Goal: Information Seeking & Learning: Check status

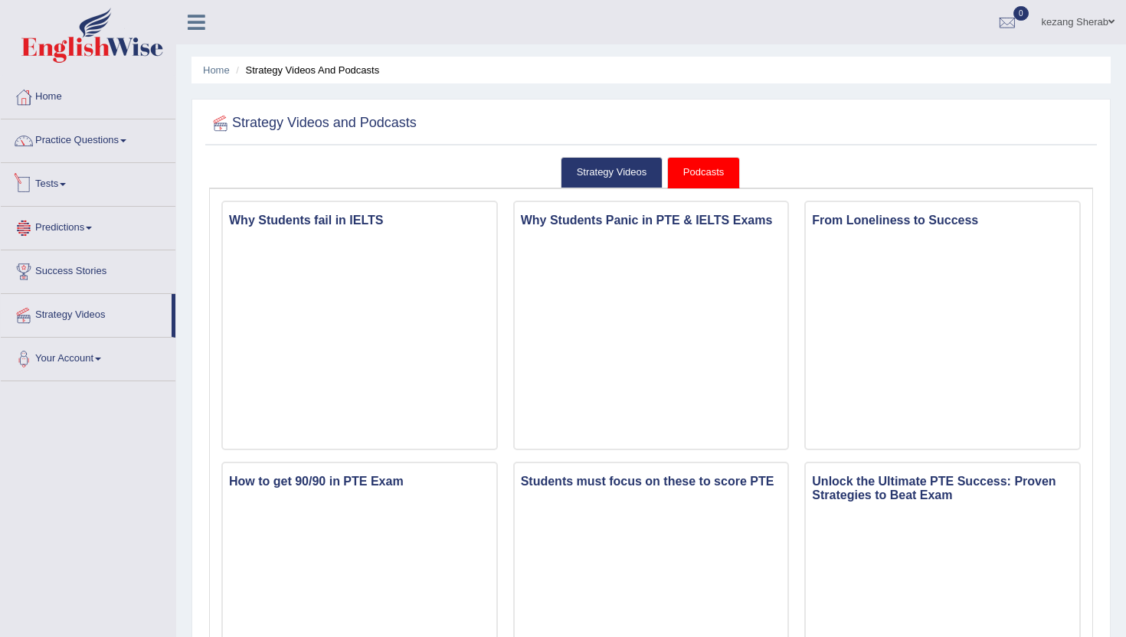
click at [84, 228] on link "Predictions" at bounding box center [88, 226] width 175 height 38
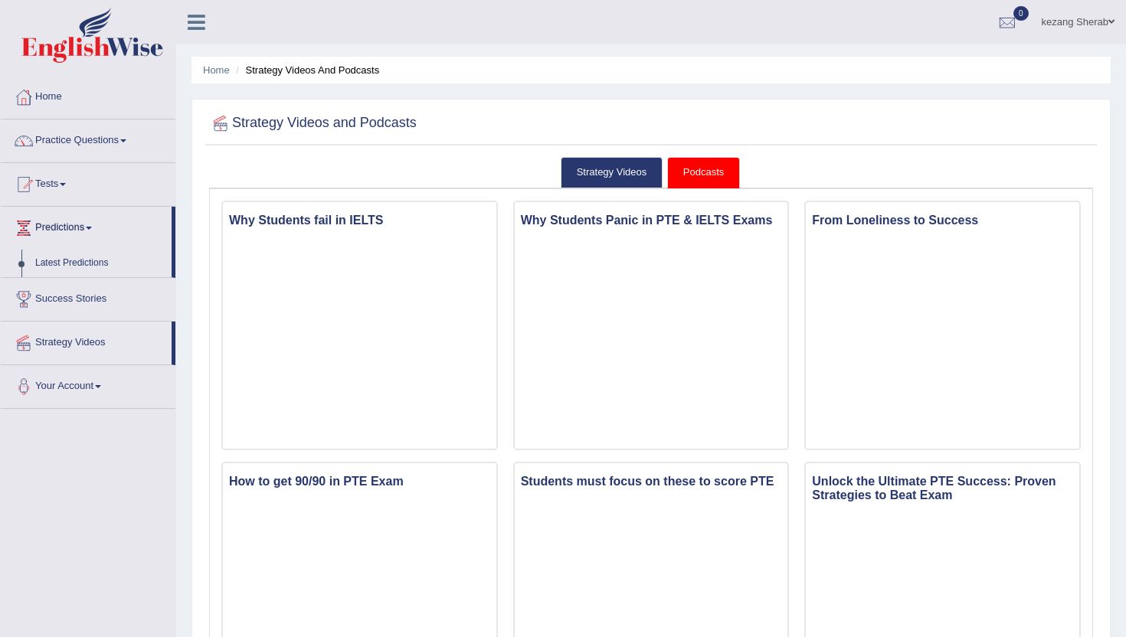
click at [64, 179] on link "Tests" at bounding box center [88, 182] width 175 height 38
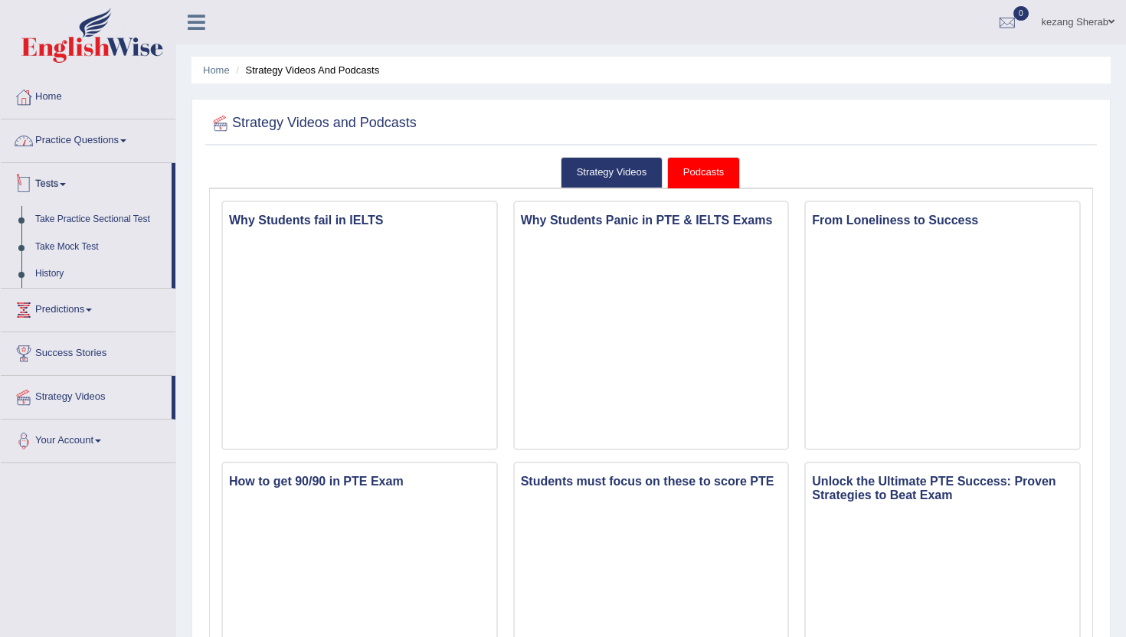
click at [123, 142] on link "Practice Questions" at bounding box center [88, 138] width 175 height 38
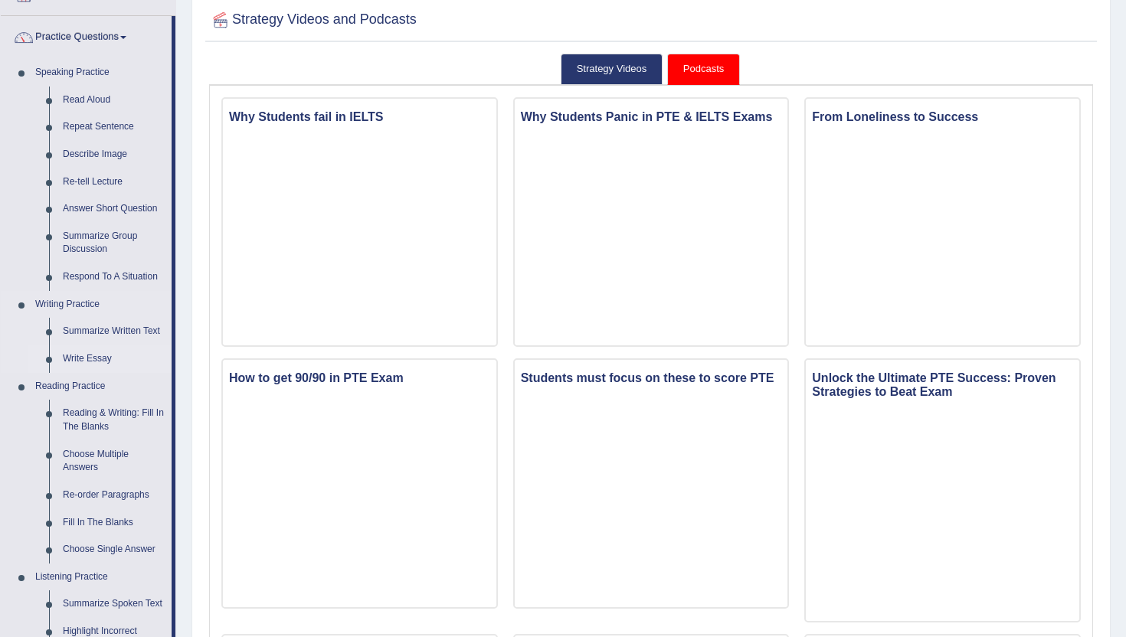
scroll to position [102, 0]
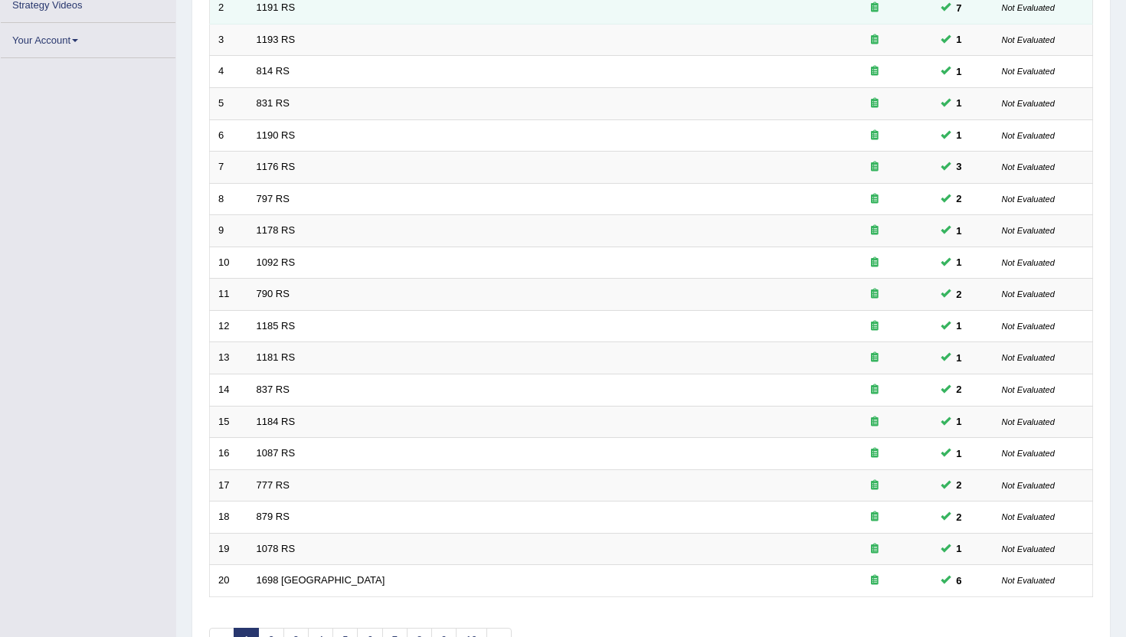
scroll to position [363, 0]
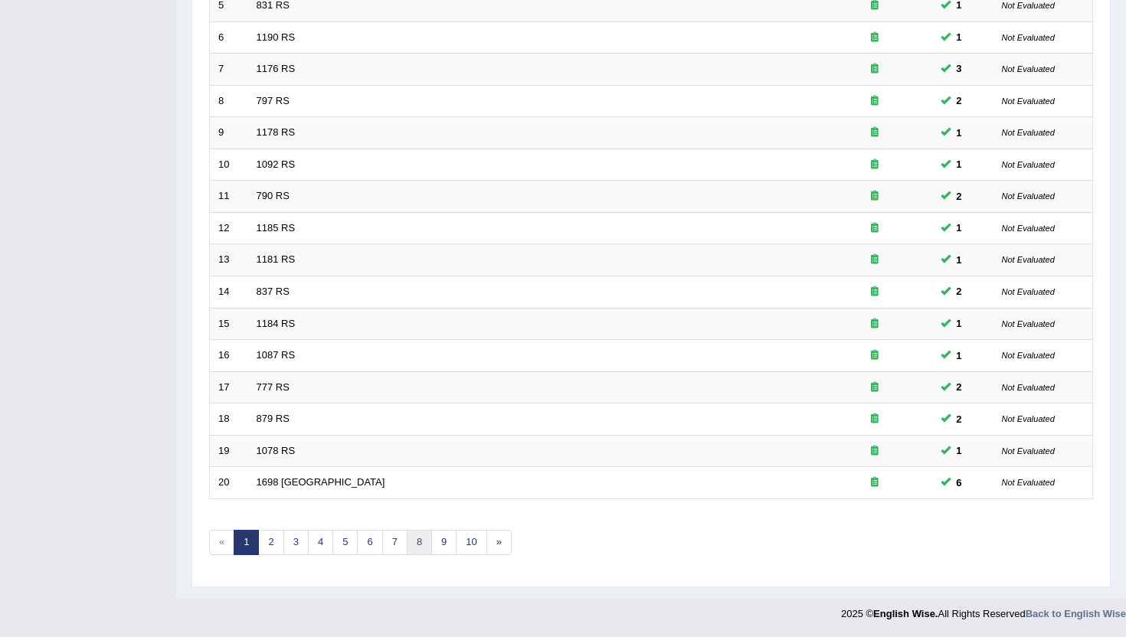
click at [417, 547] on link "8" at bounding box center [419, 542] width 25 height 25
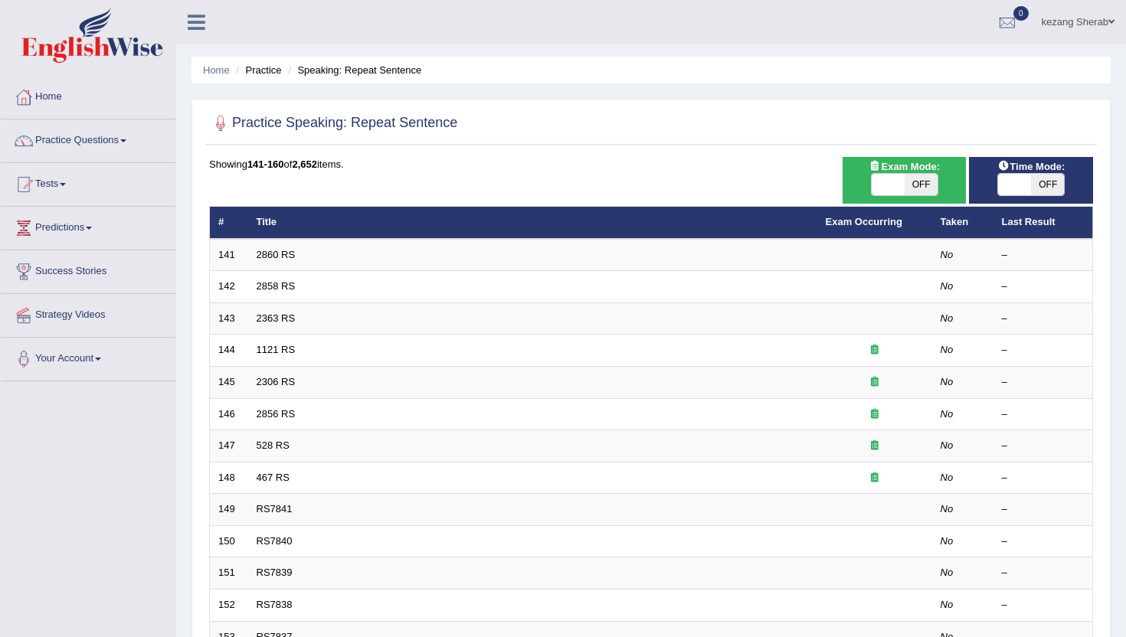
click at [912, 179] on span "OFF" at bounding box center [920, 184] width 33 height 21
checkbox input "true"
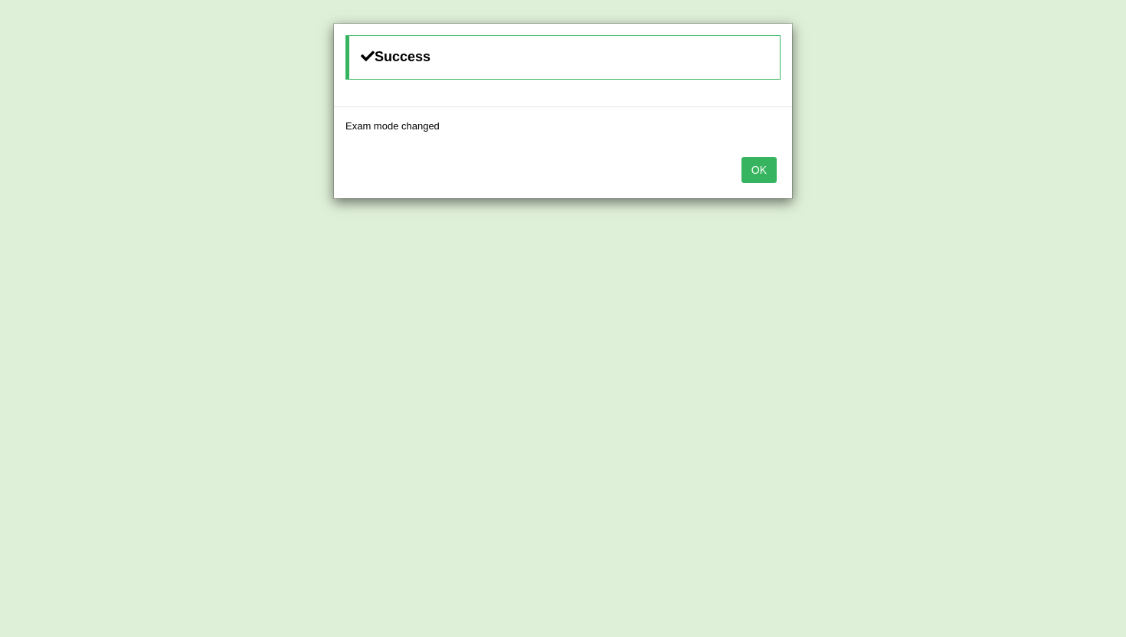
click at [760, 180] on button "OK" at bounding box center [758, 170] width 35 height 26
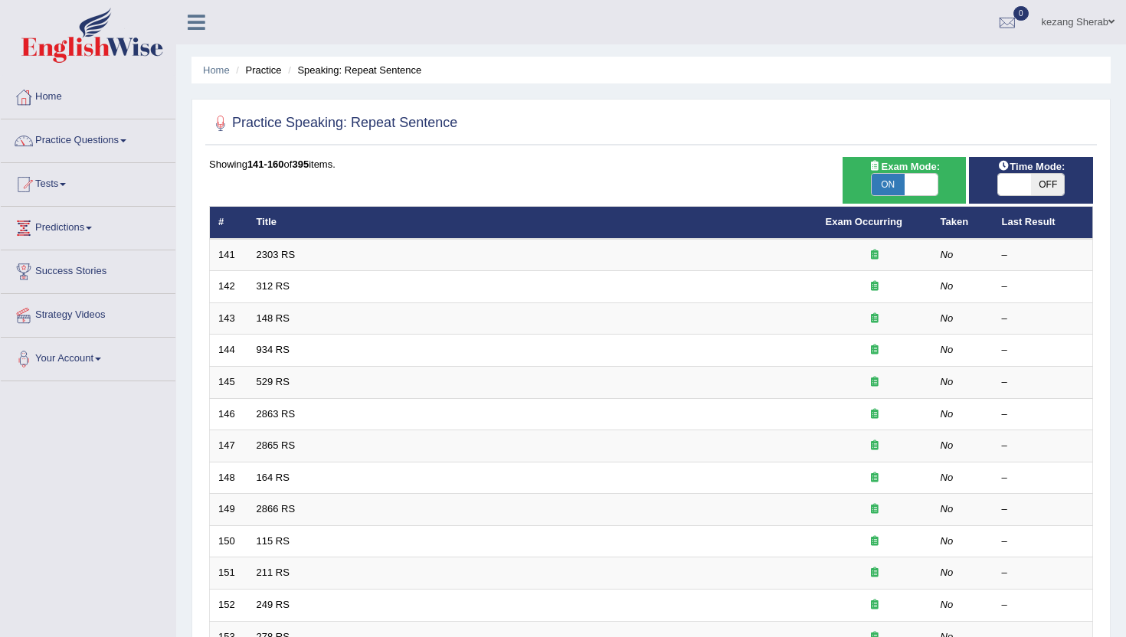
click at [1043, 185] on span "OFF" at bounding box center [1047, 184] width 33 height 21
checkbox input "true"
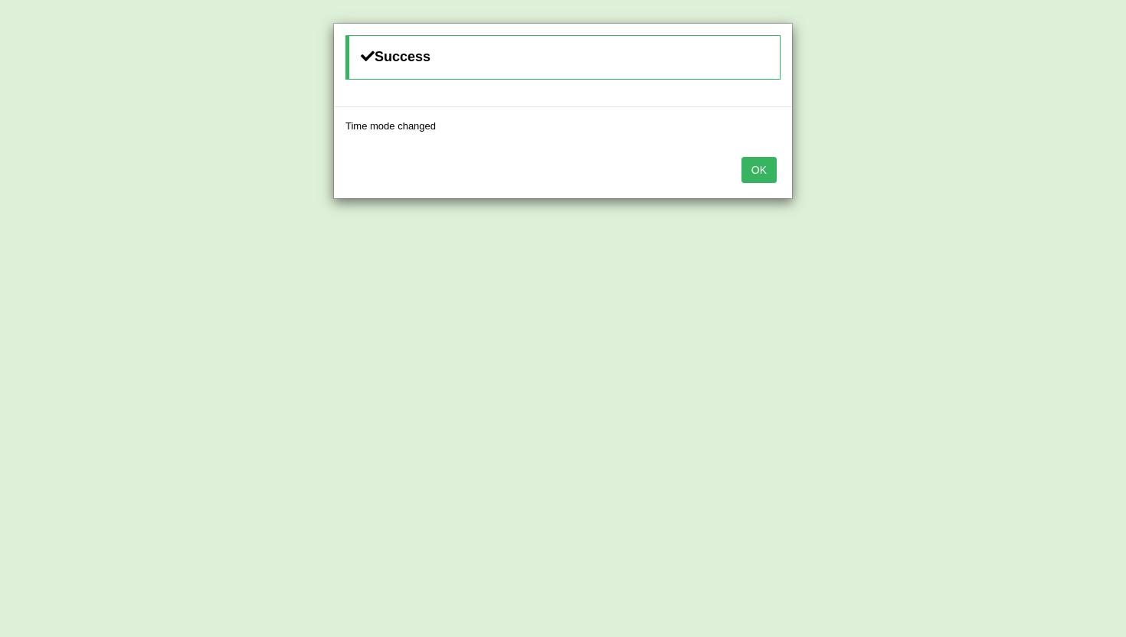
click at [753, 173] on button "OK" at bounding box center [758, 170] width 35 height 26
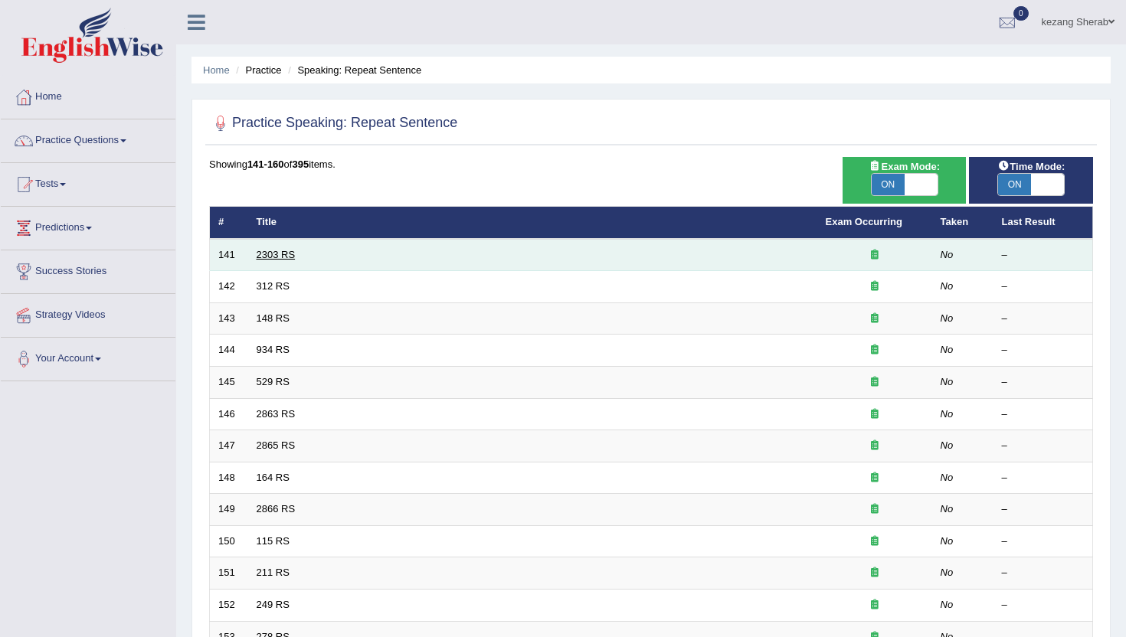
click at [270, 257] on link "2303 RS" at bounding box center [276, 254] width 39 height 11
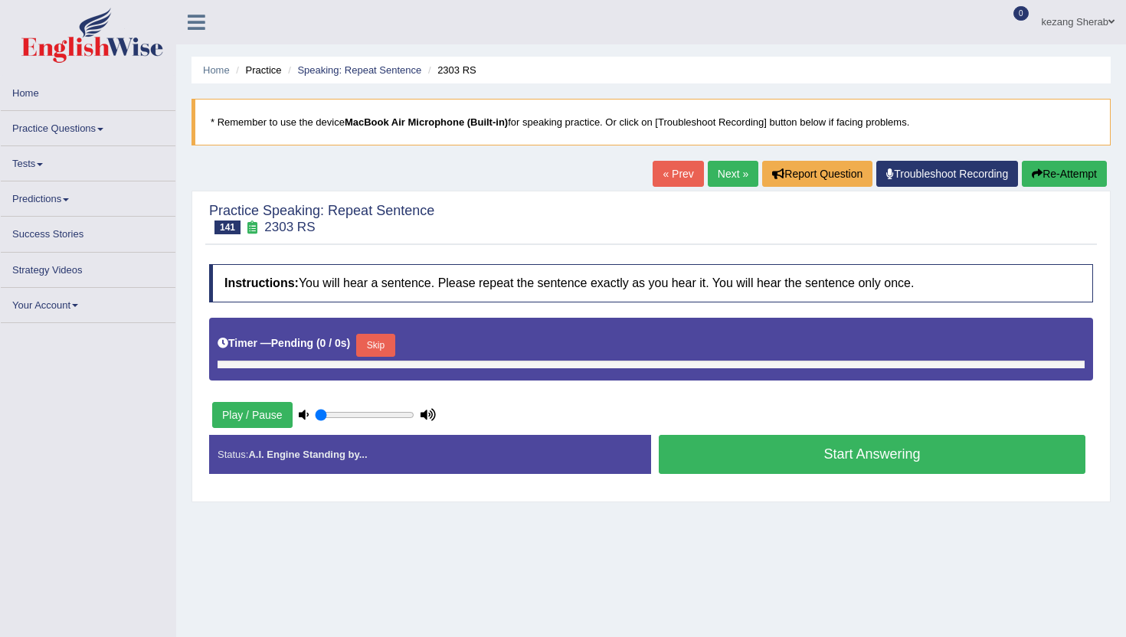
type input "0.7"
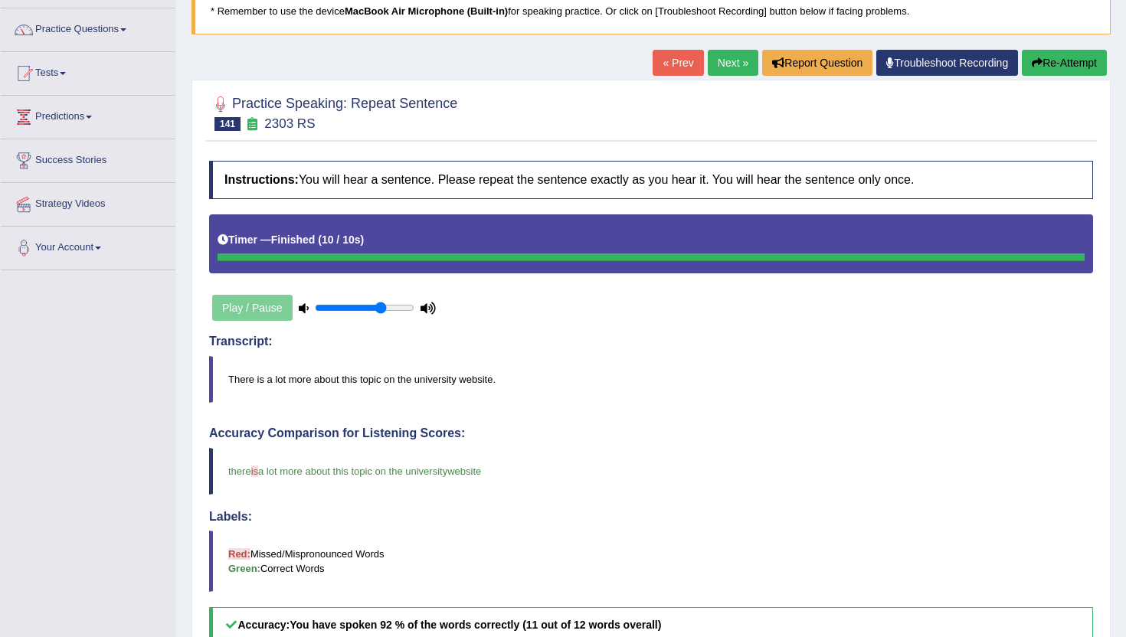
scroll to position [107, 0]
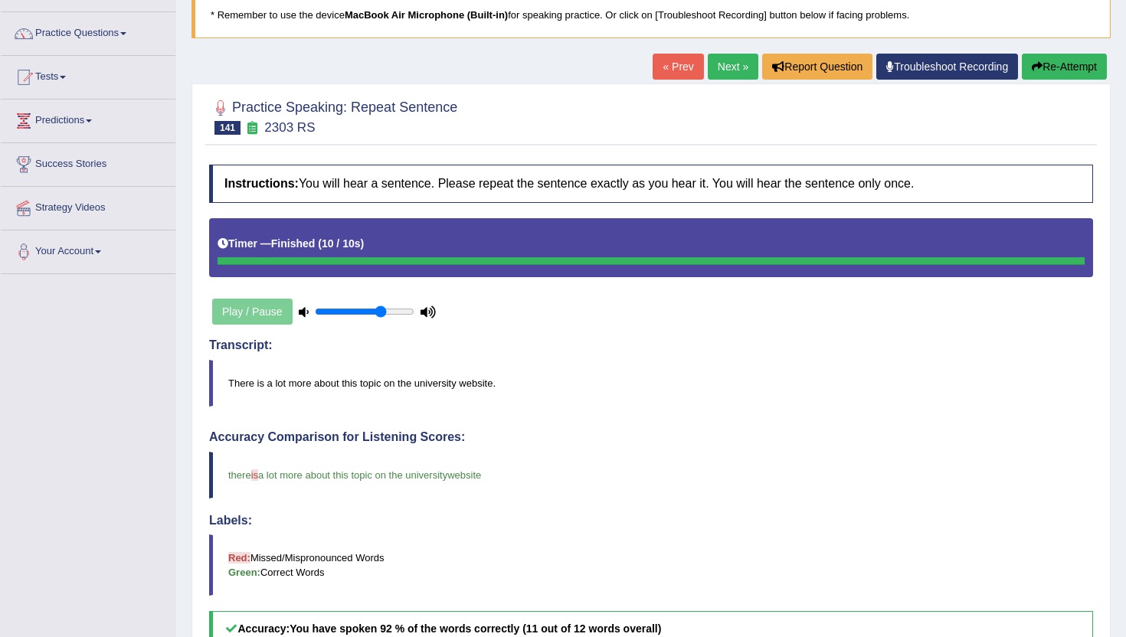
click at [714, 61] on link "Next »" at bounding box center [732, 67] width 51 height 26
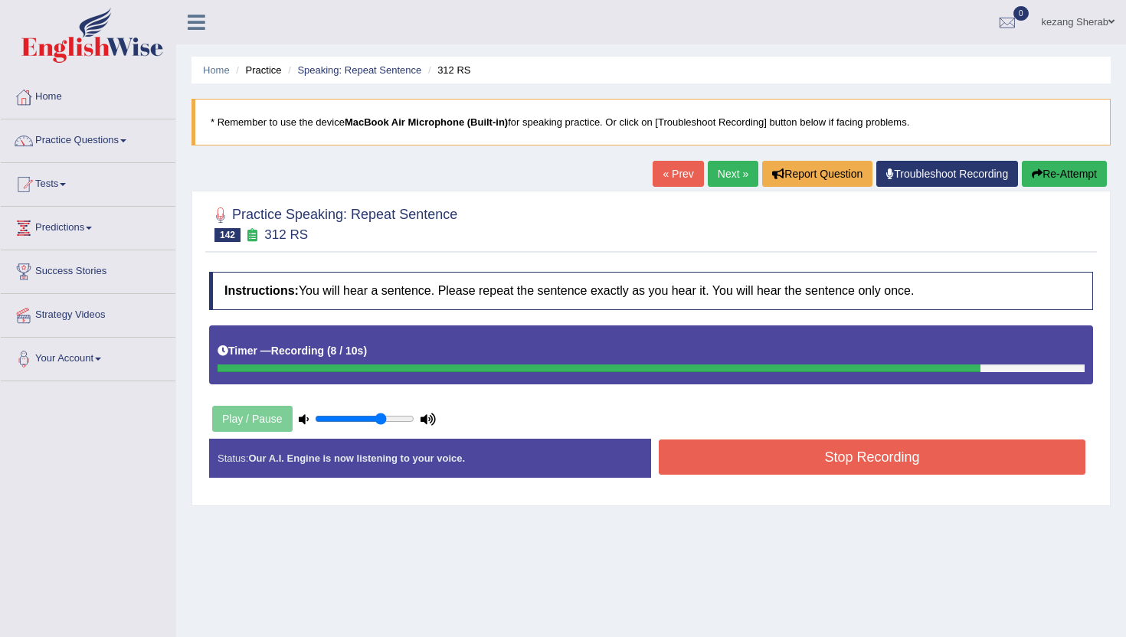
click at [790, 452] on button "Stop Recording" at bounding box center [871, 457] width 426 height 35
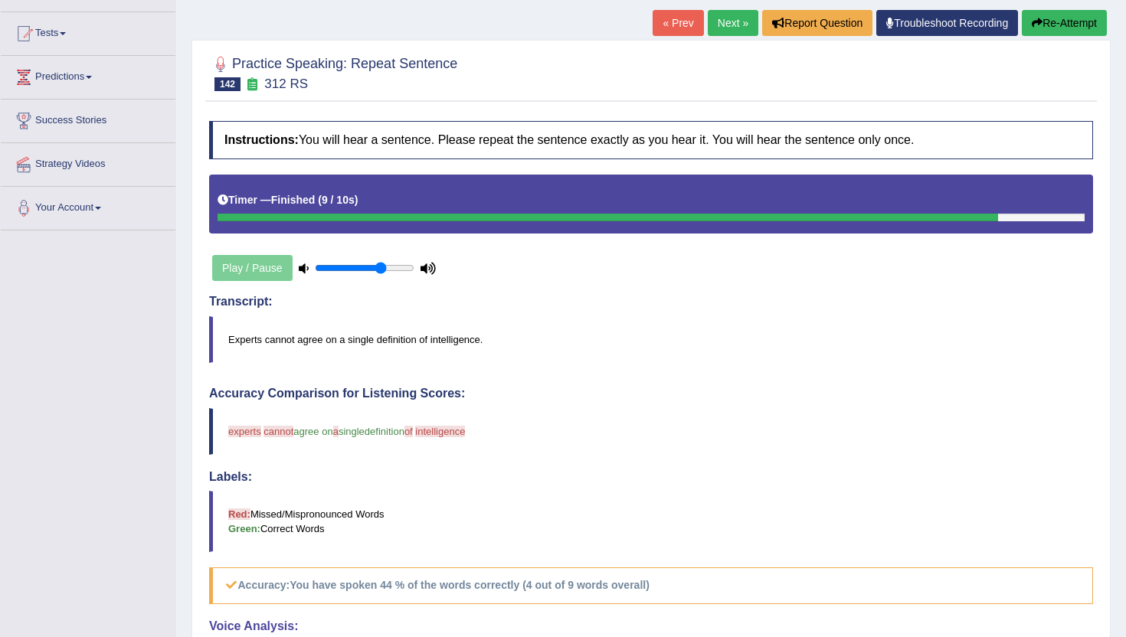
scroll to position [145, 0]
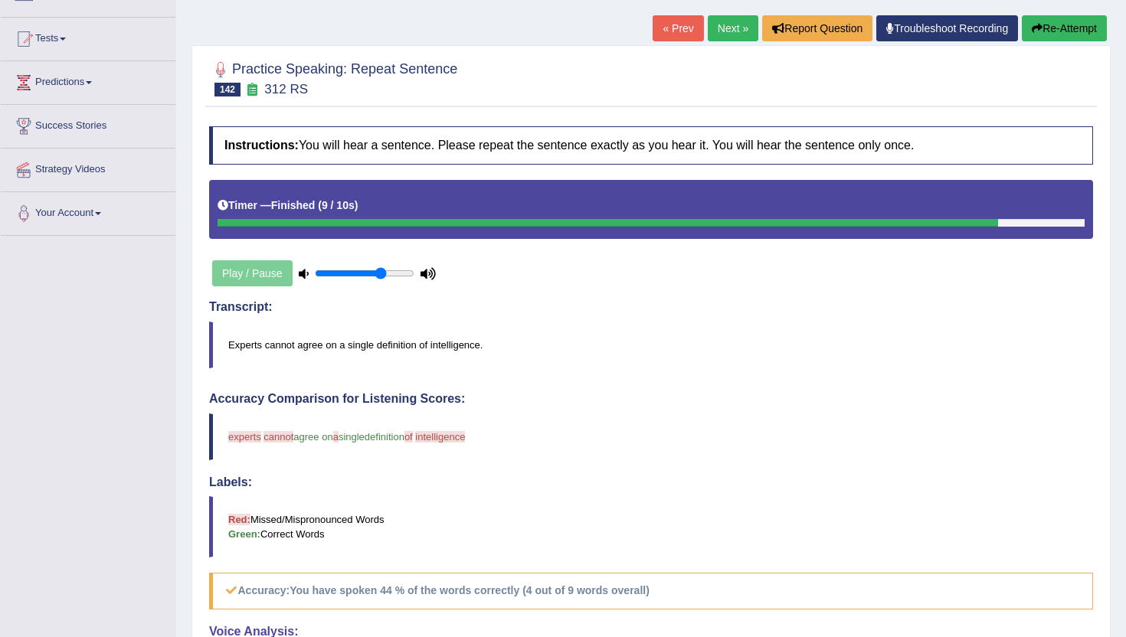
click at [721, 30] on link "Next »" at bounding box center [732, 28] width 51 height 26
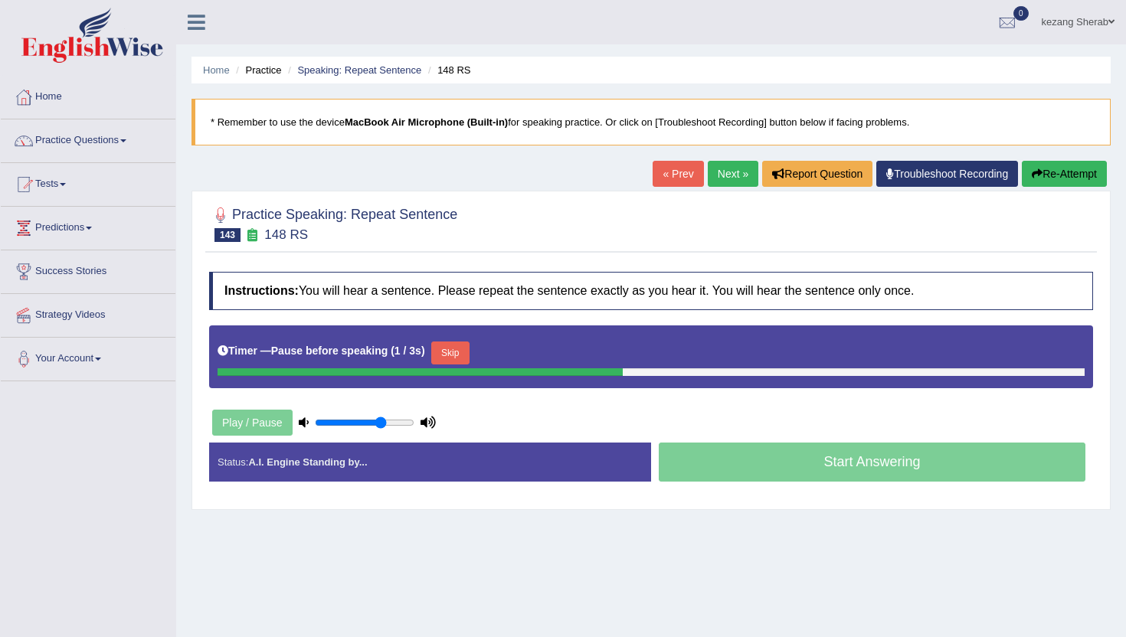
click at [450, 349] on button "Skip" at bounding box center [450, 352] width 38 height 23
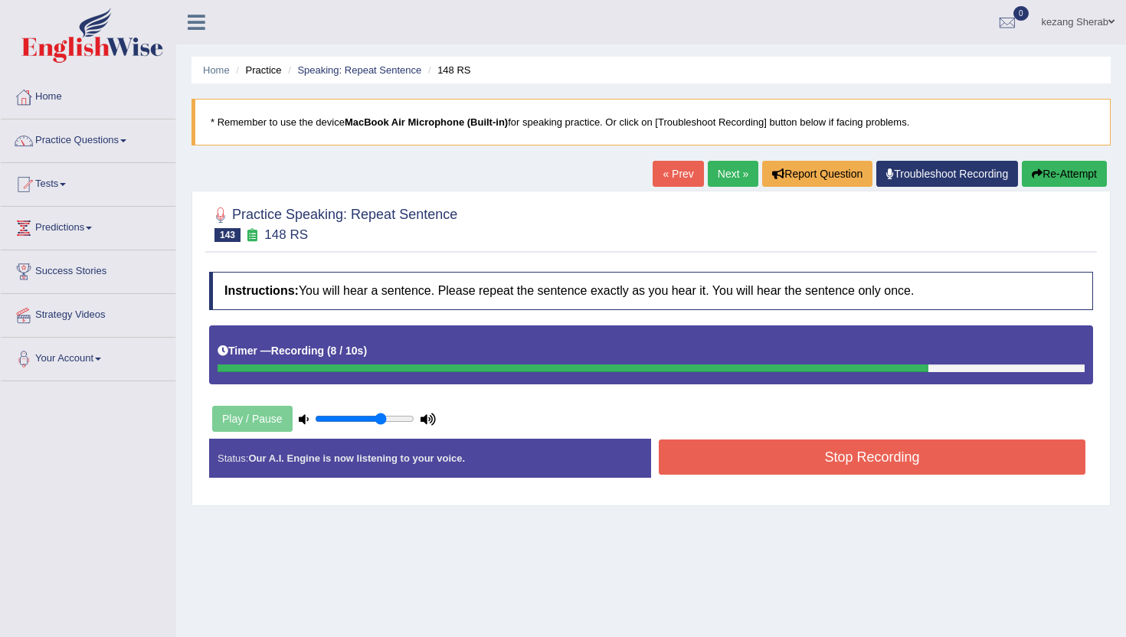
click at [828, 457] on button "Stop Recording" at bounding box center [871, 457] width 426 height 35
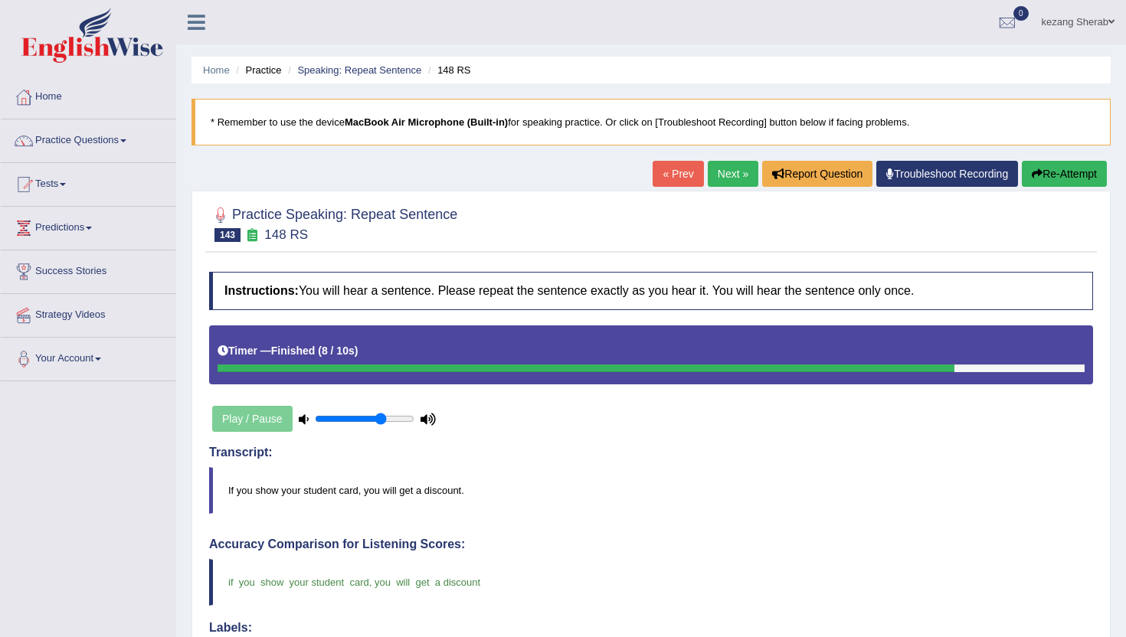
click at [718, 179] on link "Next »" at bounding box center [732, 174] width 51 height 26
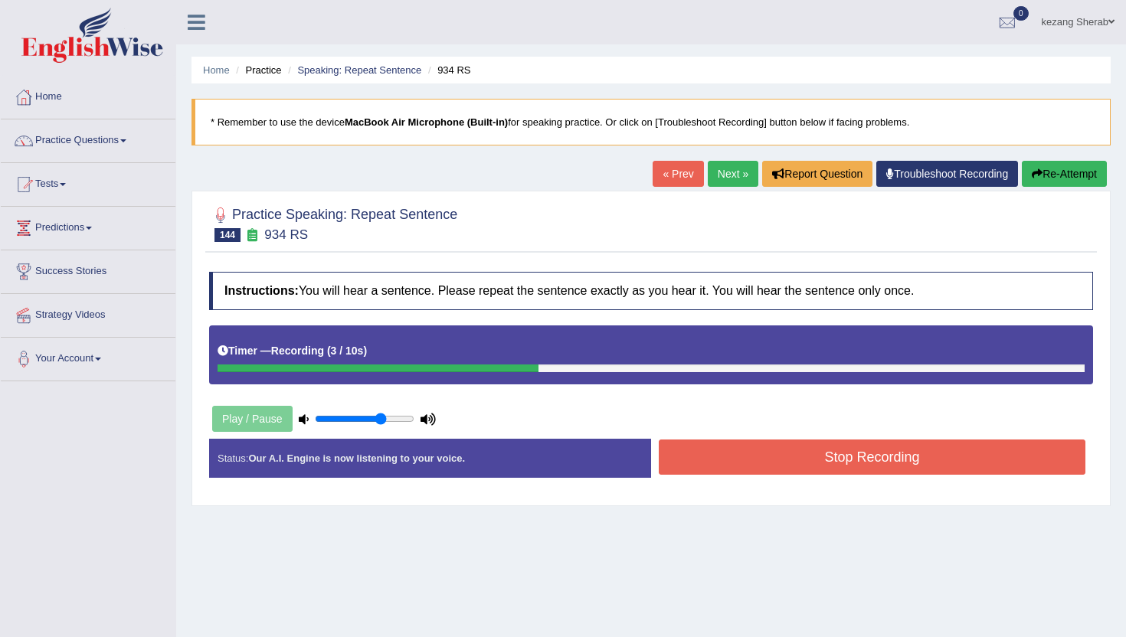
click at [777, 464] on button "Stop Recording" at bounding box center [871, 457] width 426 height 35
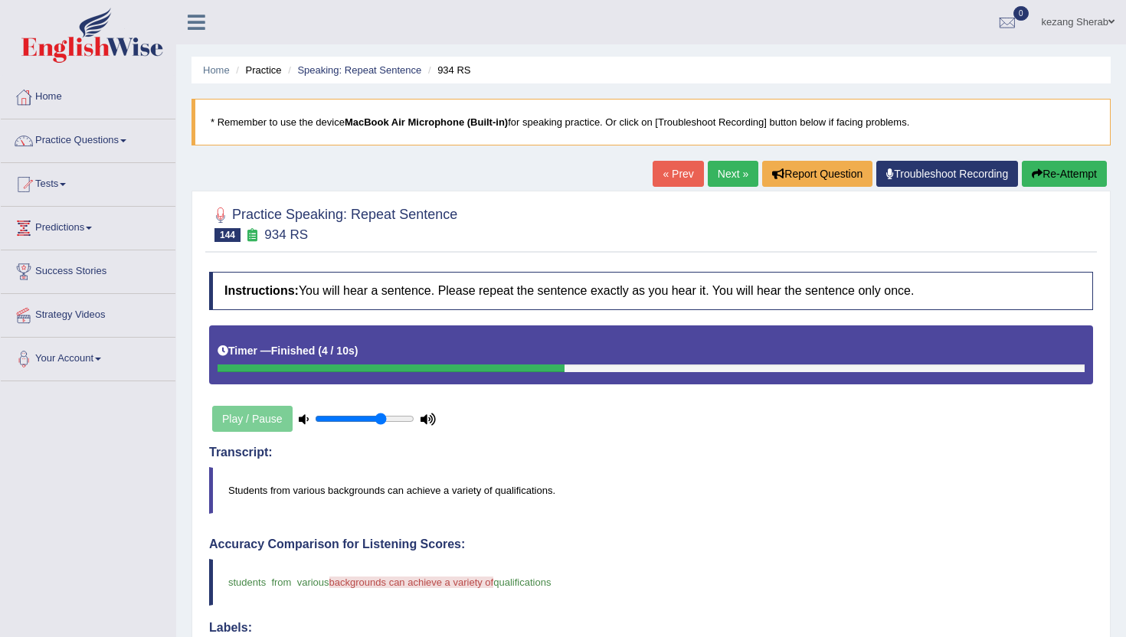
click at [1056, 178] on button "Re-Attempt" at bounding box center [1063, 174] width 85 height 26
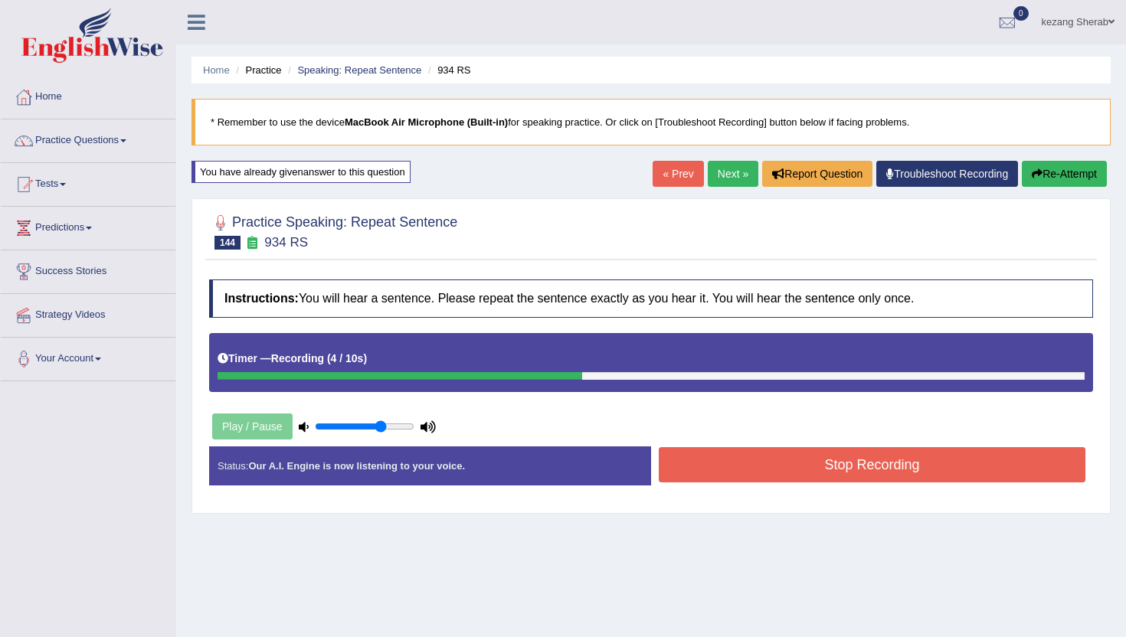
click at [792, 469] on button "Stop Recording" at bounding box center [871, 464] width 426 height 35
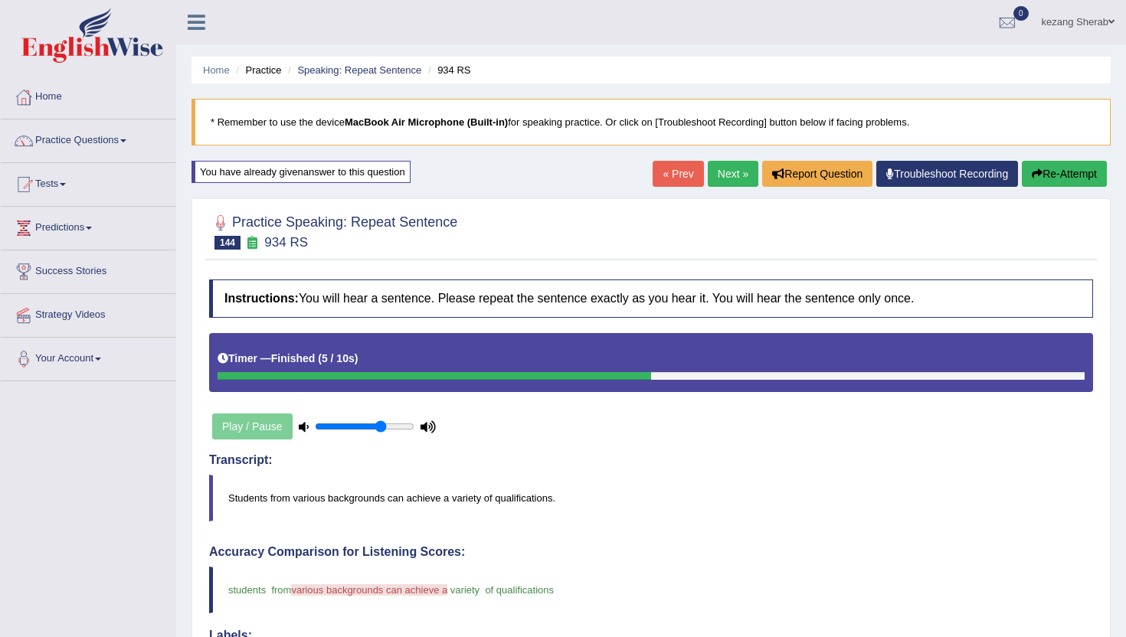
click at [1045, 175] on button "Re-Attempt" at bounding box center [1063, 174] width 85 height 26
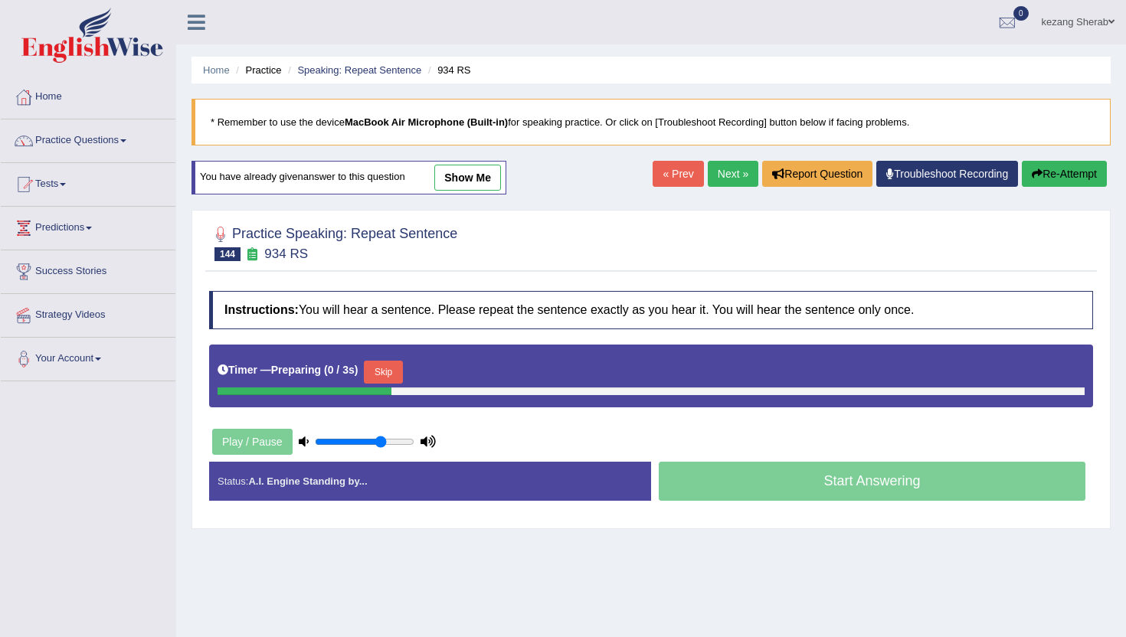
click at [389, 371] on button "Skip" at bounding box center [383, 372] width 38 height 23
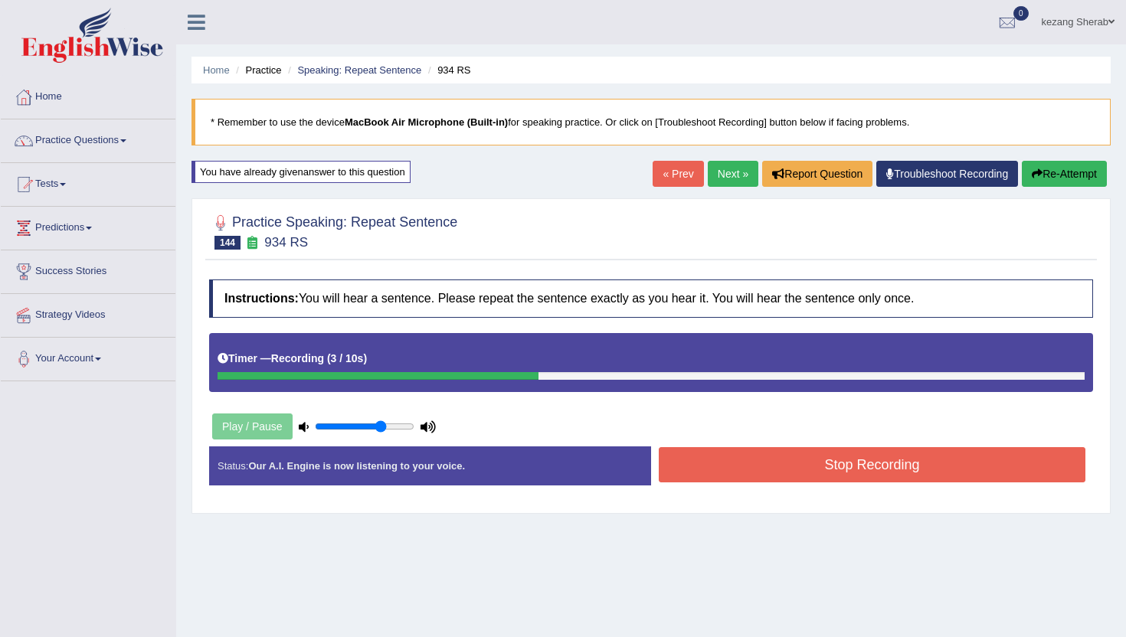
click at [777, 462] on button "Stop Recording" at bounding box center [871, 464] width 426 height 35
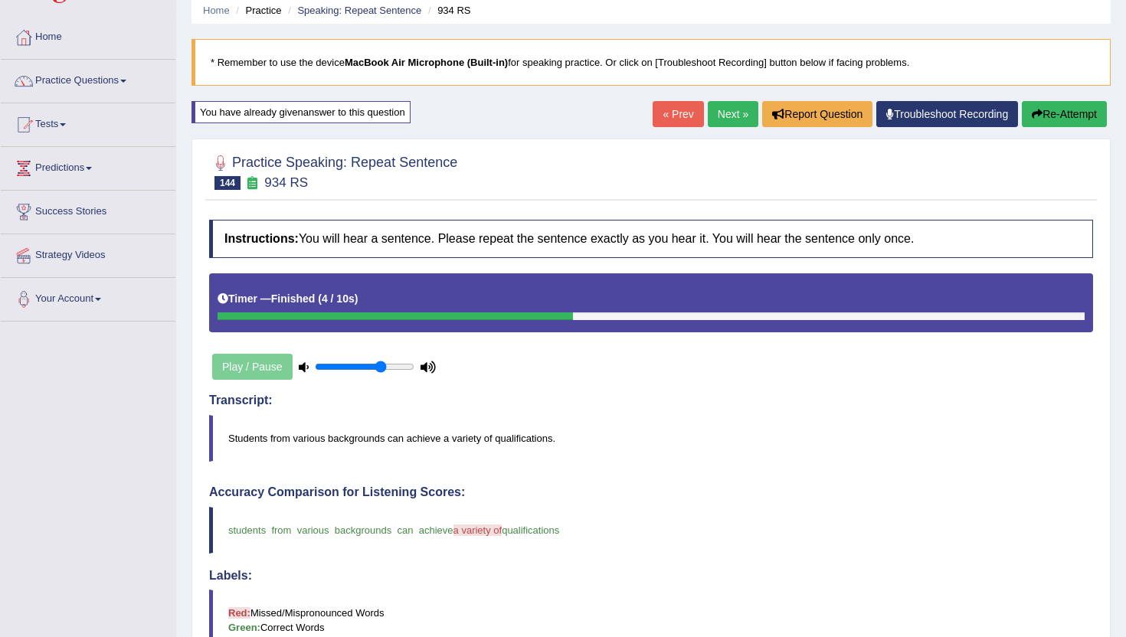
scroll to position [63, 0]
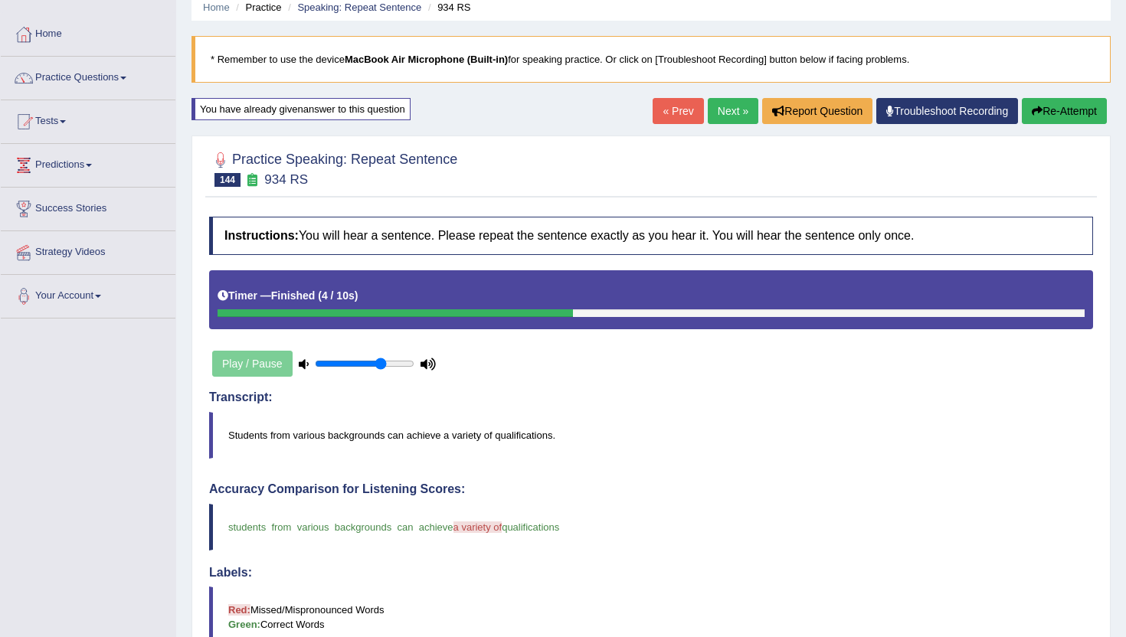
click at [720, 117] on link "Next »" at bounding box center [732, 111] width 51 height 26
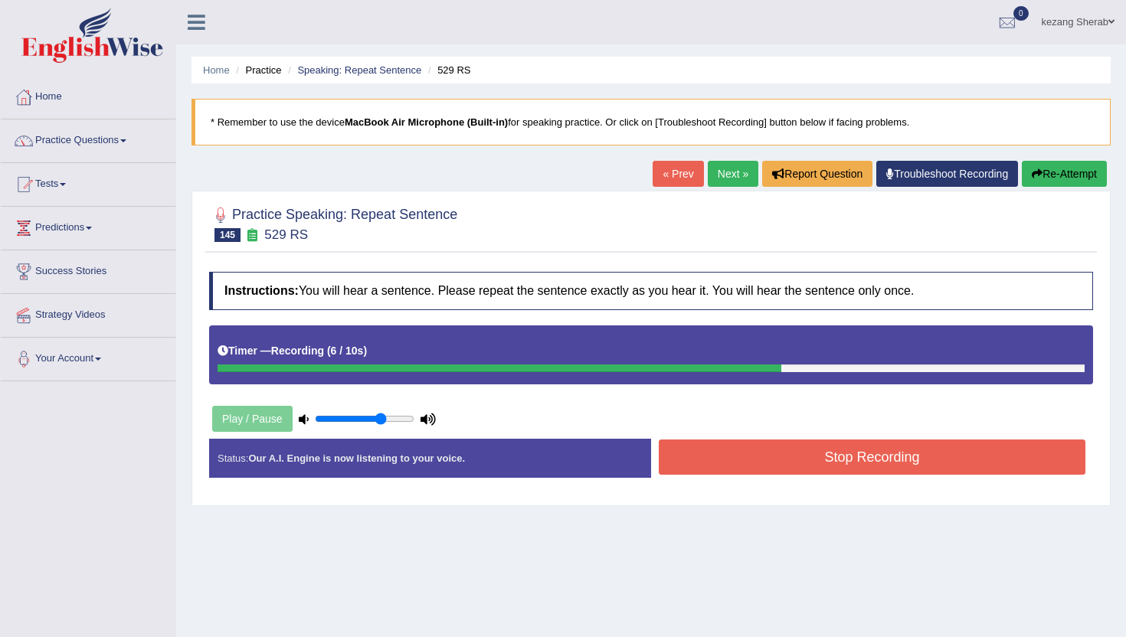
click at [779, 464] on button "Stop Recording" at bounding box center [871, 457] width 426 height 35
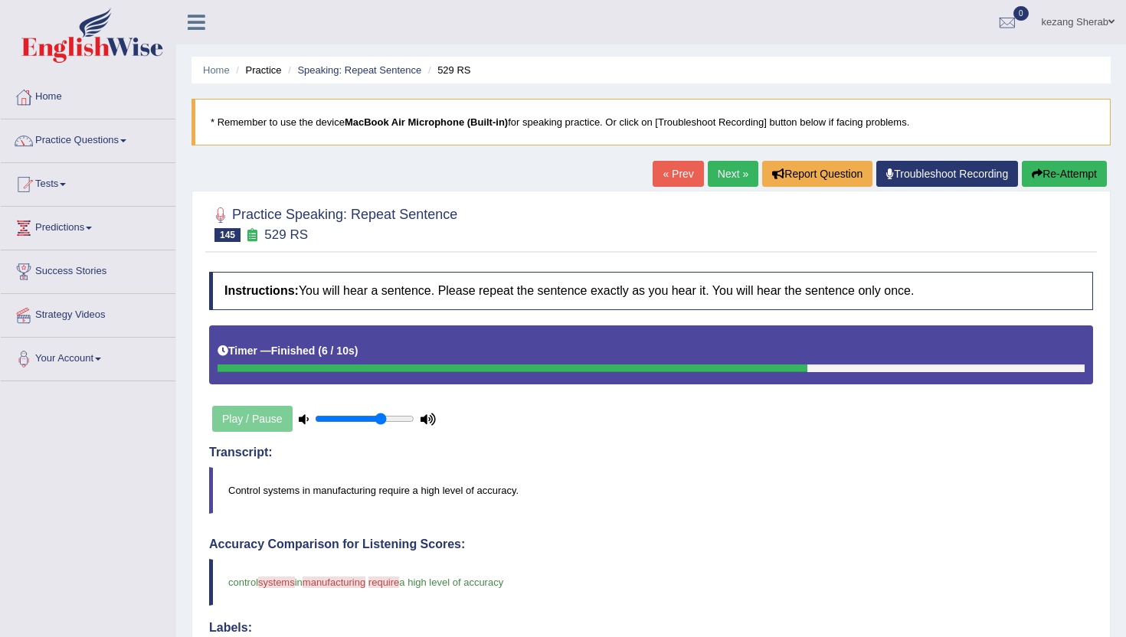
click at [722, 171] on link "Next »" at bounding box center [732, 174] width 51 height 26
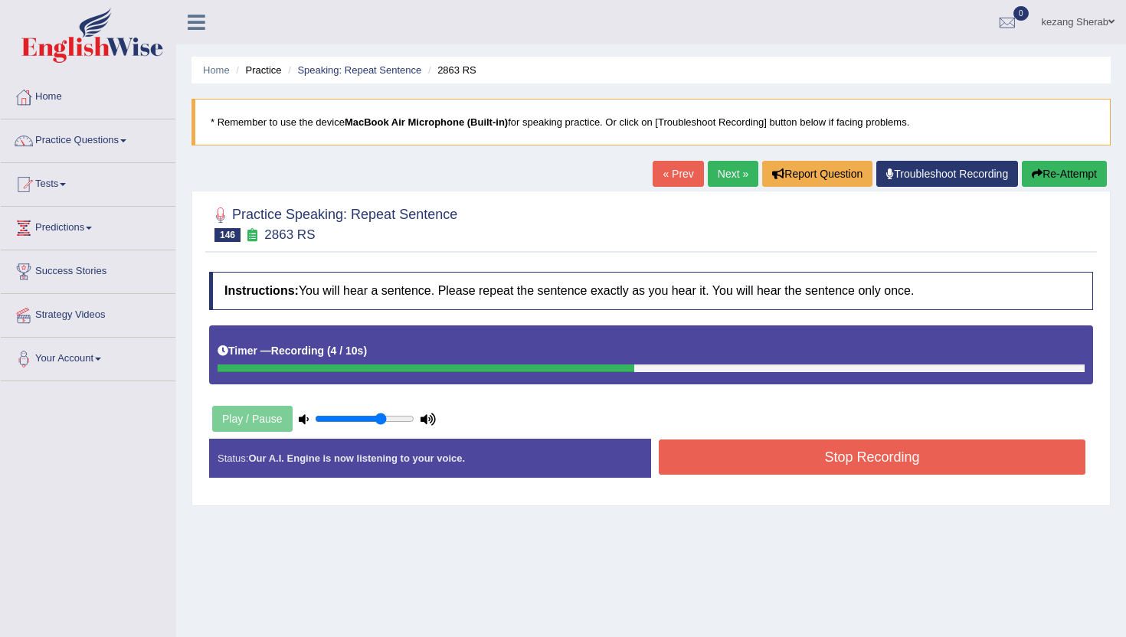
click at [785, 462] on button "Stop Recording" at bounding box center [871, 457] width 426 height 35
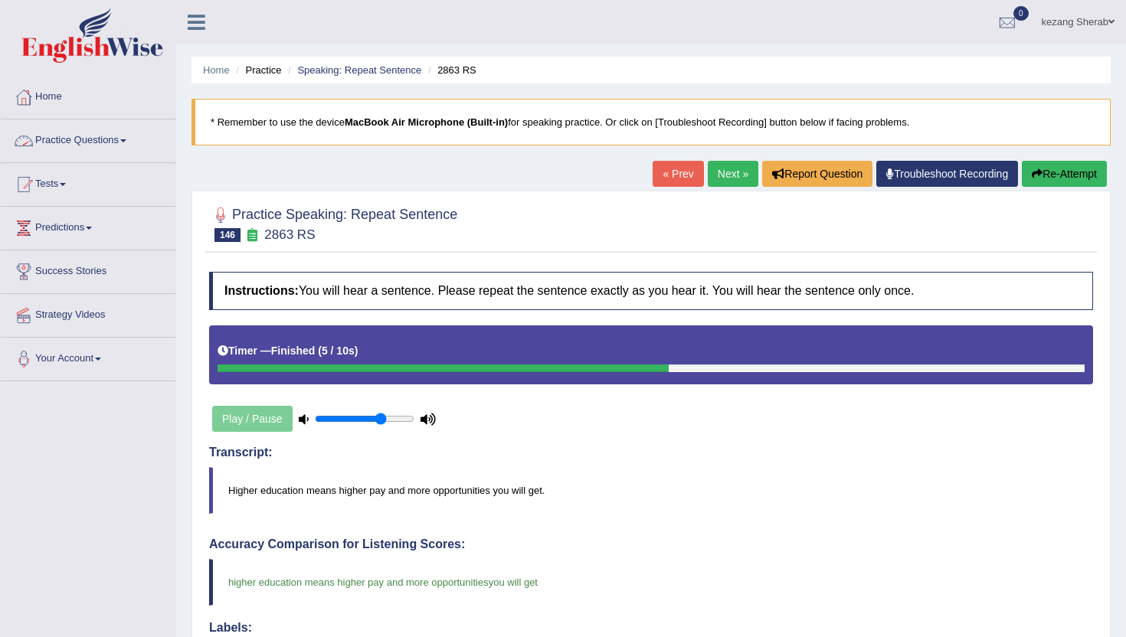
click at [110, 144] on link "Practice Questions" at bounding box center [88, 138] width 175 height 38
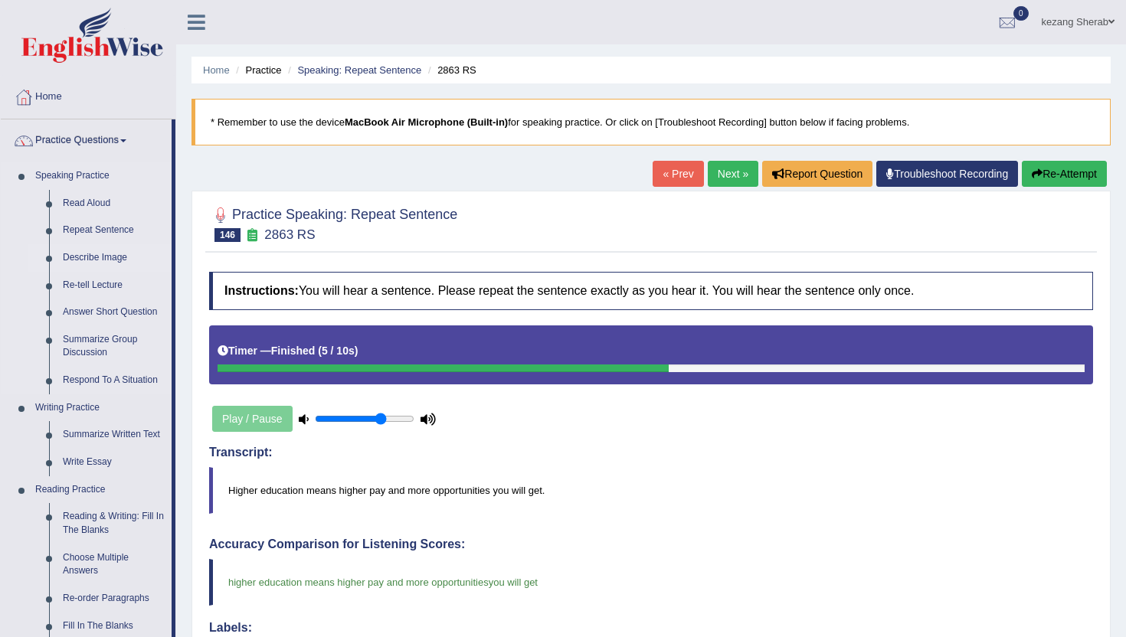
click at [67, 253] on link "Describe Image" at bounding box center [114, 258] width 116 height 28
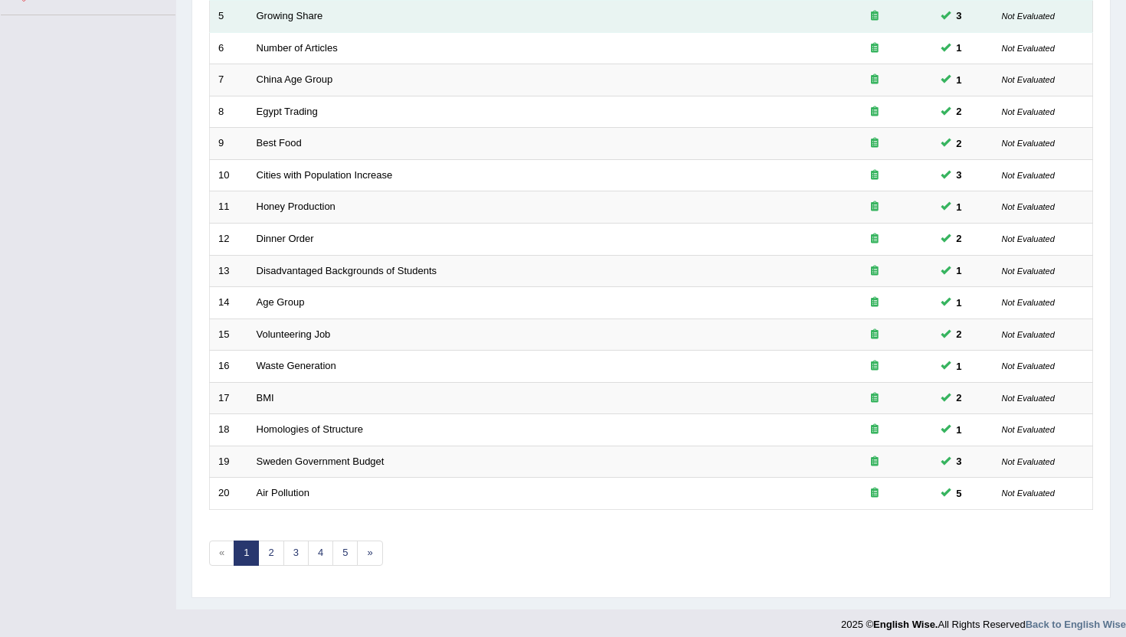
scroll to position [377, 0]
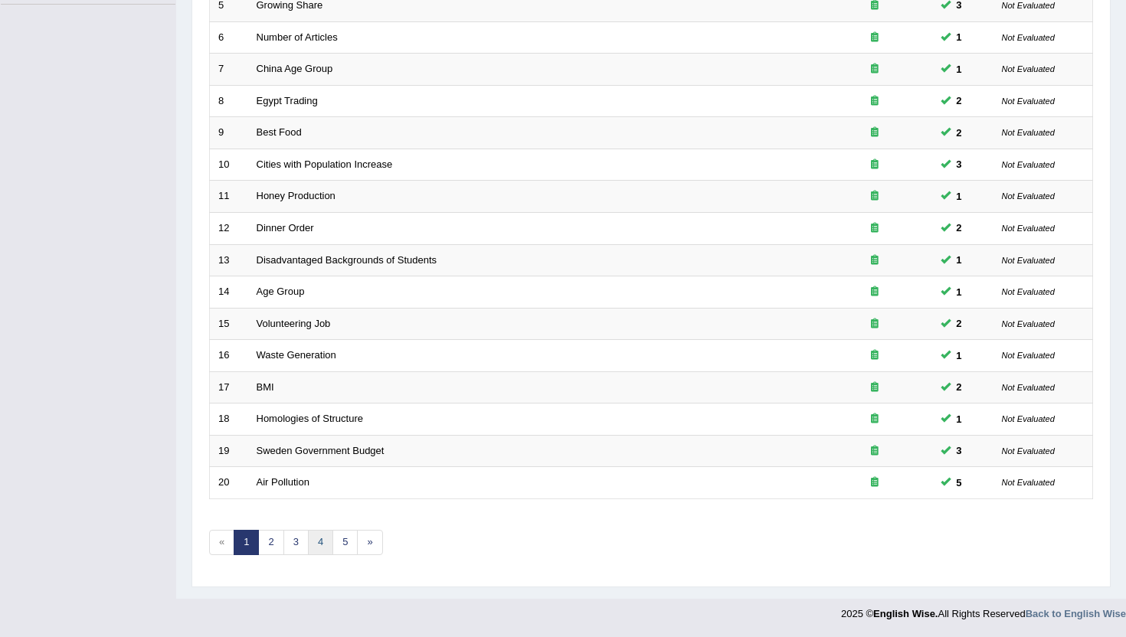
click at [312, 543] on link "4" at bounding box center [320, 542] width 25 height 25
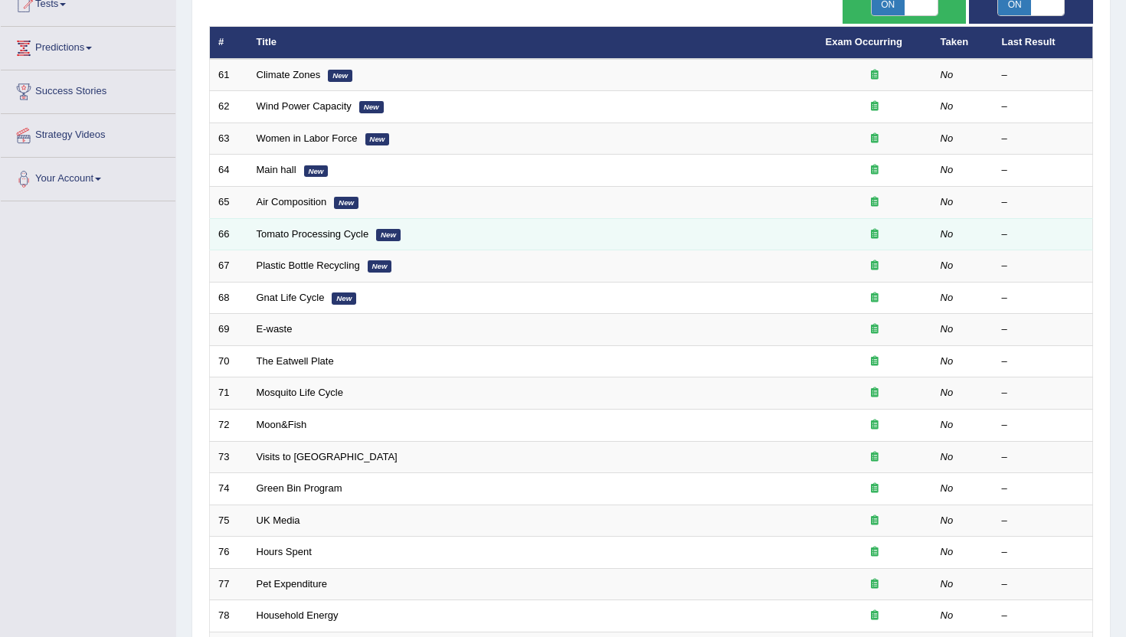
scroll to position [183, 0]
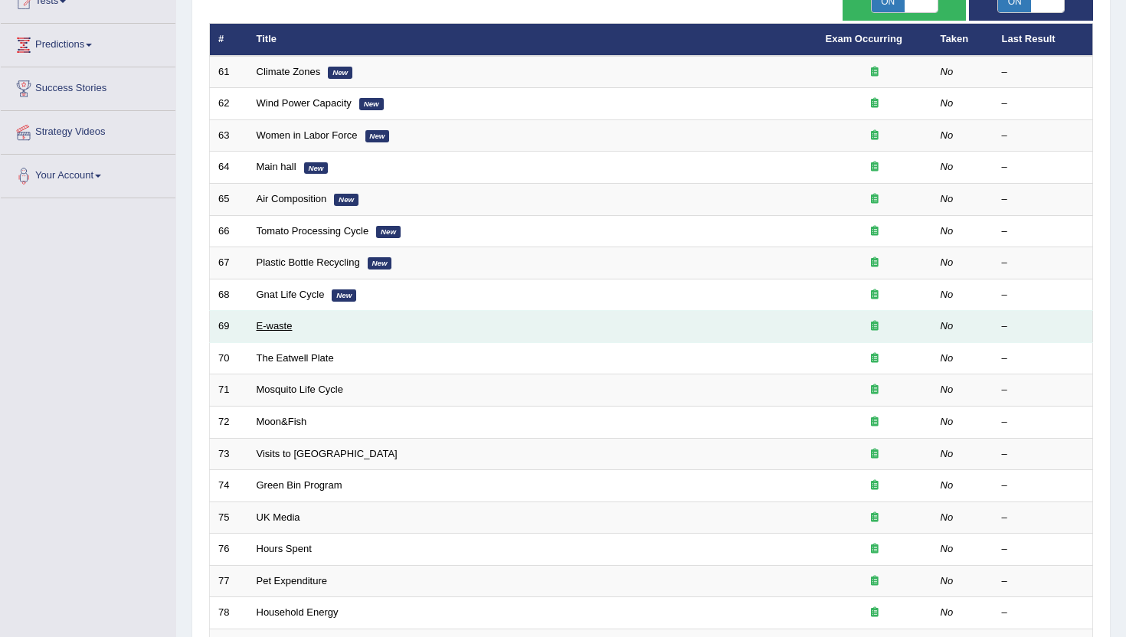
click at [265, 327] on link "E-waste" at bounding box center [275, 325] width 36 height 11
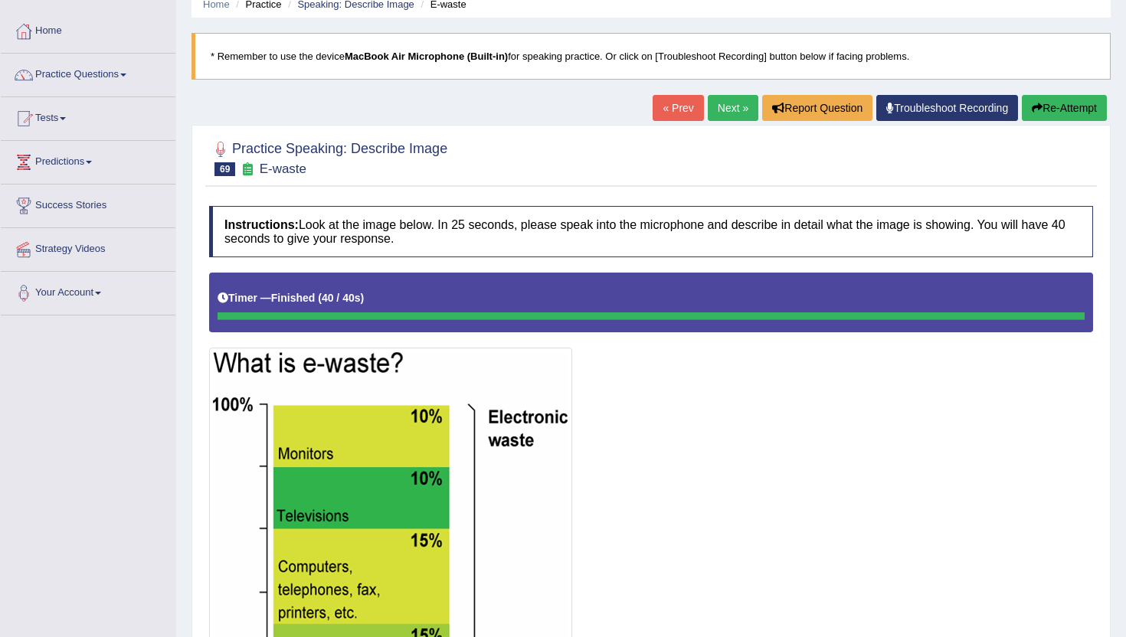
scroll to position [15, 0]
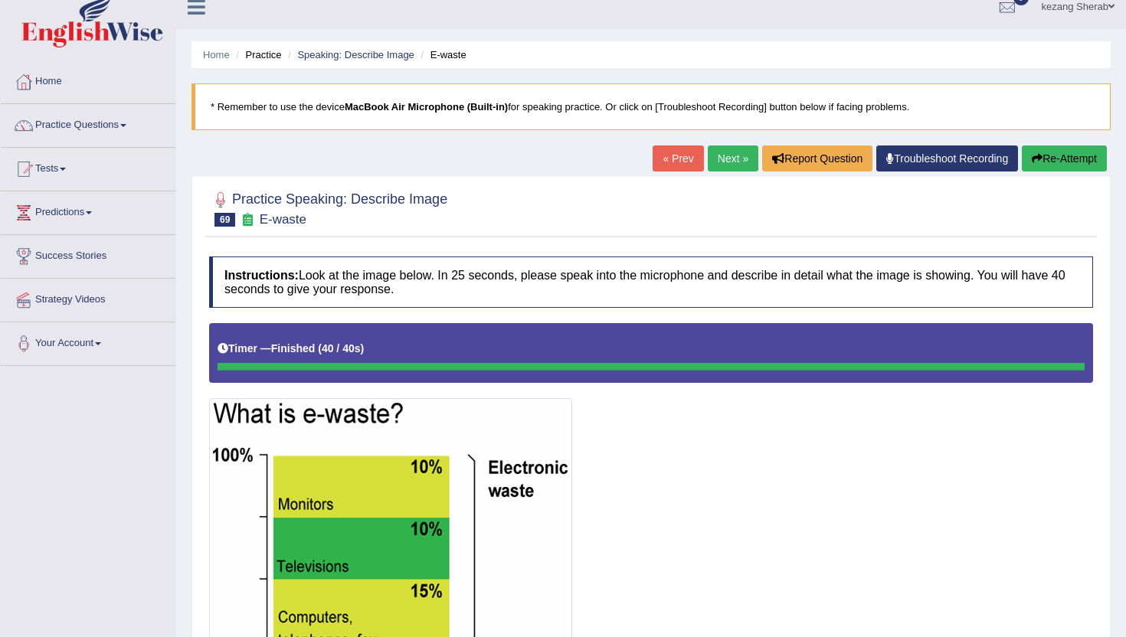
click at [1045, 165] on button "Re-Attempt" at bounding box center [1063, 158] width 85 height 26
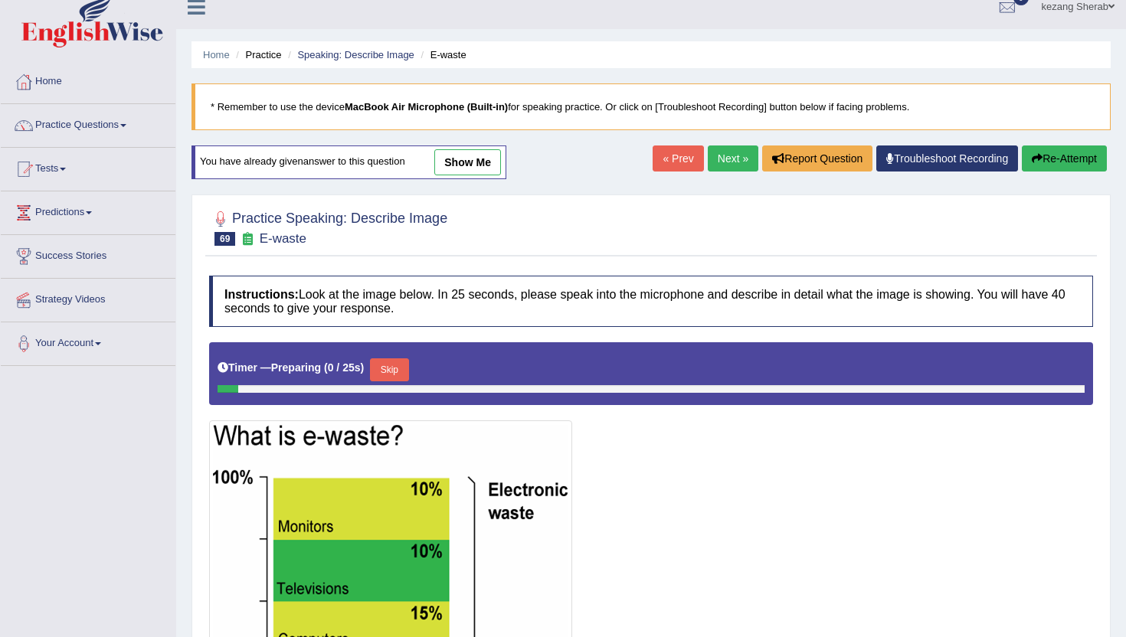
click at [396, 366] on button "Skip" at bounding box center [389, 369] width 38 height 23
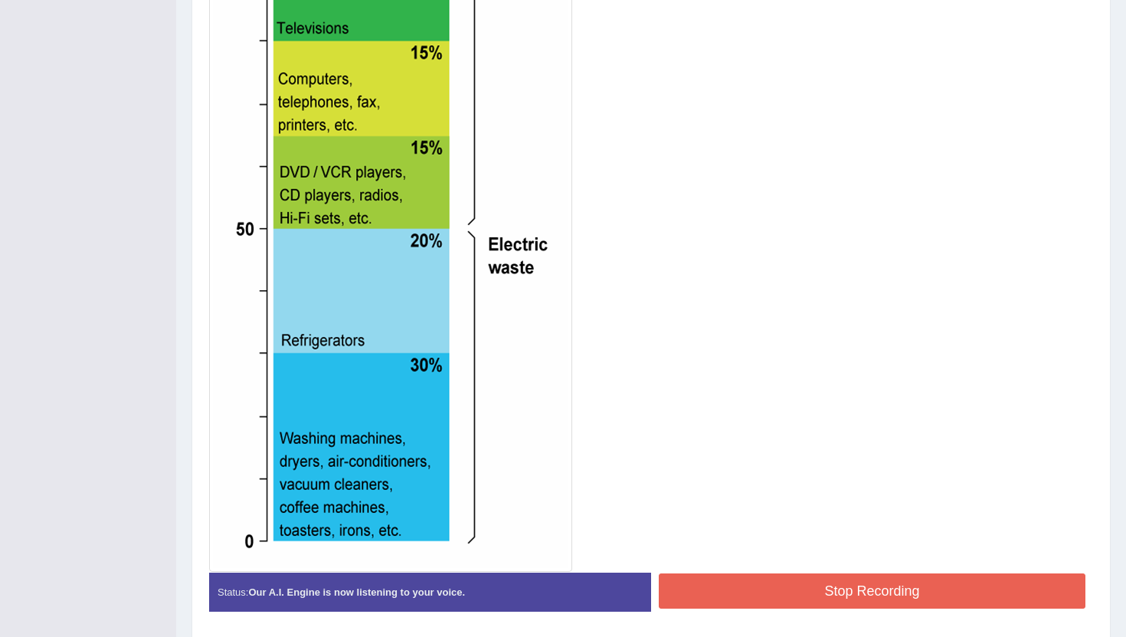
scroll to position [614, 0]
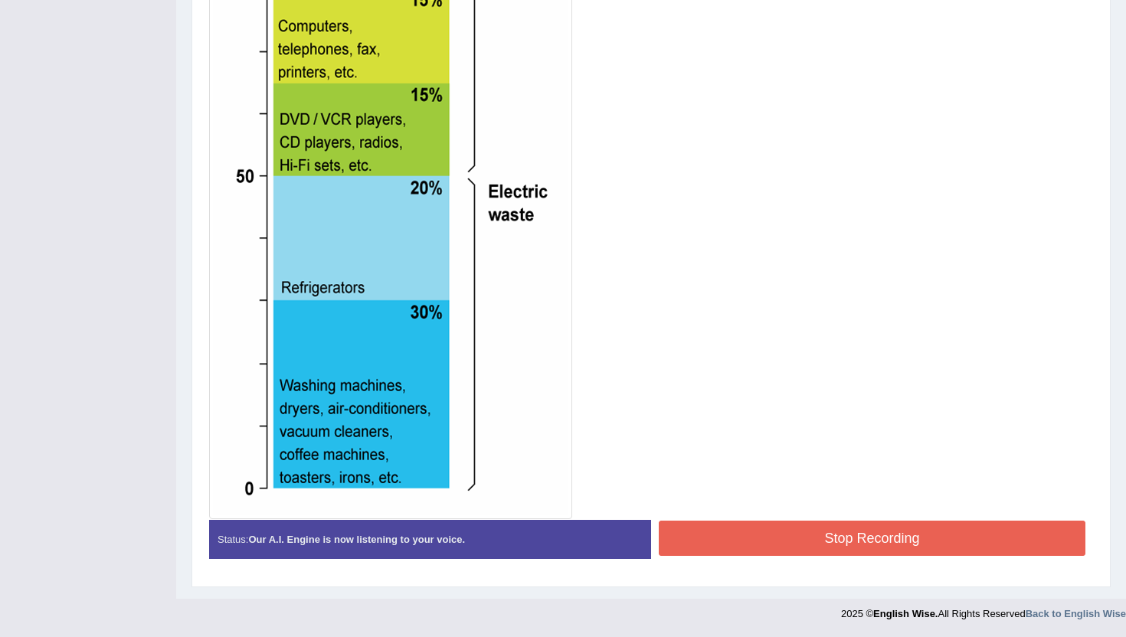
click at [904, 532] on button "Stop Recording" at bounding box center [871, 538] width 426 height 35
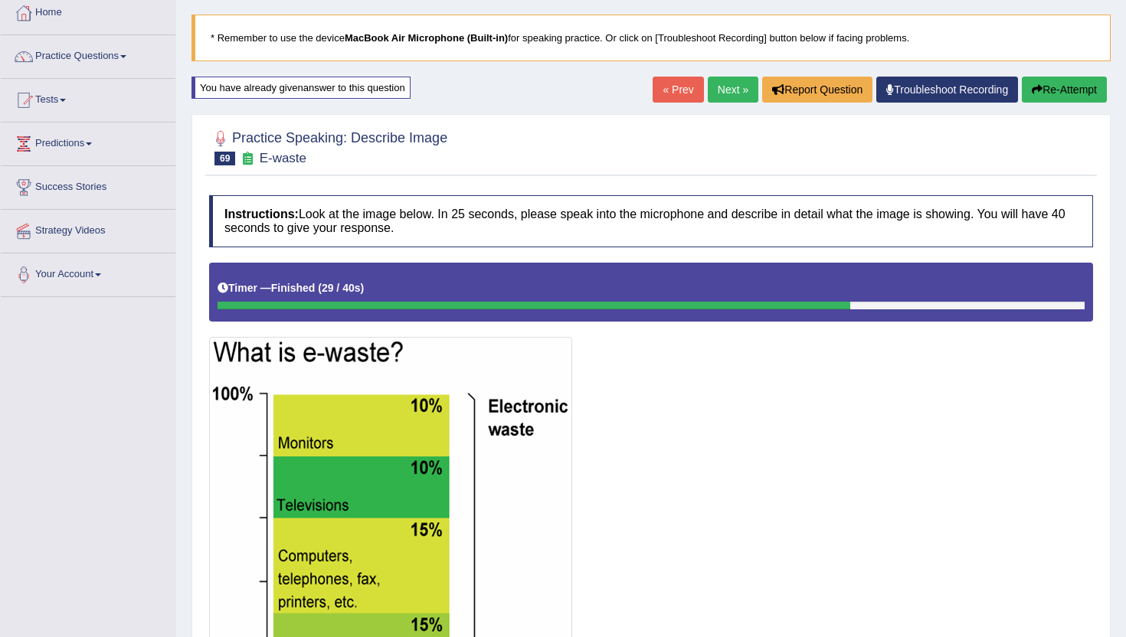
scroll to position [85, 0]
click at [1057, 84] on button "Re-Attempt" at bounding box center [1063, 89] width 85 height 26
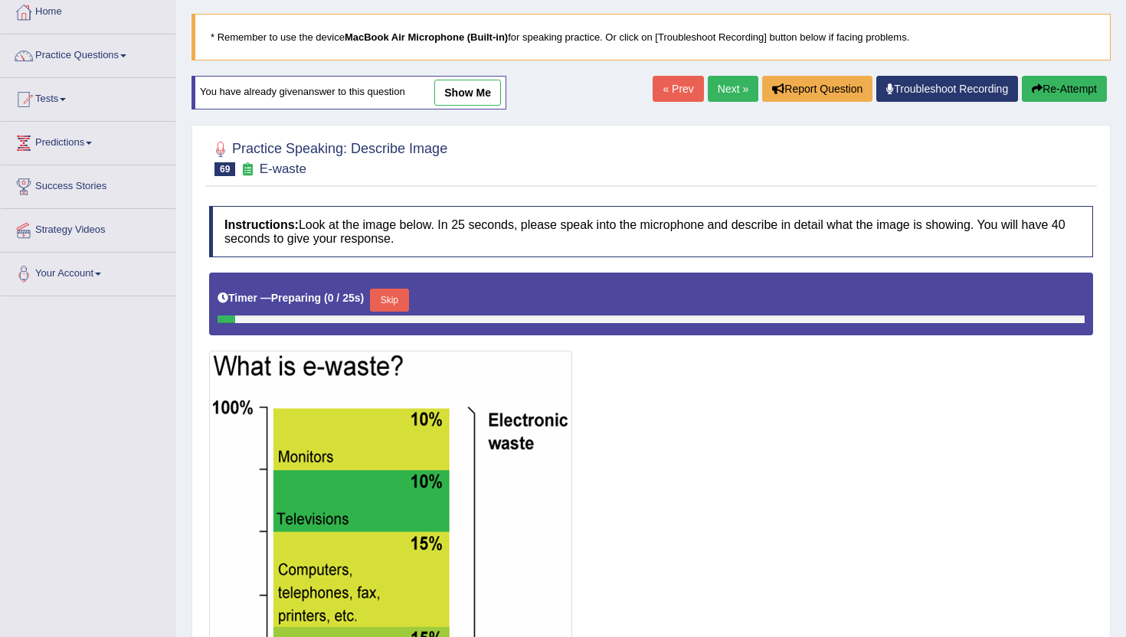
click at [398, 299] on button "Skip" at bounding box center [389, 300] width 38 height 23
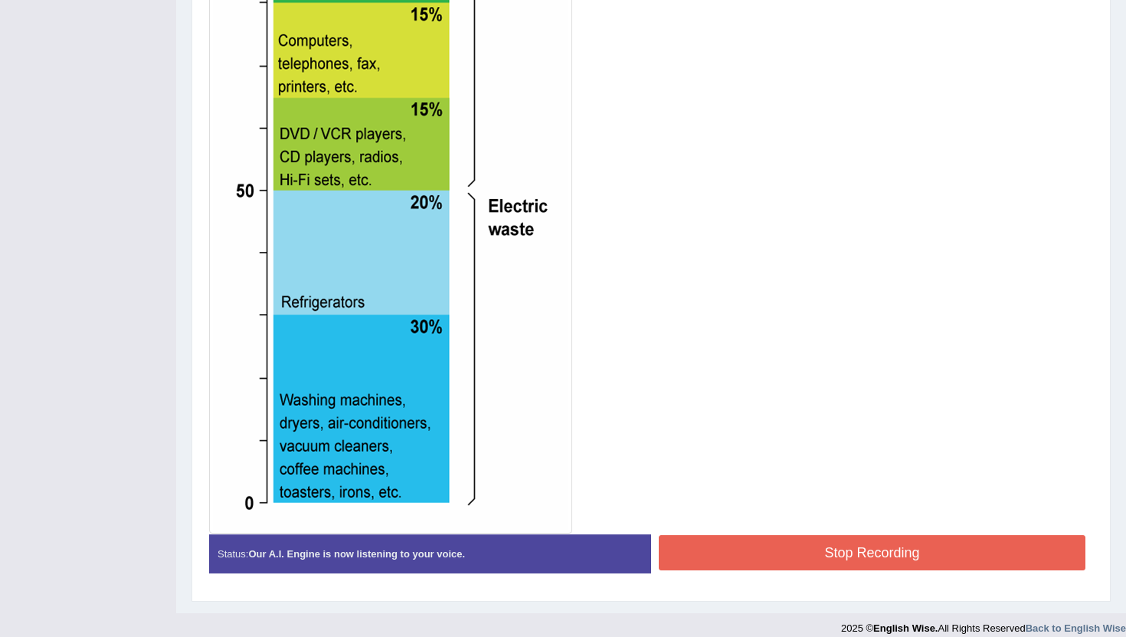
scroll to position [614, 0]
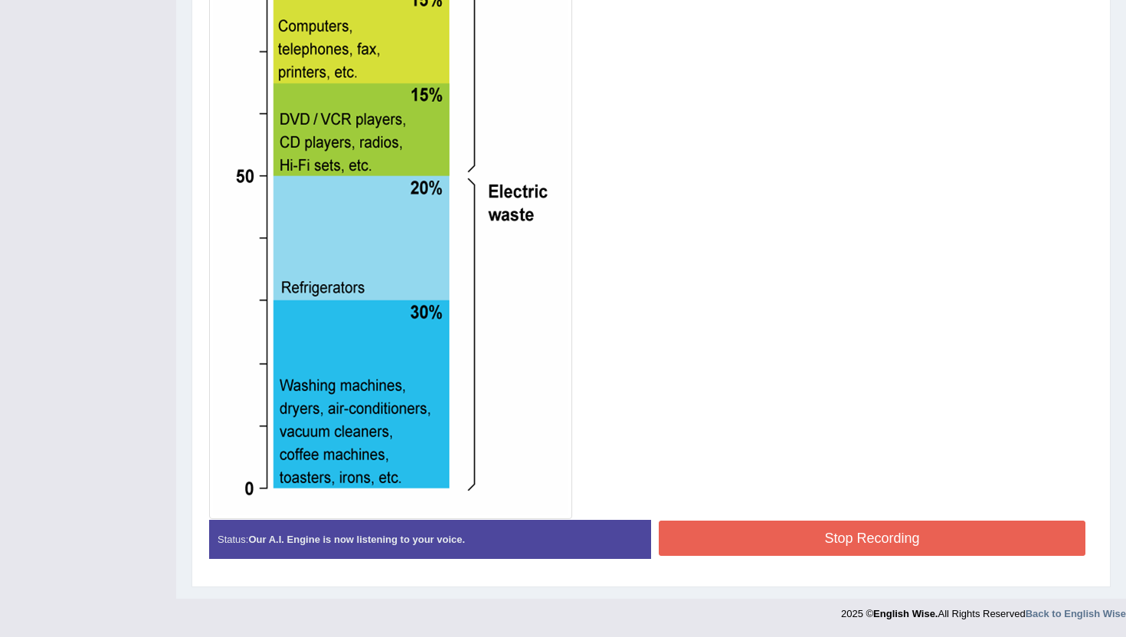
click at [762, 546] on button "Stop Recording" at bounding box center [871, 538] width 426 height 35
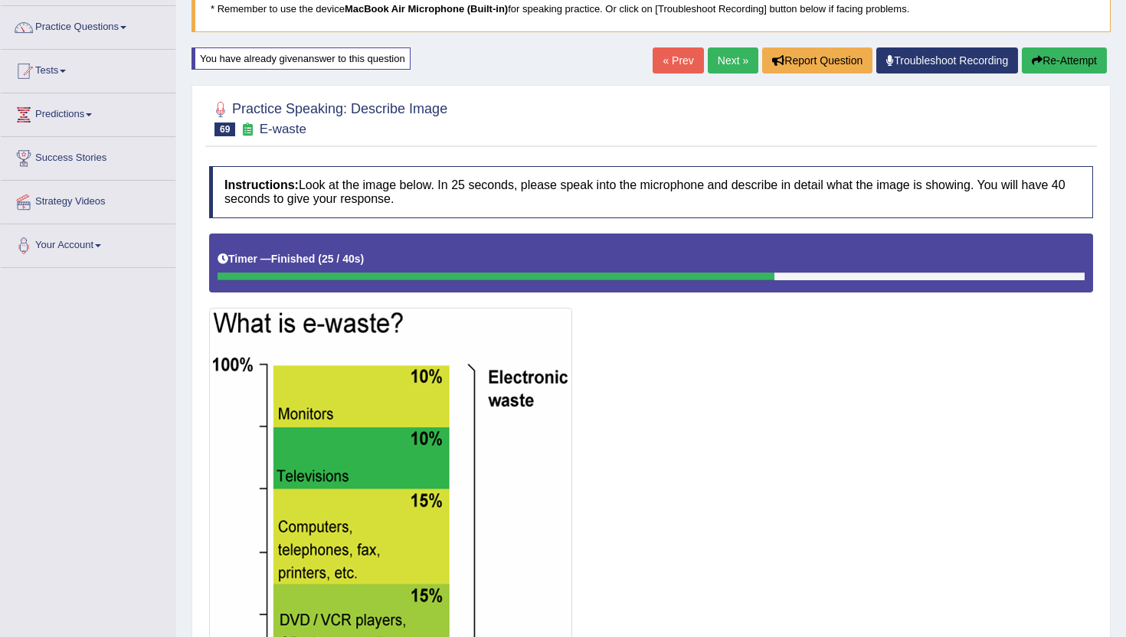
scroll to position [84, 0]
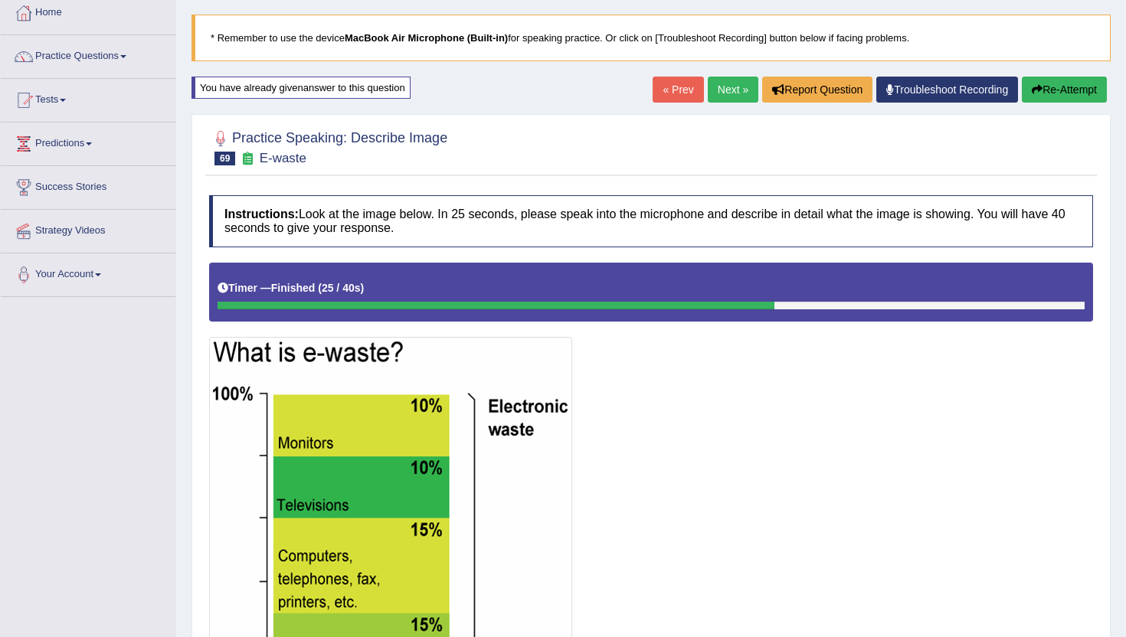
click at [1047, 92] on button "Re-Attempt" at bounding box center [1063, 90] width 85 height 26
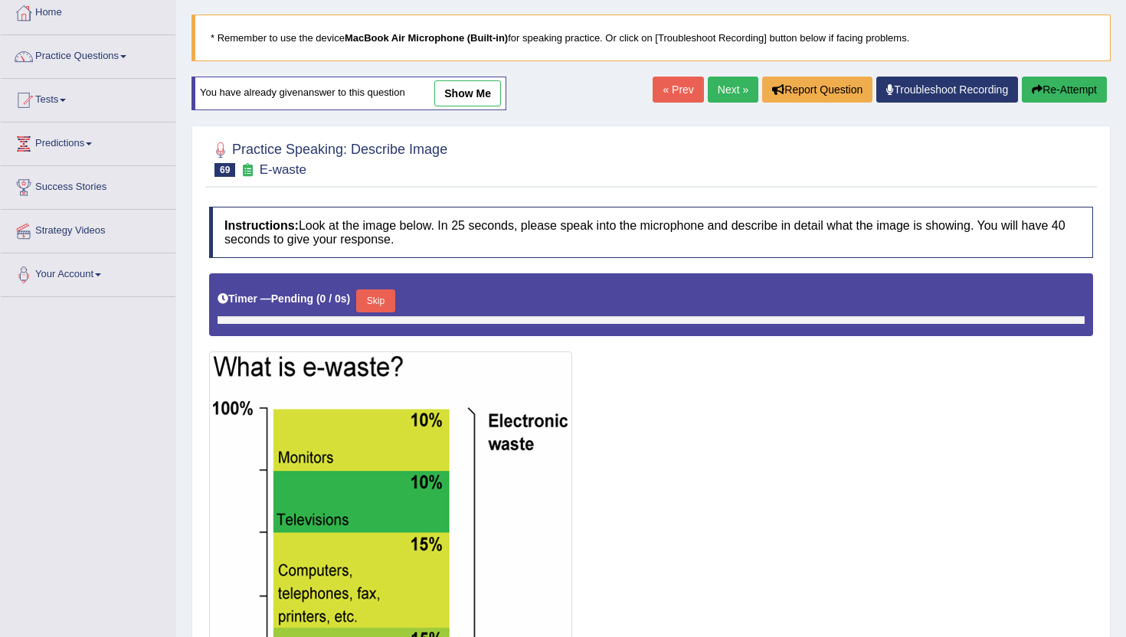
click at [375, 296] on button "Skip" at bounding box center [375, 300] width 38 height 23
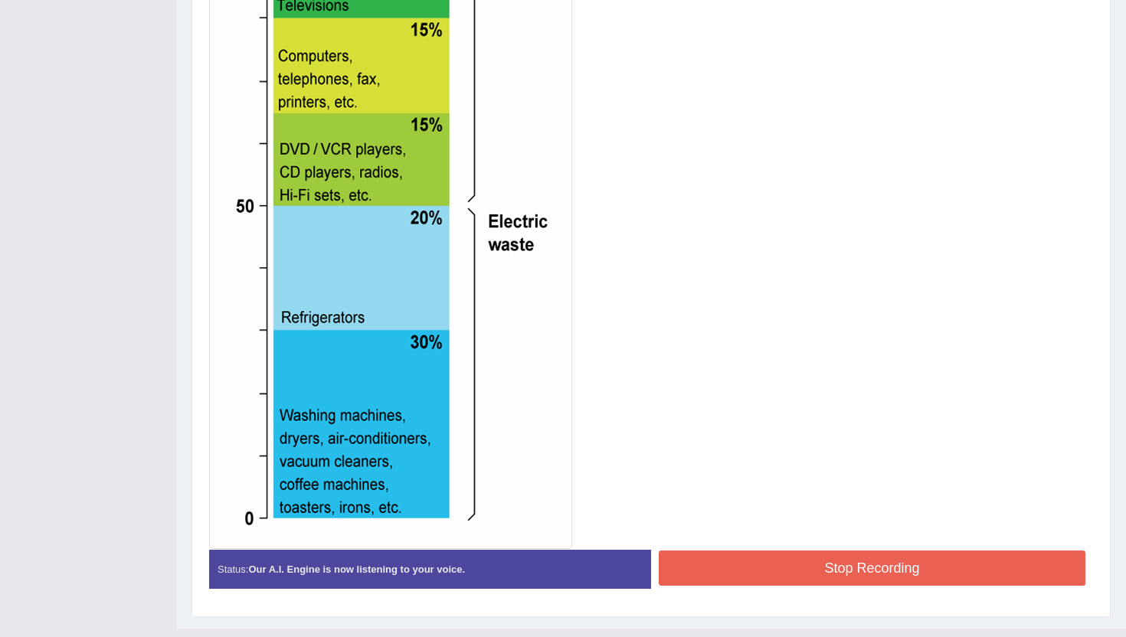
scroll to position [614, 0]
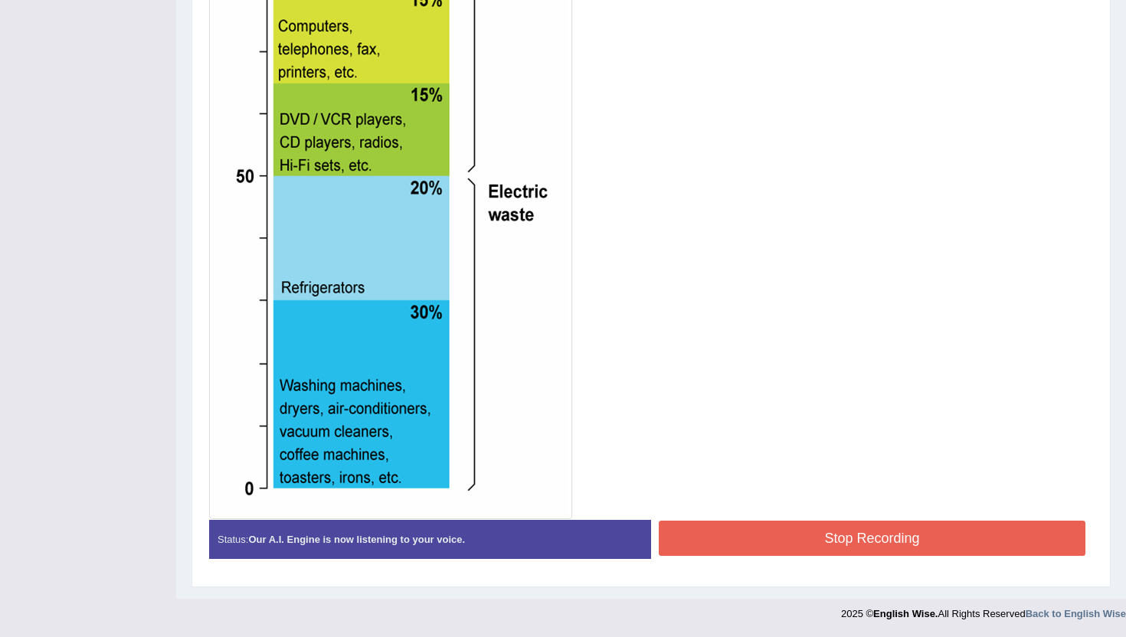
click at [821, 539] on button "Stop Recording" at bounding box center [871, 538] width 426 height 35
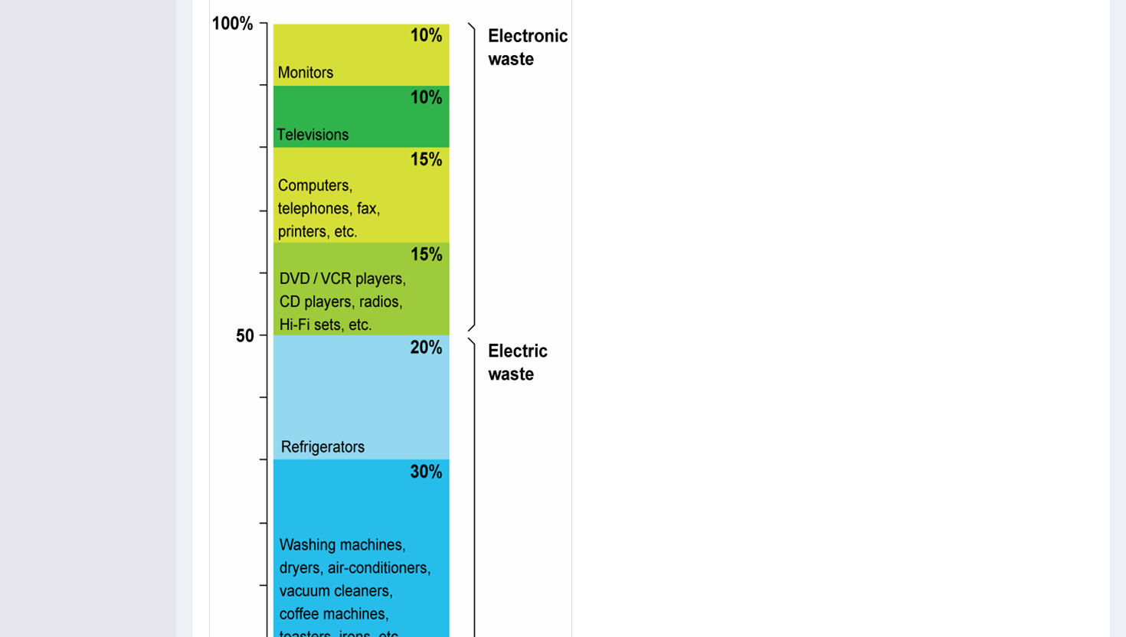
scroll to position [0, 0]
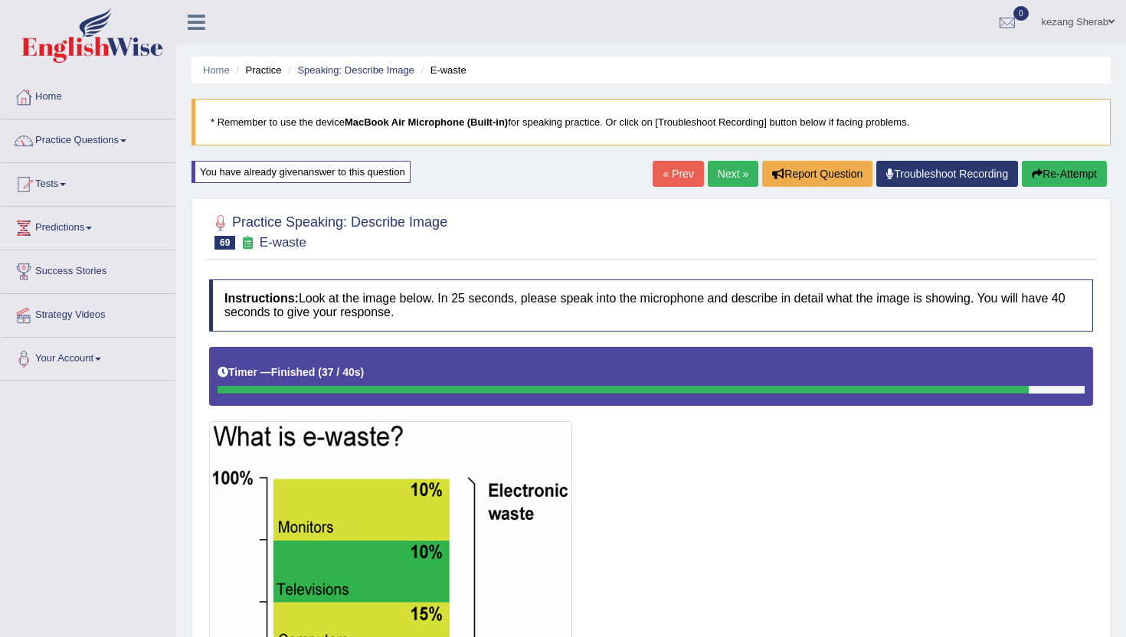
click at [717, 166] on link "Next »" at bounding box center [732, 174] width 51 height 26
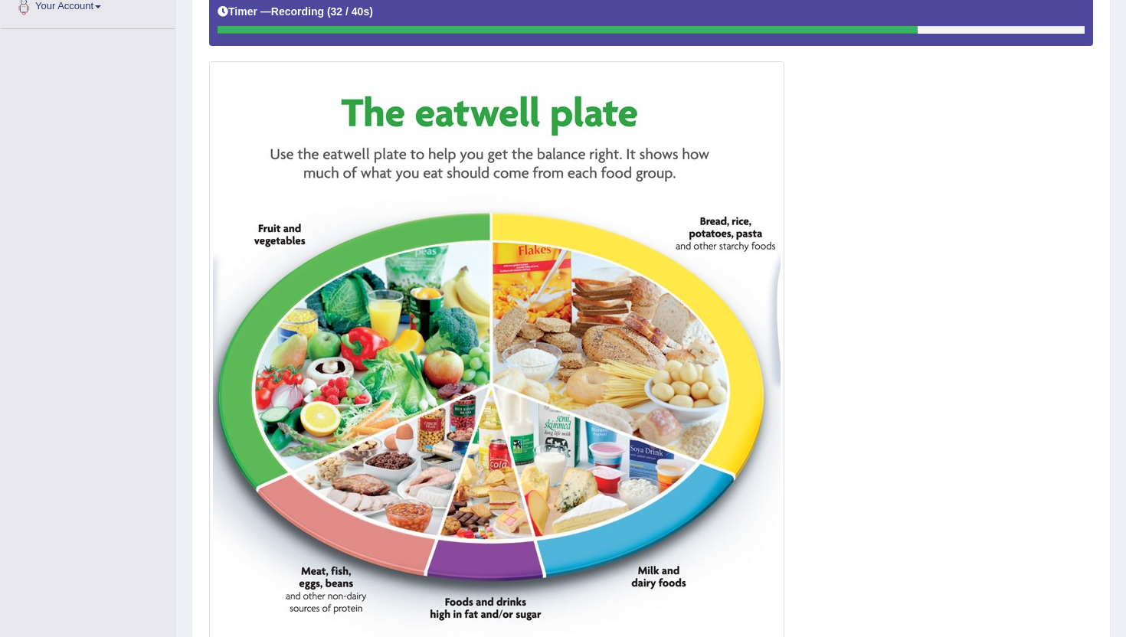
scroll to position [479, 0]
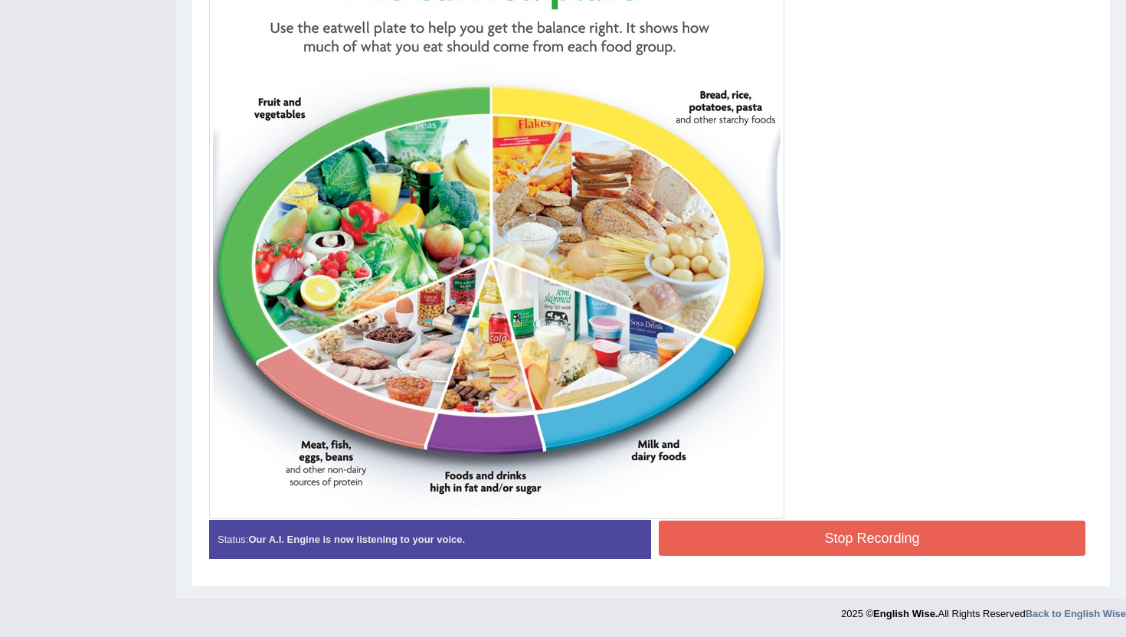
click at [826, 539] on button "Stop Recording" at bounding box center [871, 538] width 426 height 35
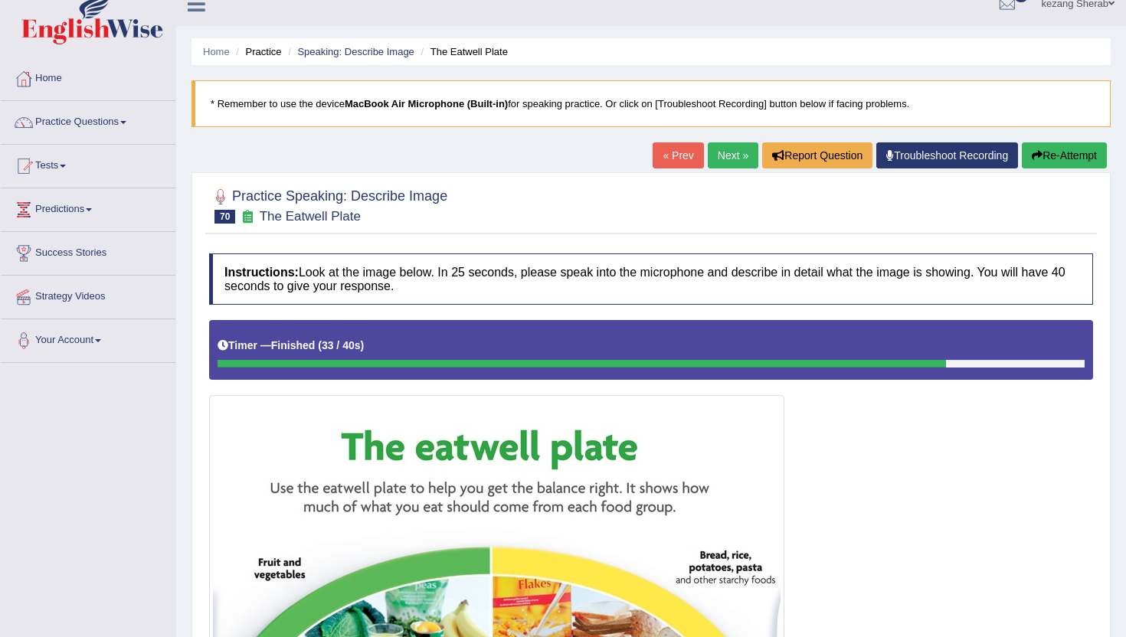
scroll to position [0, 0]
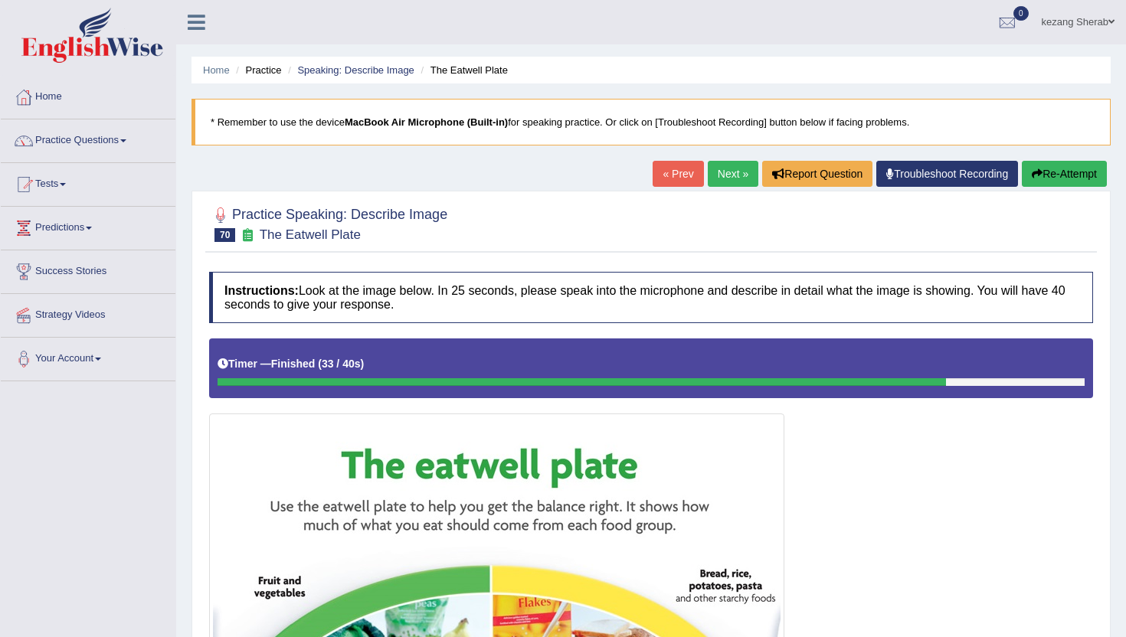
click at [1063, 172] on button "Re-Attempt" at bounding box center [1063, 174] width 85 height 26
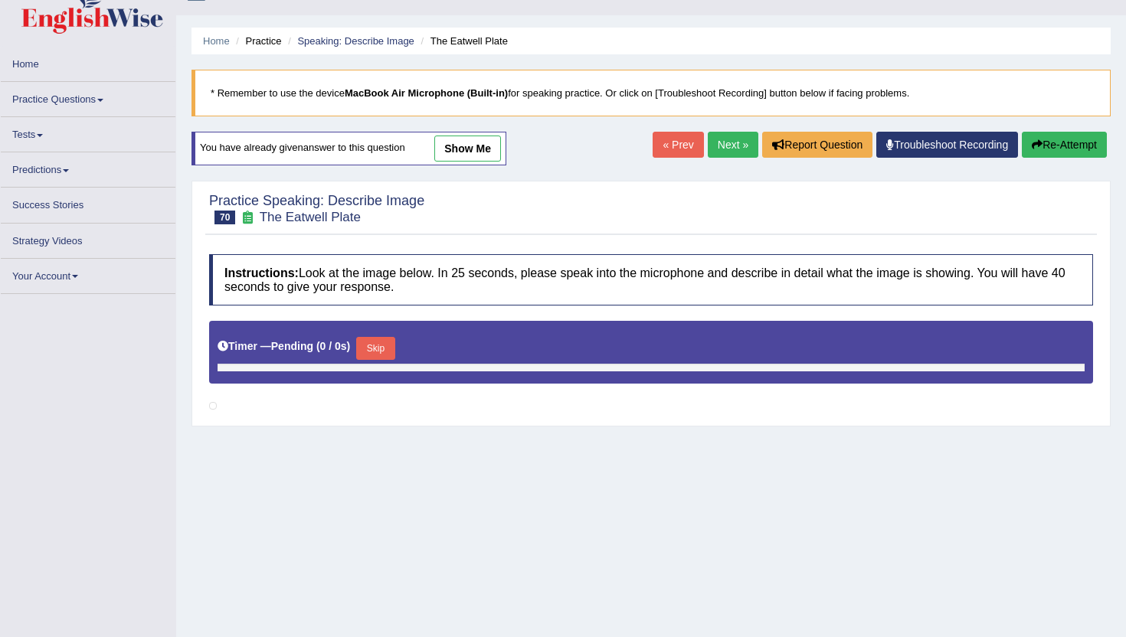
scroll to position [39, 0]
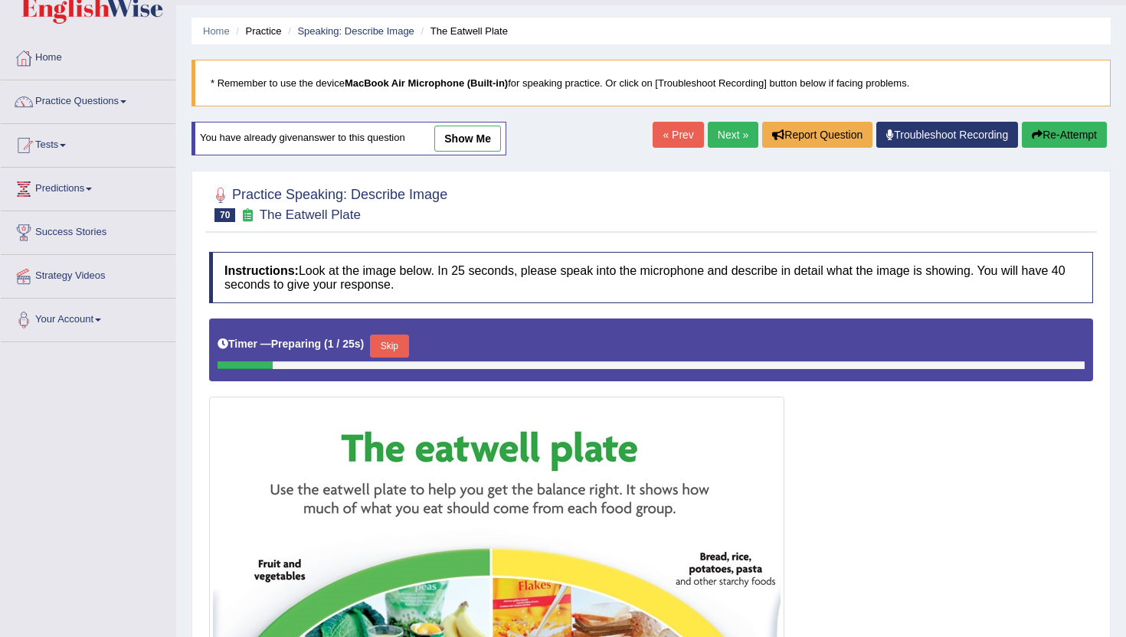
click at [395, 345] on button "Skip" at bounding box center [389, 346] width 38 height 23
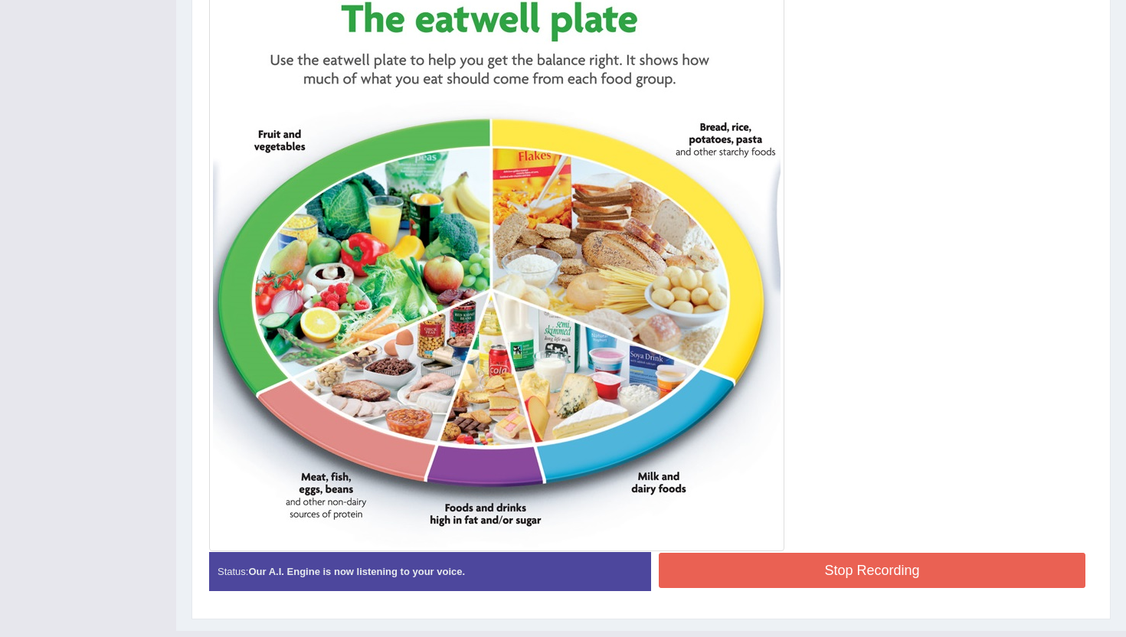
scroll to position [486, 0]
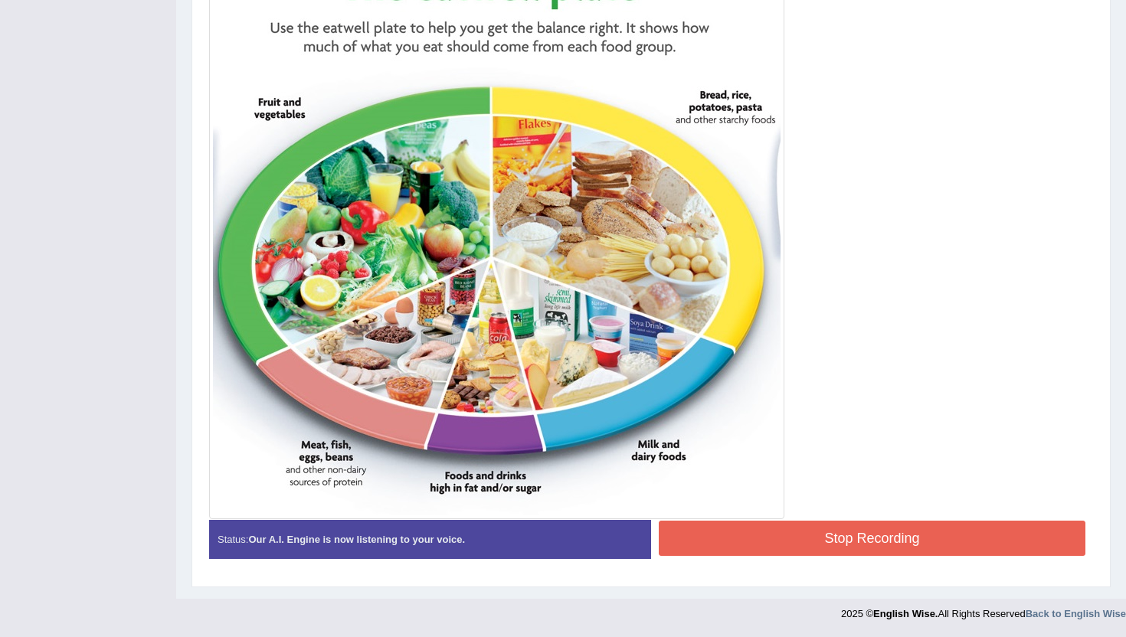
click at [799, 535] on button "Stop Recording" at bounding box center [871, 538] width 426 height 35
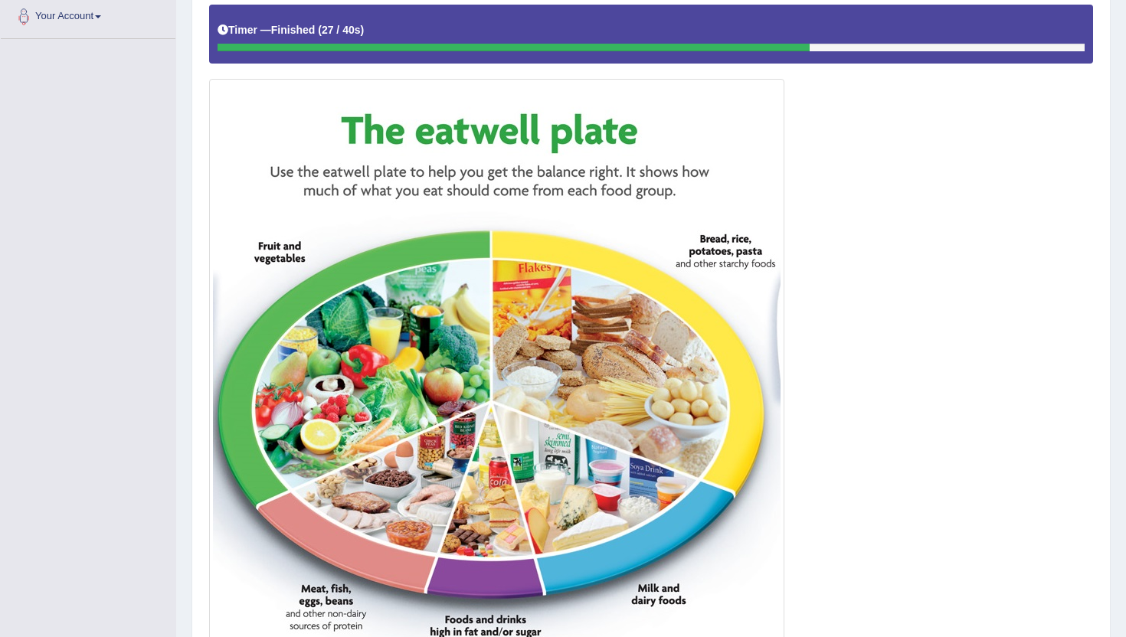
scroll to position [0, 0]
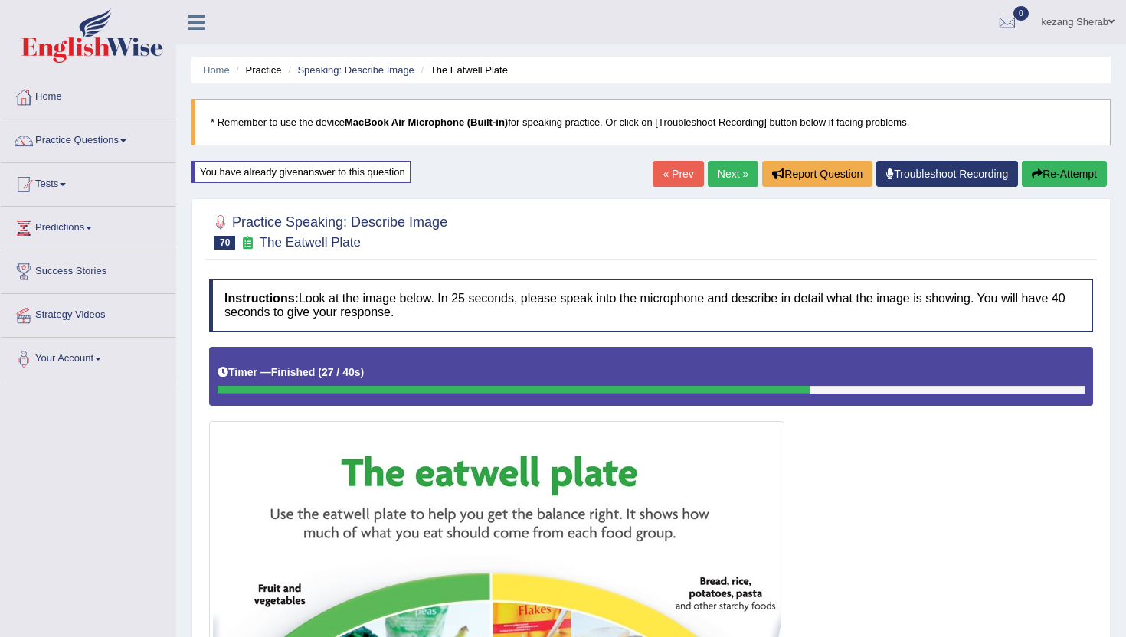
click at [721, 181] on link "Next »" at bounding box center [732, 174] width 51 height 26
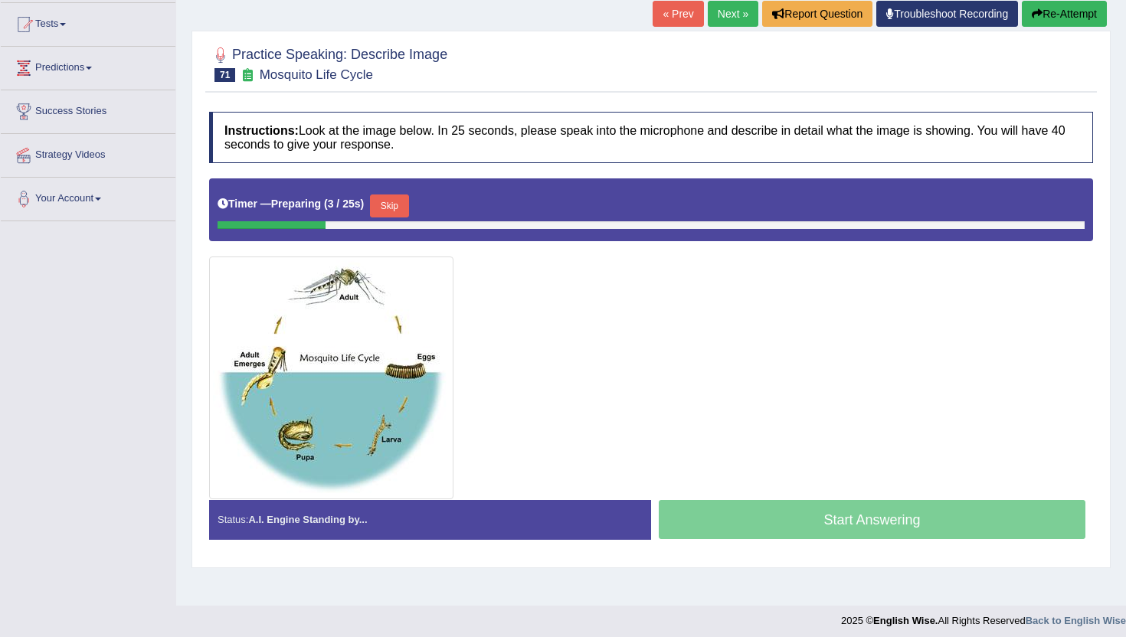
scroll to position [167, 0]
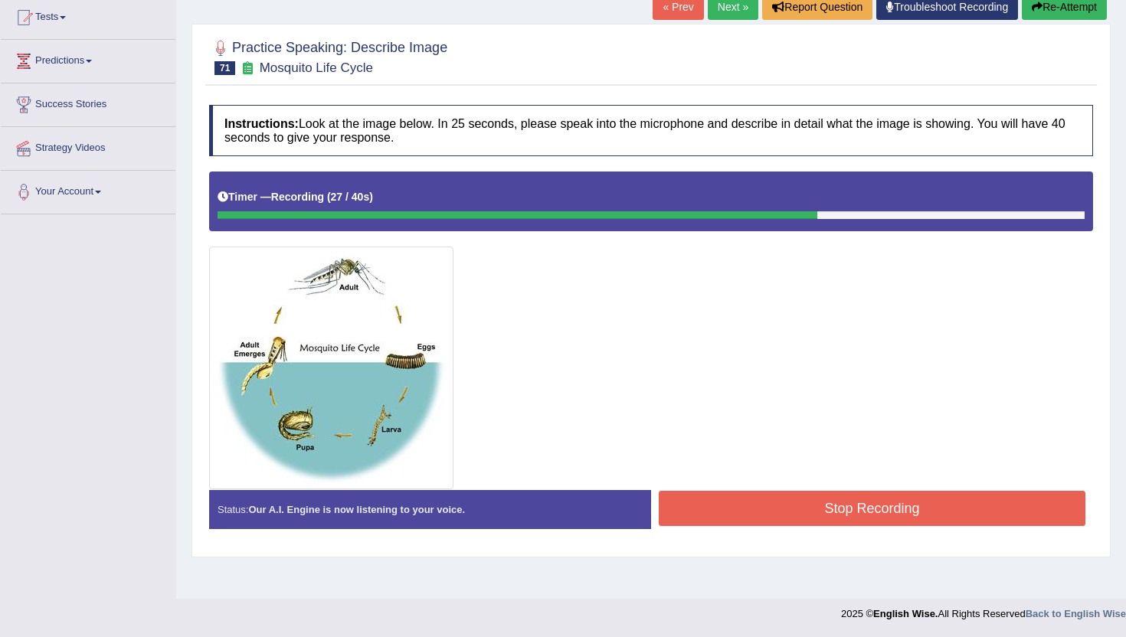
click at [754, 508] on button "Stop Recording" at bounding box center [871, 508] width 426 height 35
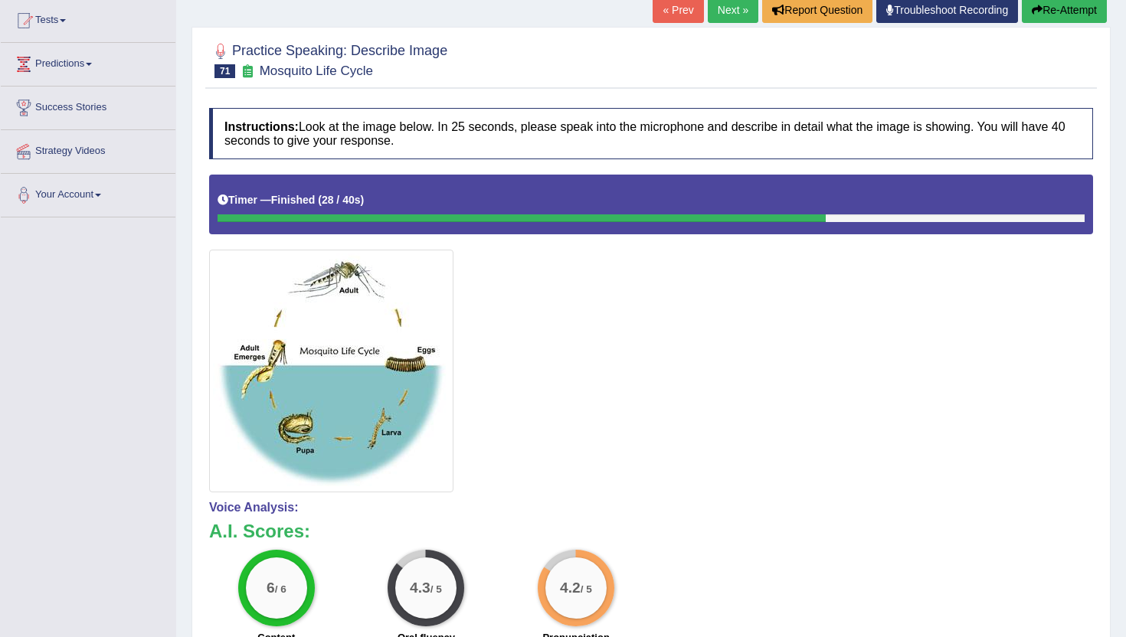
scroll to position [77, 0]
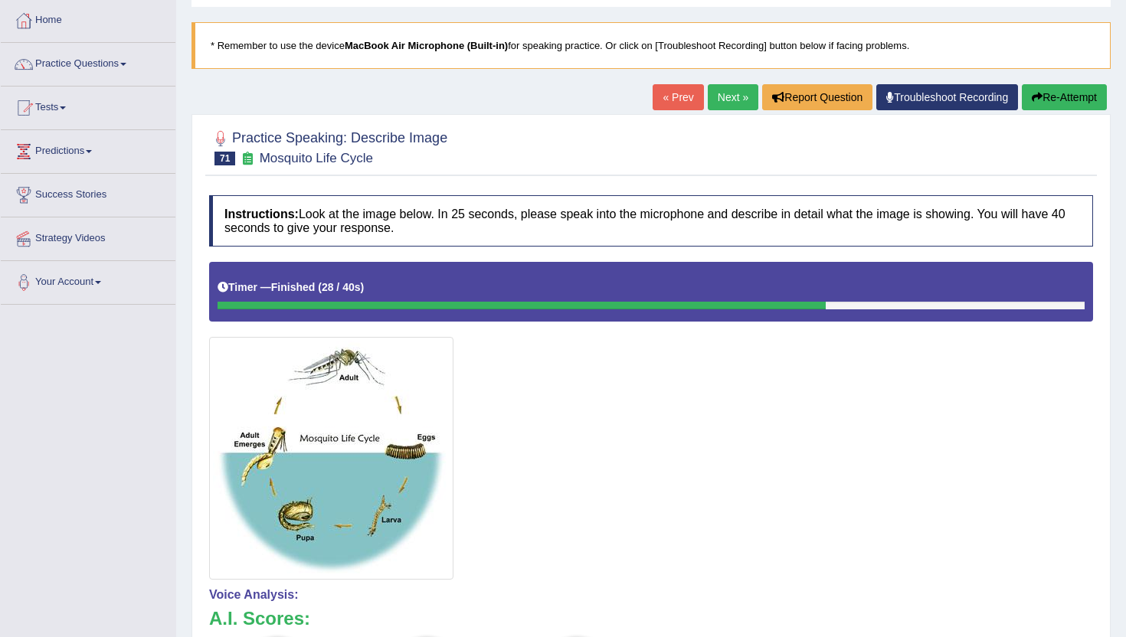
click at [1057, 105] on button "Re-Attempt" at bounding box center [1063, 97] width 85 height 26
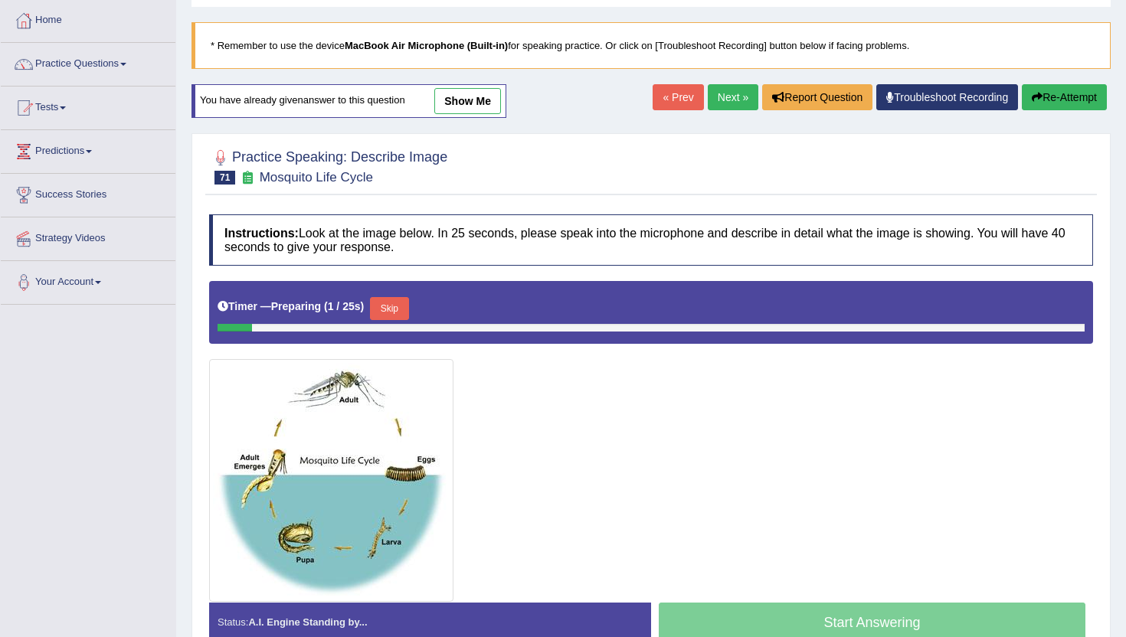
click at [395, 302] on button "Skip" at bounding box center [389, 308] width 38 height 23
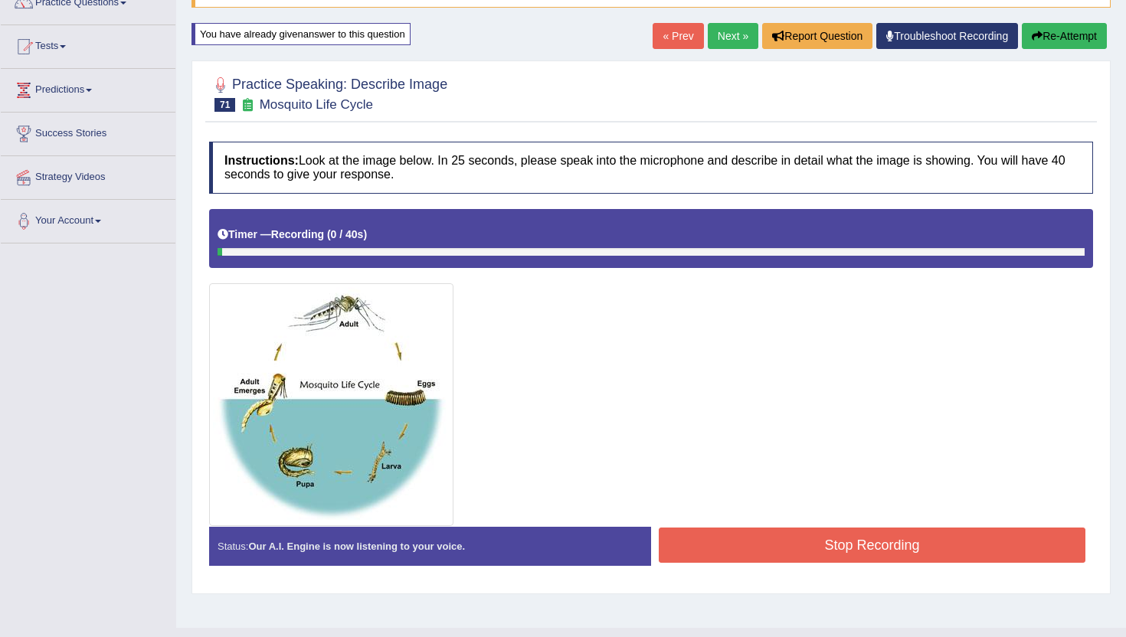
scroll to position [163, 0]
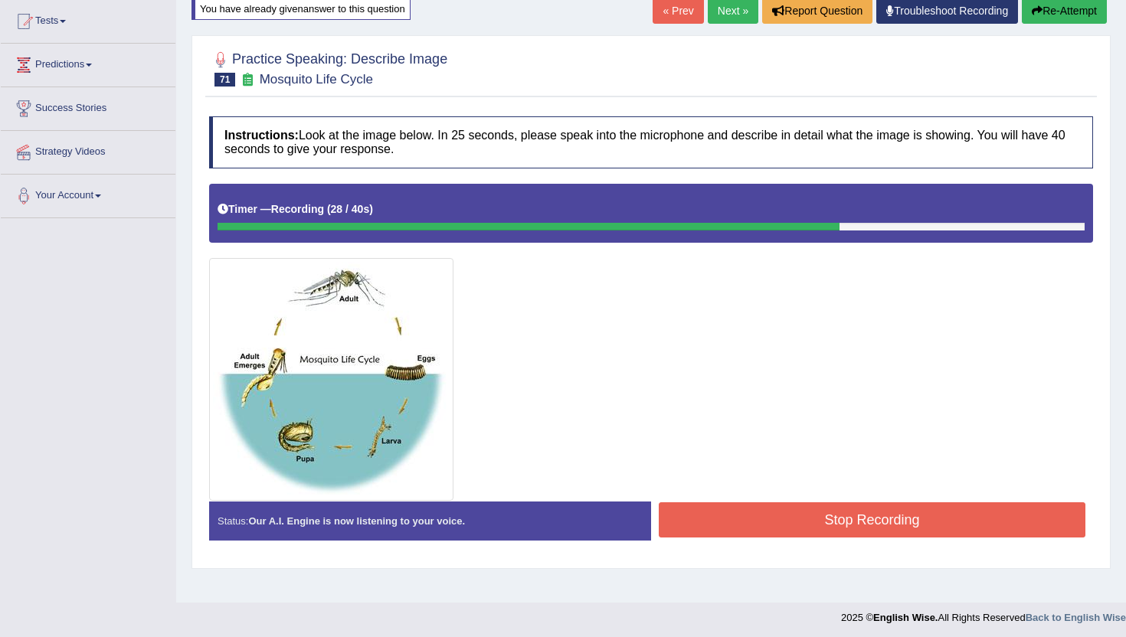
click at [791, 535] on button "Stop Recording" at bounding box center [871, 519] width 426 height 35
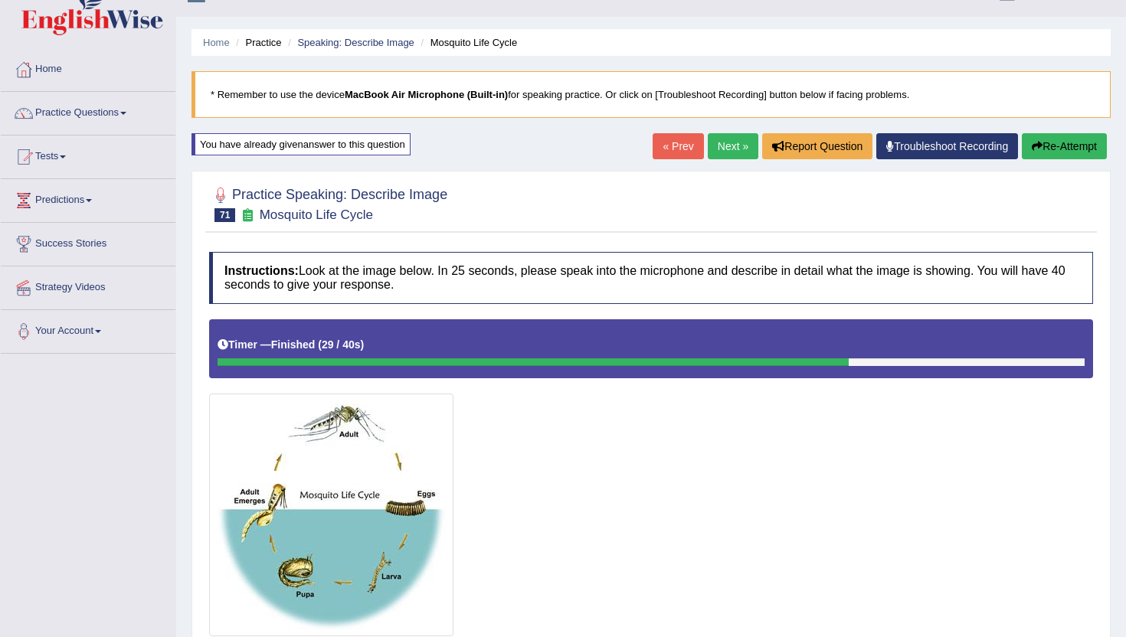
scroll to position [0, 0]
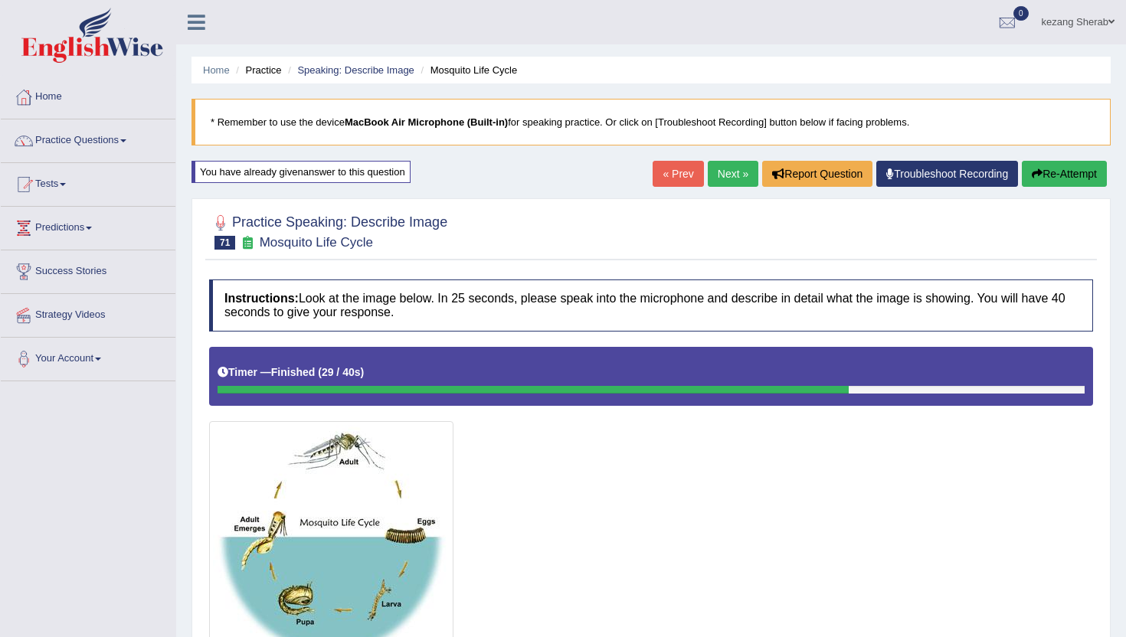
click at [714, 179] on link "Next »" at bounding box center [732, 174] width 51 height 26
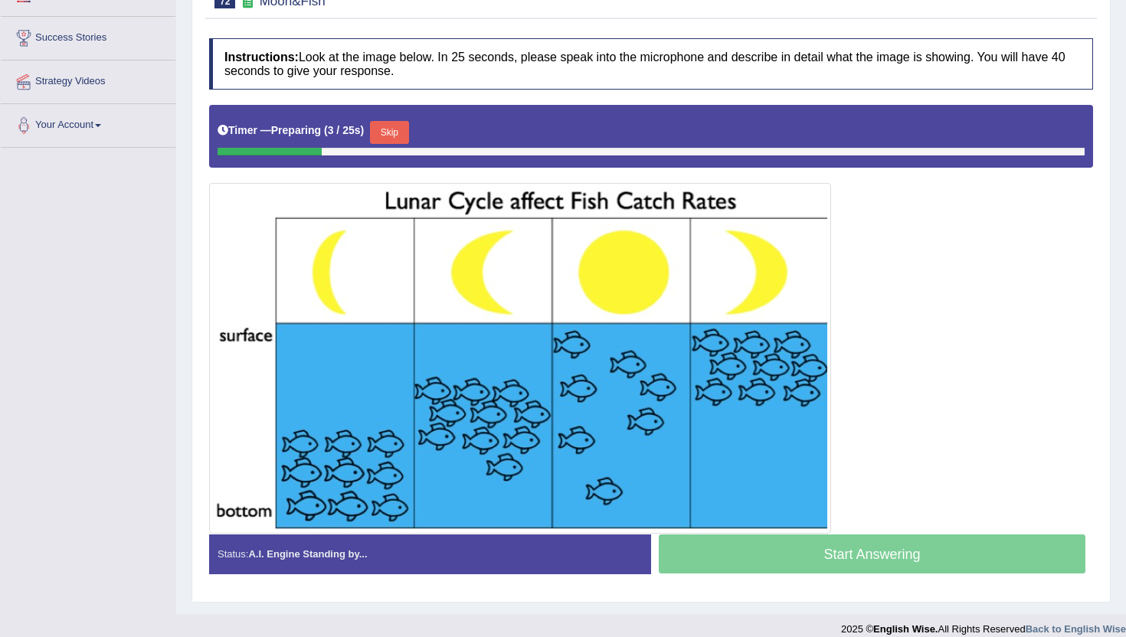
scroll to position [239, 0]
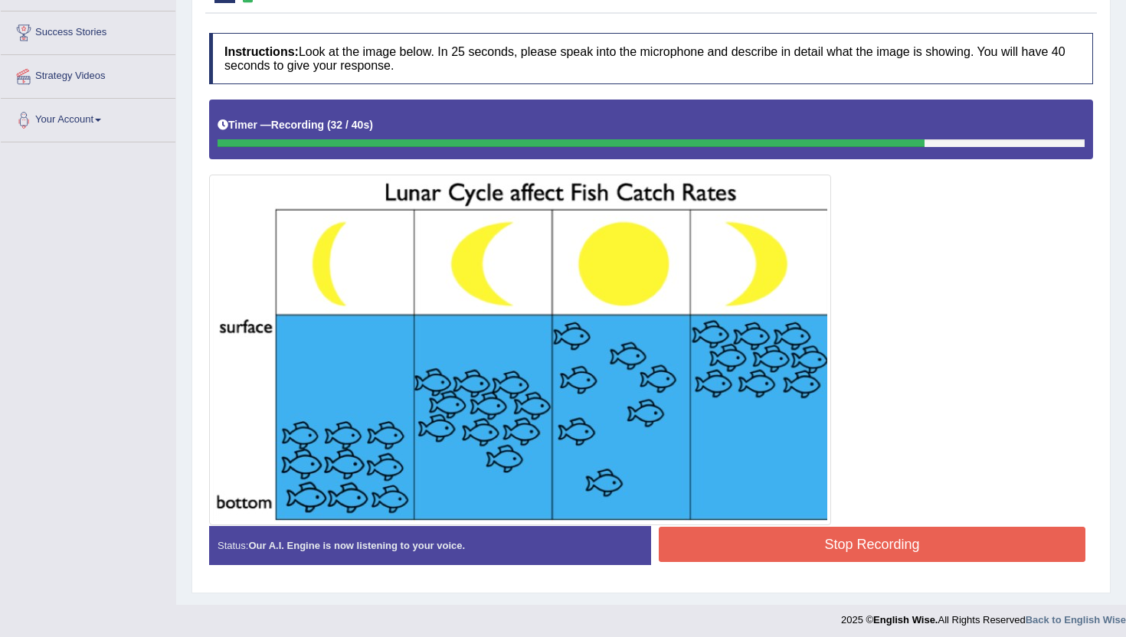
click at [809, 538] on button "Stop Recording" at bounding box center [871, 544] width 426 height 35
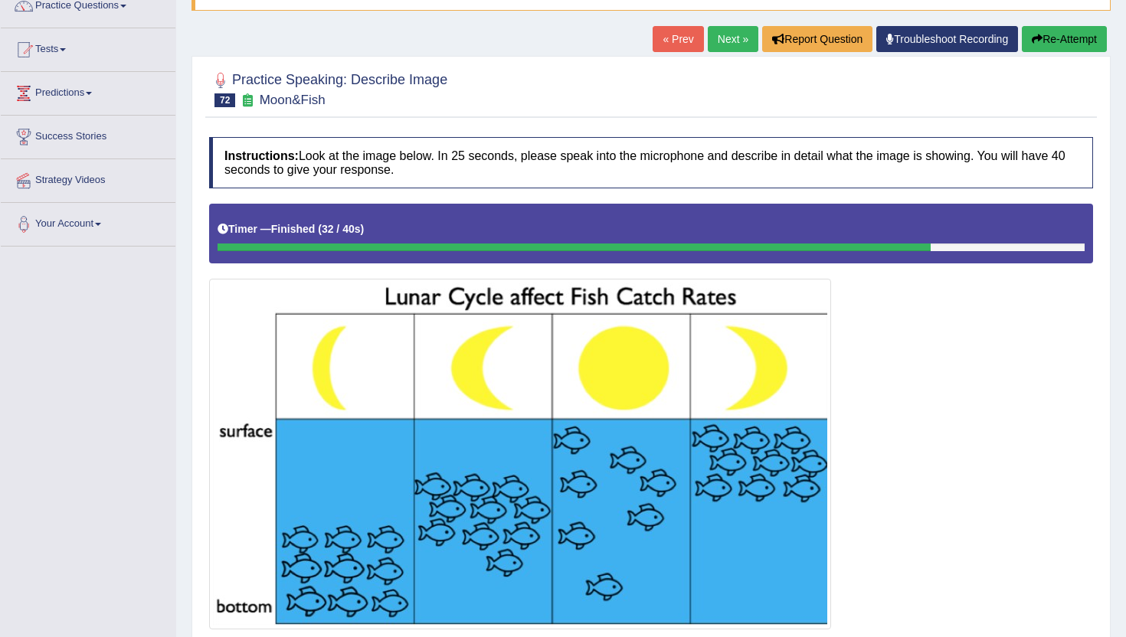
scroll to position [0, 0]
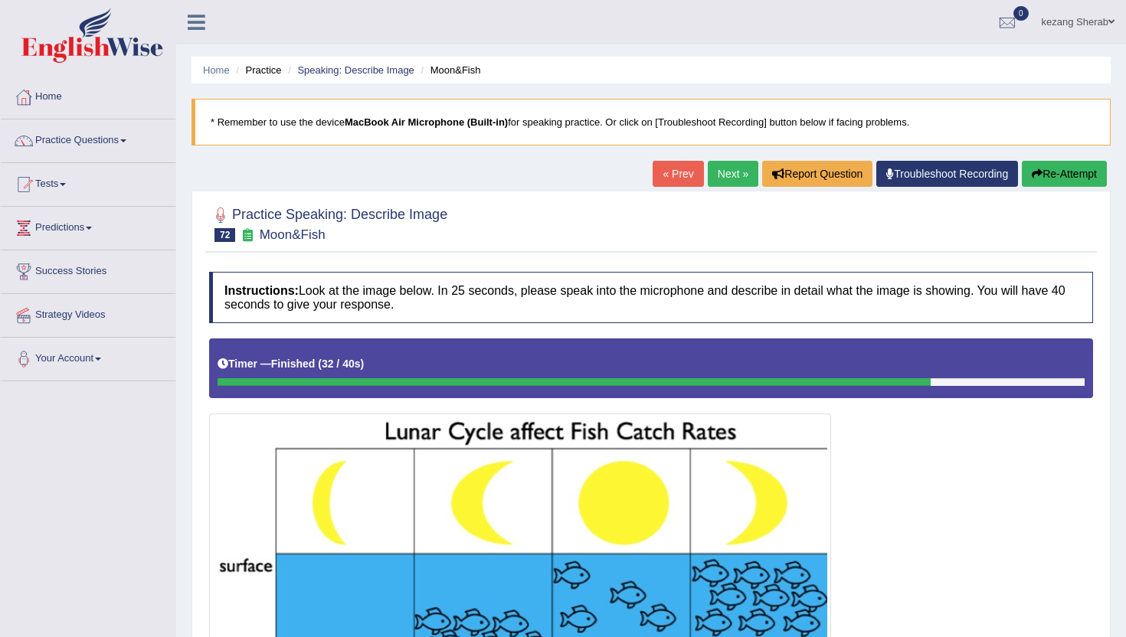
click at [721, 168] on link "Next »" at bounding box center [732, 174] width 51 height 26
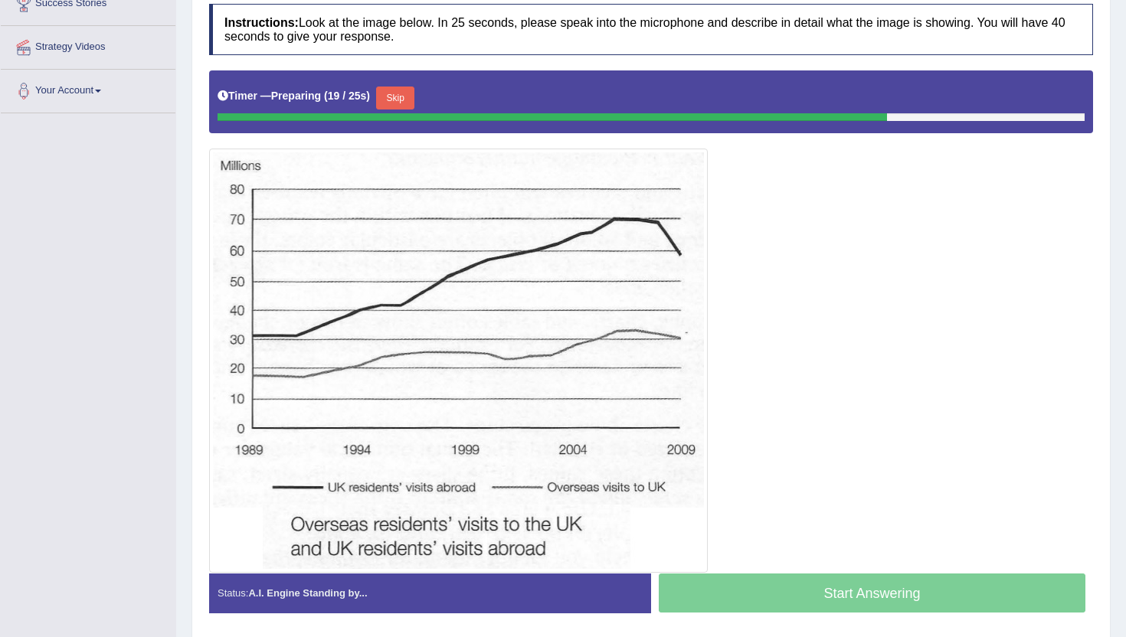
scroll to position [270, 0]
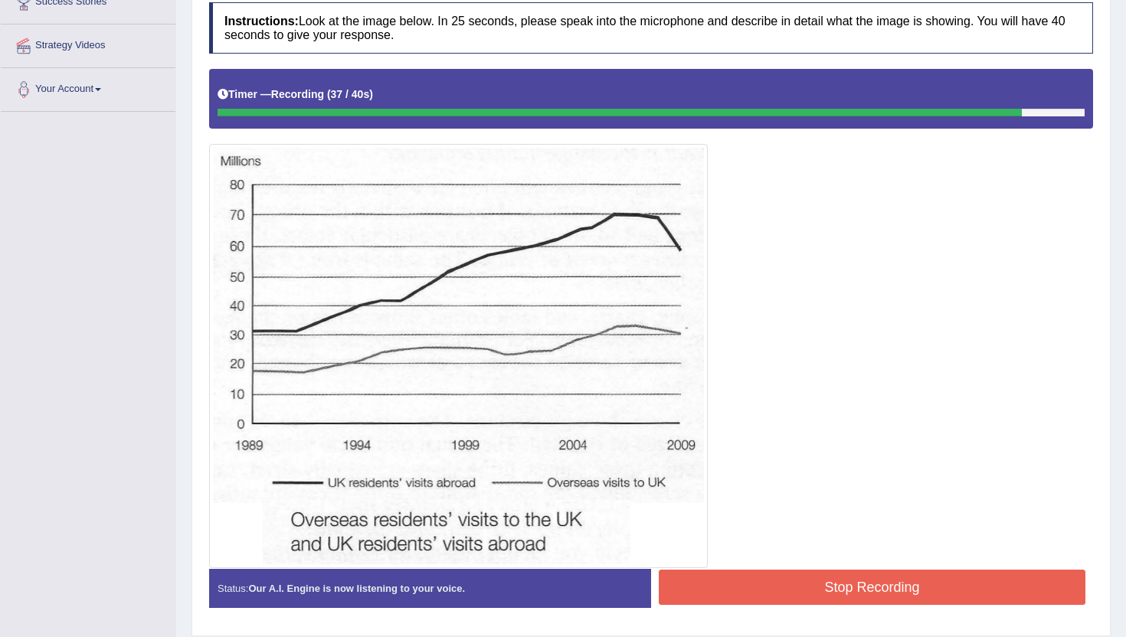
click at [802, 582] on button "Stop Recording" at bounding box center [871, 587] width 426 height 35
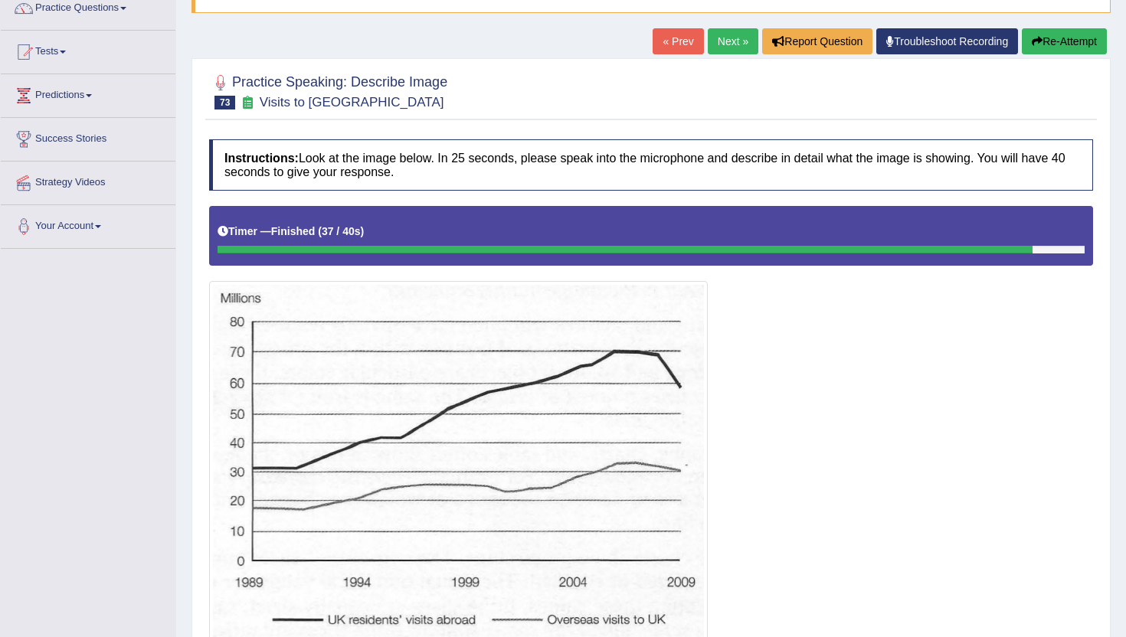
scroll to position [0, 0]
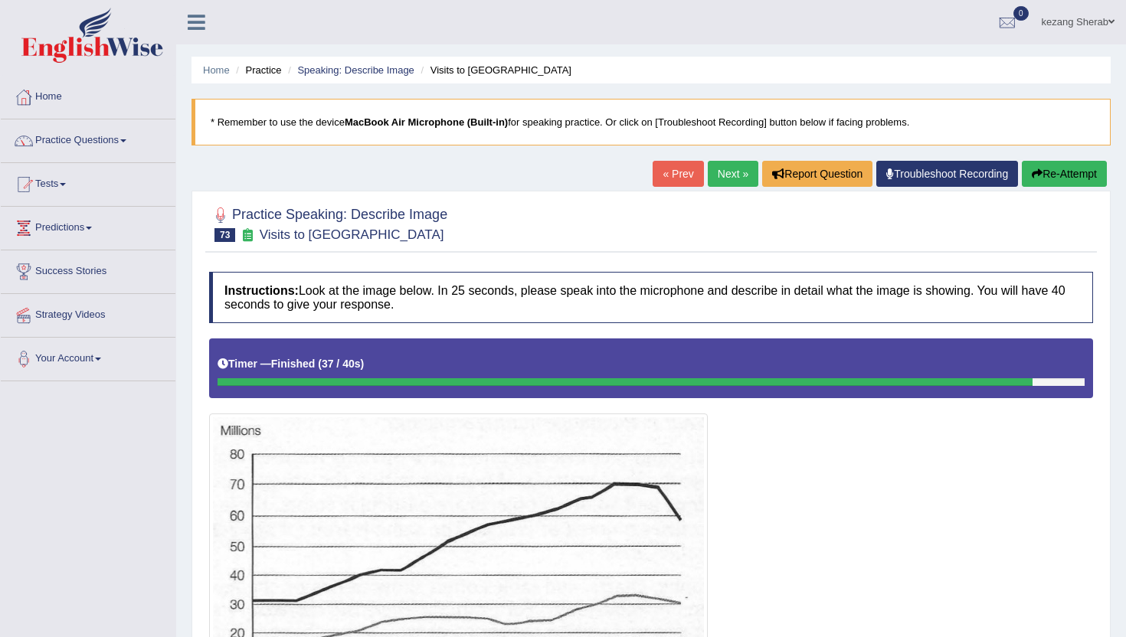
click at [718, 177] on link "Next »" at bounding box center [732, 174] width 51 height 26
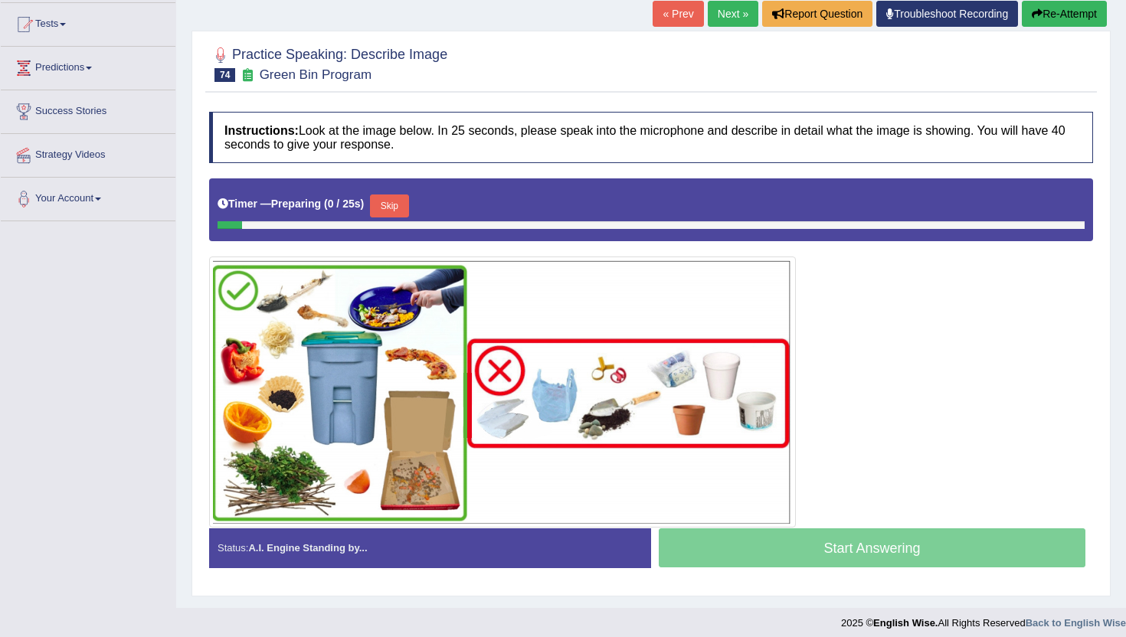
scroll to position [161, 0]
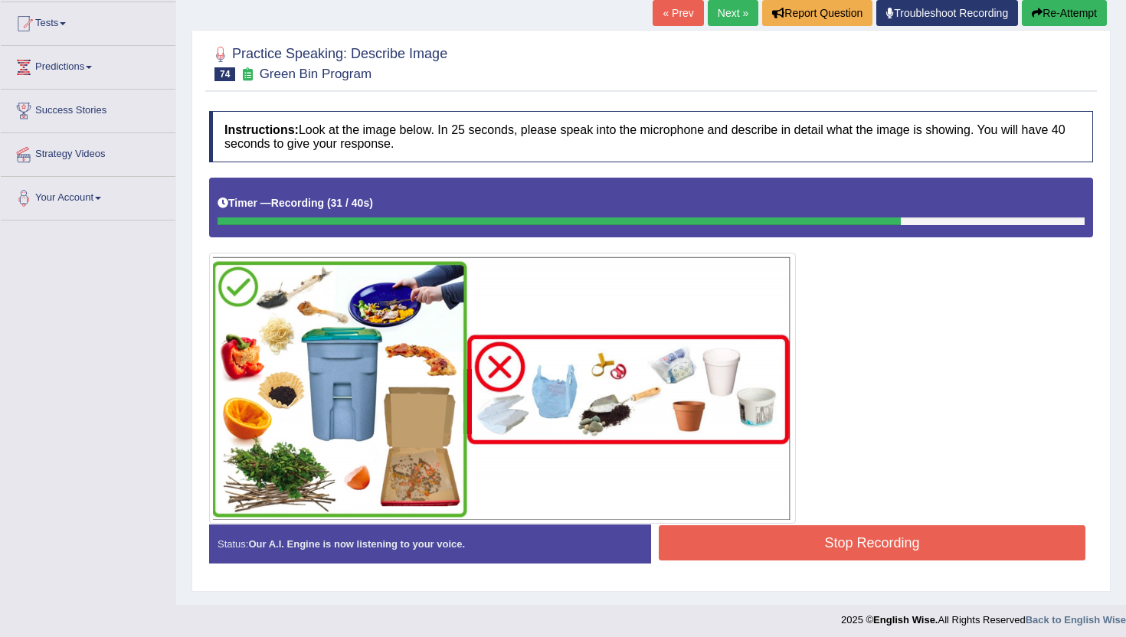
click at [798, 545] on button "Stop Recording" at bounding box center [871, 542] width 426 height 35
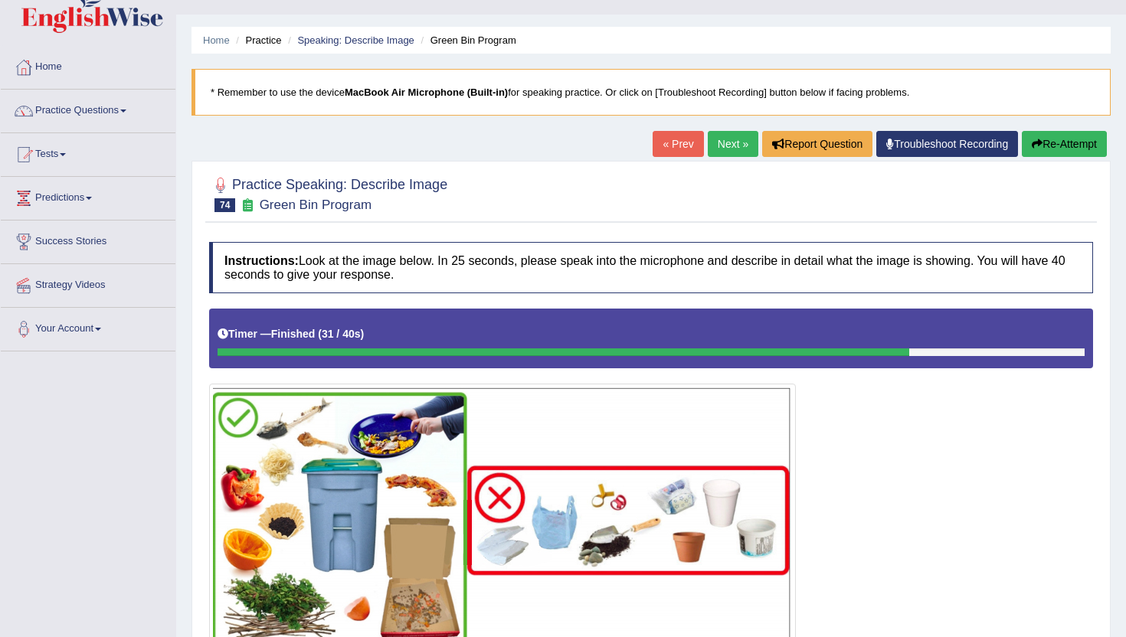
scroll to position [0, 0]
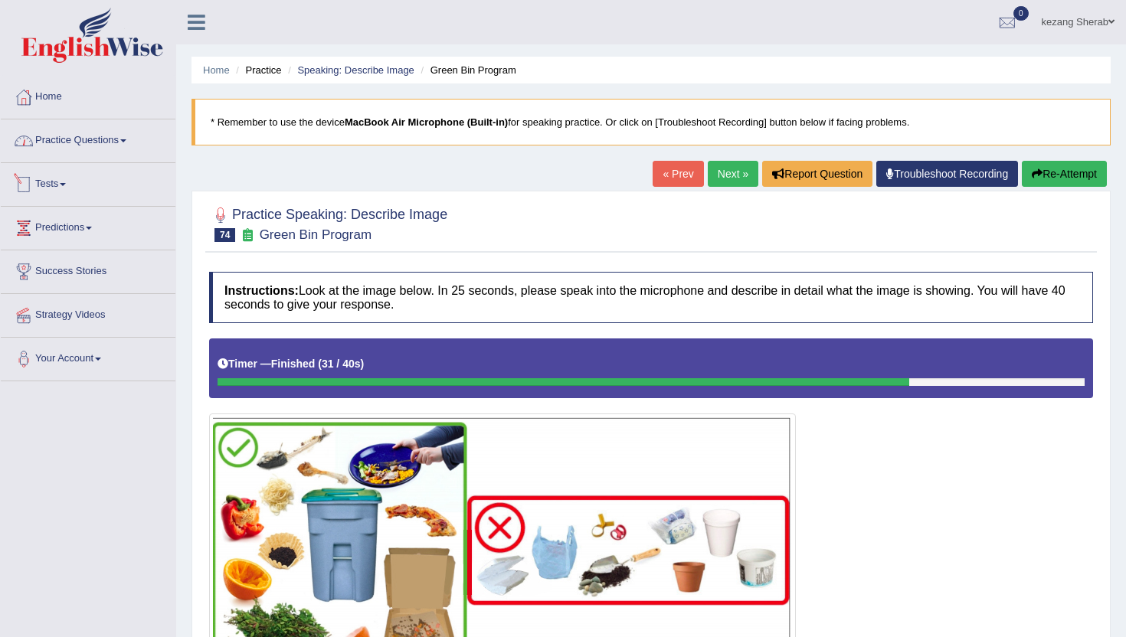
click at [82, 129] on link "Practice Questions" at bounding box center [88, 138] width 175 height 38
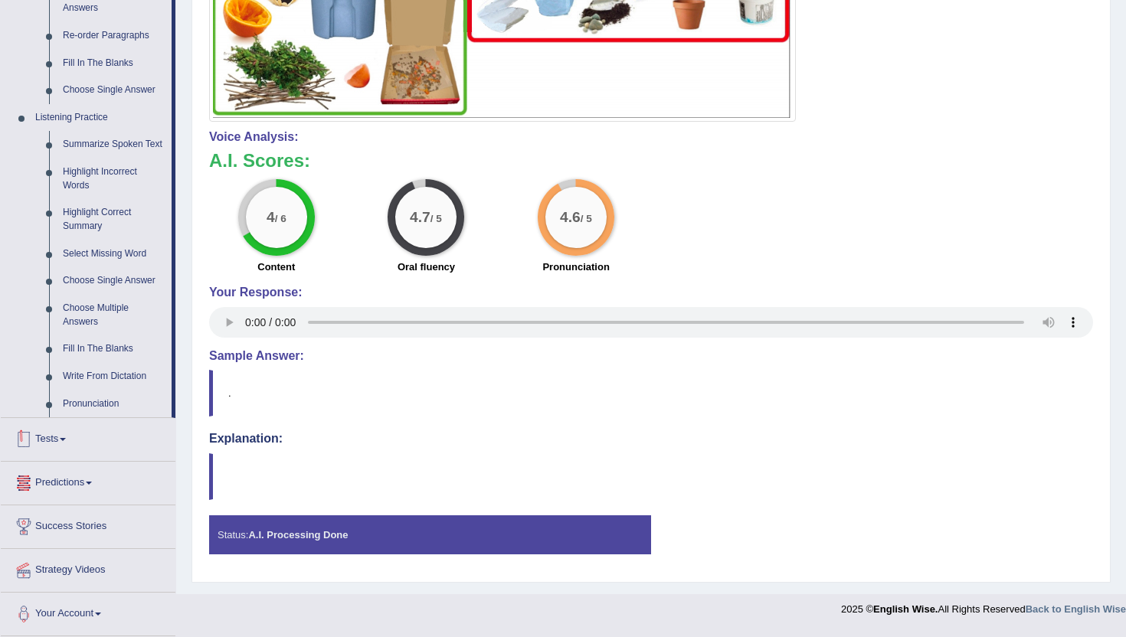
click at [62, 440] on link "Tests" at bounding box center [88, 437] width 175 height 38
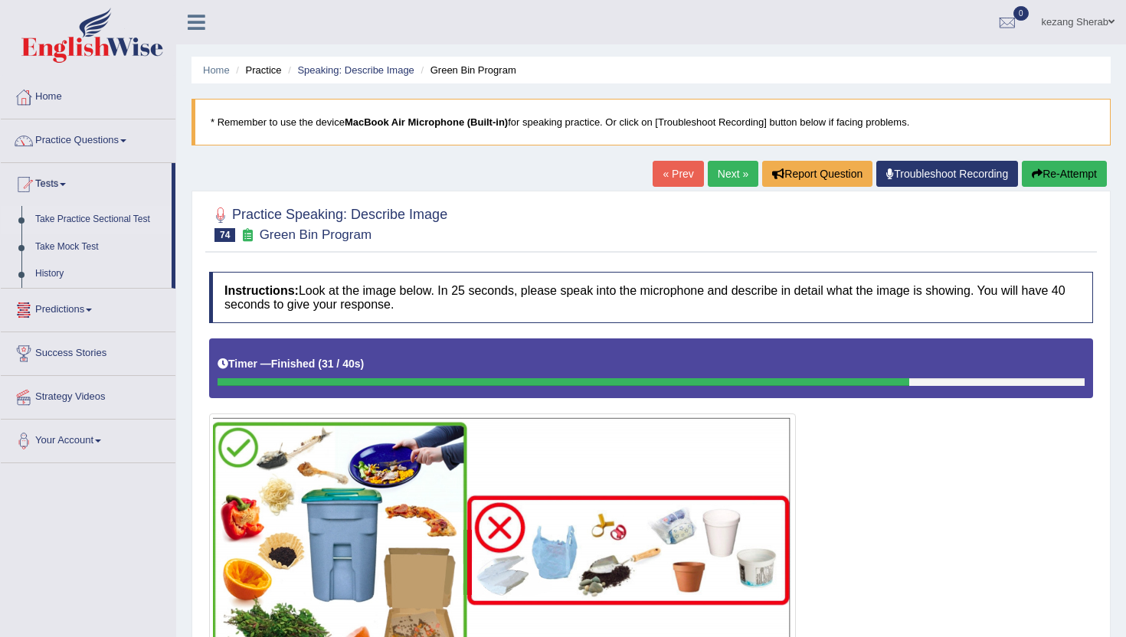
click at [55, 218] on link "Take Practice Sectional Test" at bounding box center [99, 220] width 143 height 28
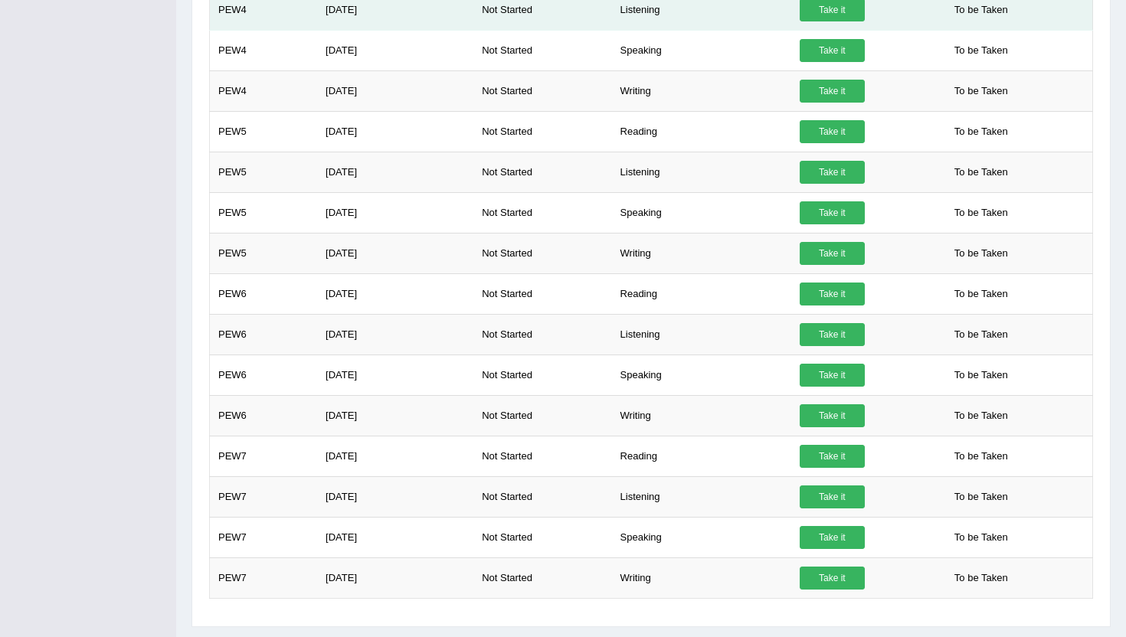
scroll to position [627, 0]
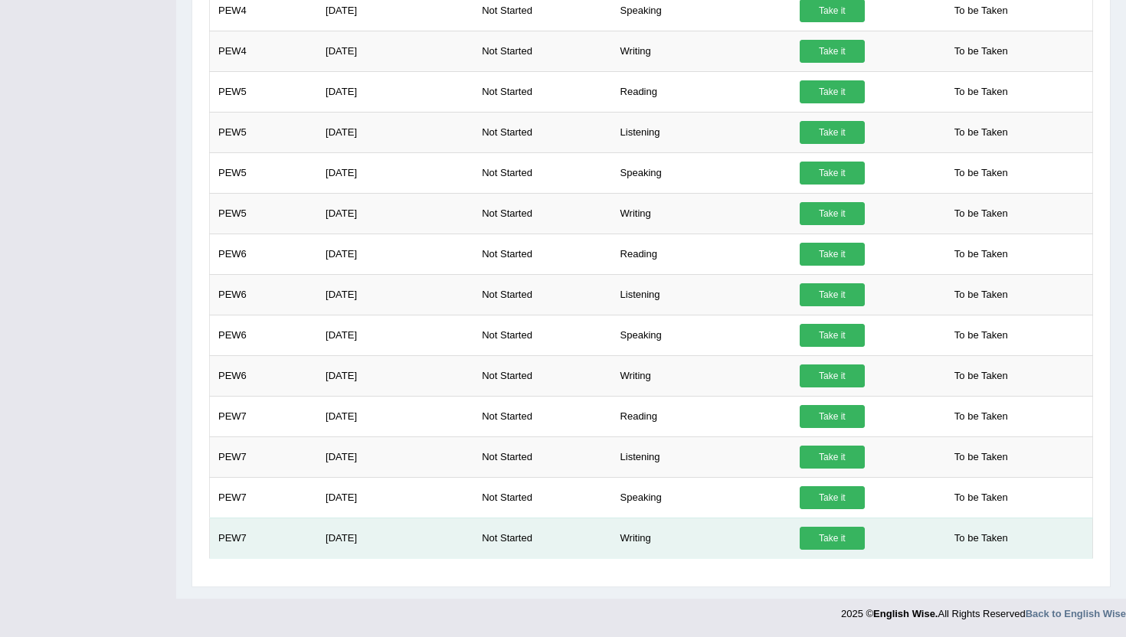
click at [435, 530] on td "[DATE]" at bounding box center [395, 538] width 156 height 41
click at [435, 530] on td "Sep 18, 2025" at bounding box center [395, 538] width 156 height 41
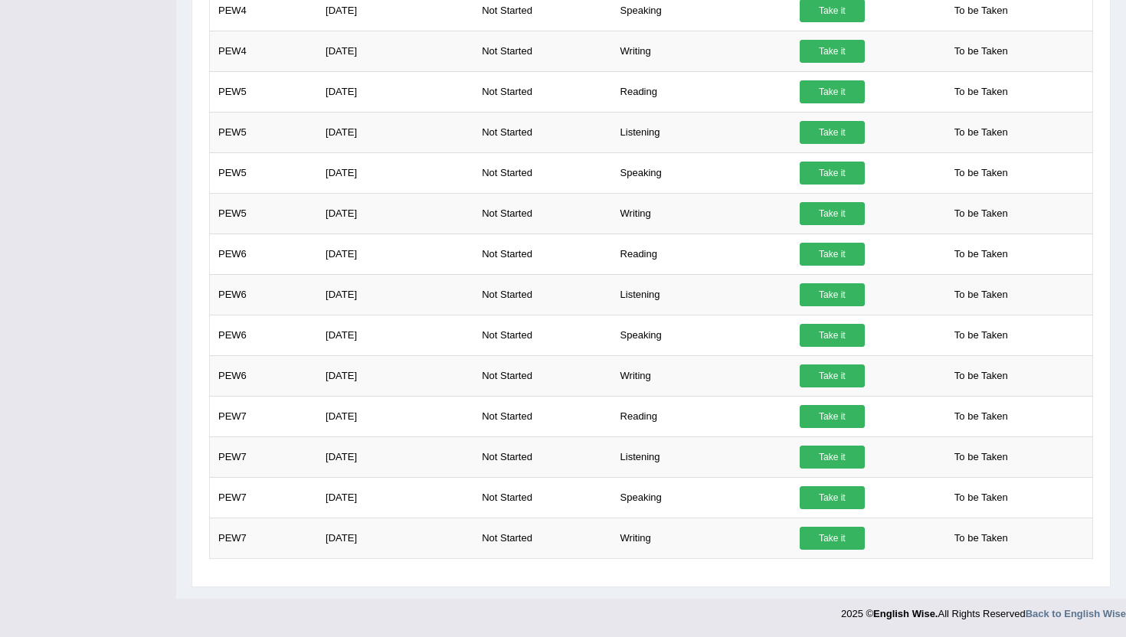
click at [468, 572] on div "× Have you watched our instructional video on how to take a Mock Test?reading N…" at bounding box center [650, 85] width 891 height 987
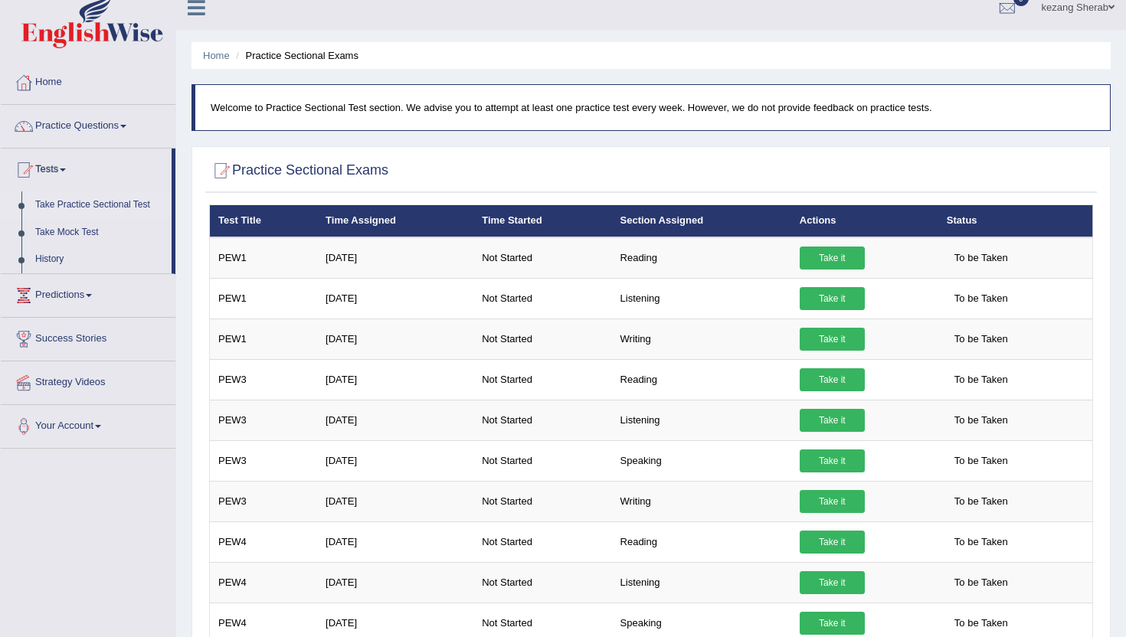
scroll to position [0, 0]
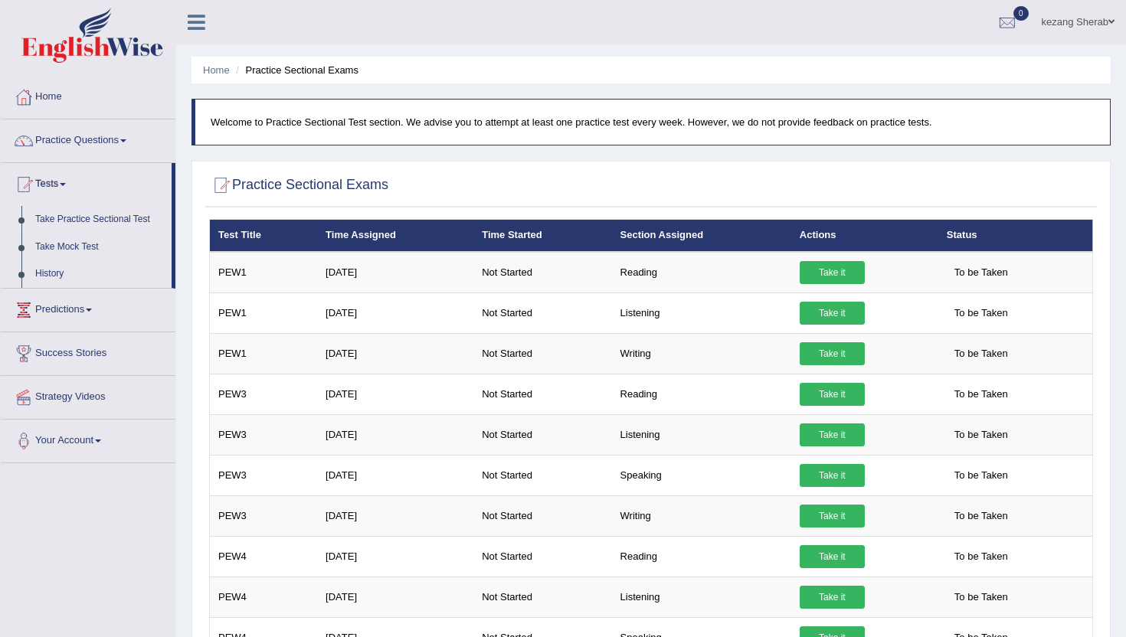
click at [230, 205] on div "Practice Sectional Exams" at bounding box center [650, 188] width 891 height 38
click at [92, 311] on link "Predictions" at bounding box center [88, 308] width 175 height 38
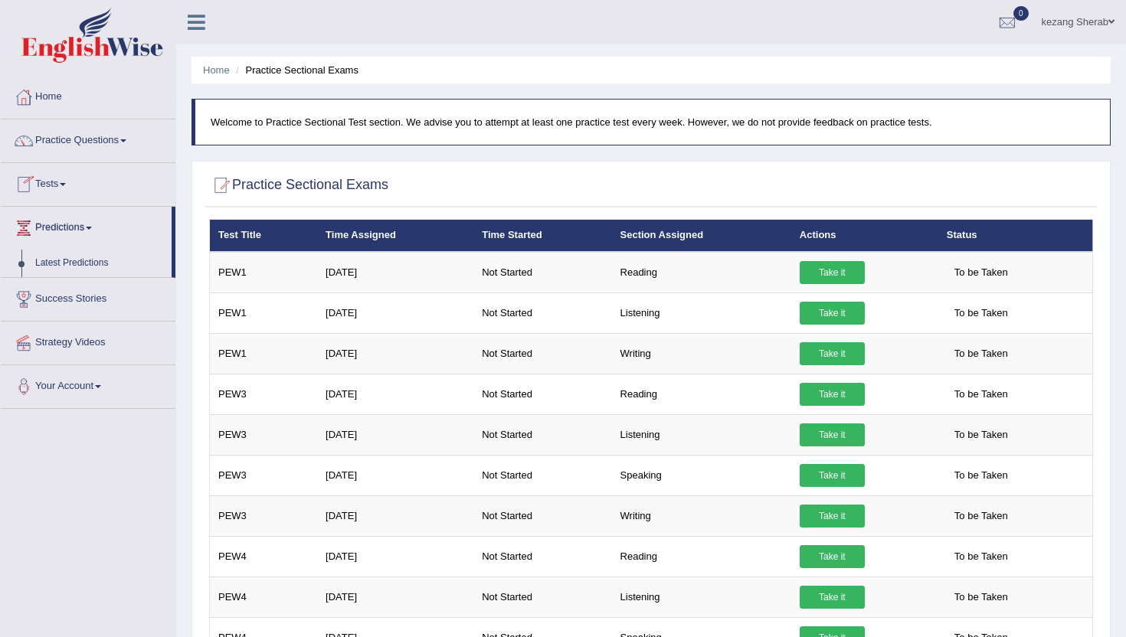
click at [74, 194] on link "Tests" at bounding box center [88, 182] width 175 height 38
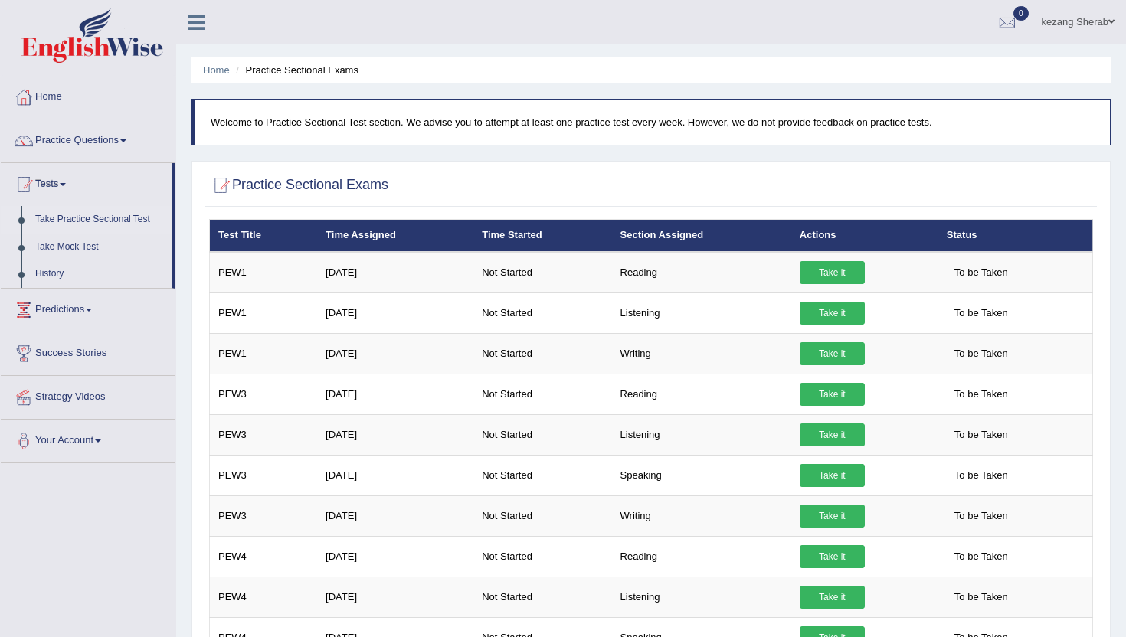
click at [92, 222] on link "Take Practice Sectional Test" at bounding box center [99, 220] width 143 height 28
click at [590, 171] on div at bounding box center [651, 185] width 884 height 31
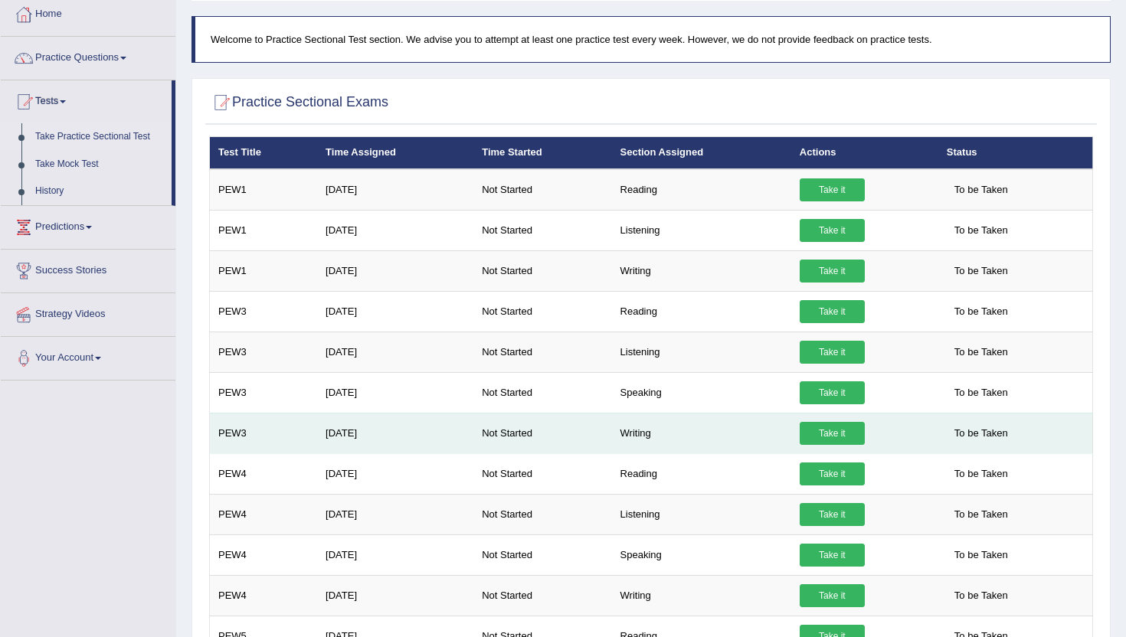
scroll to position [81, 0]
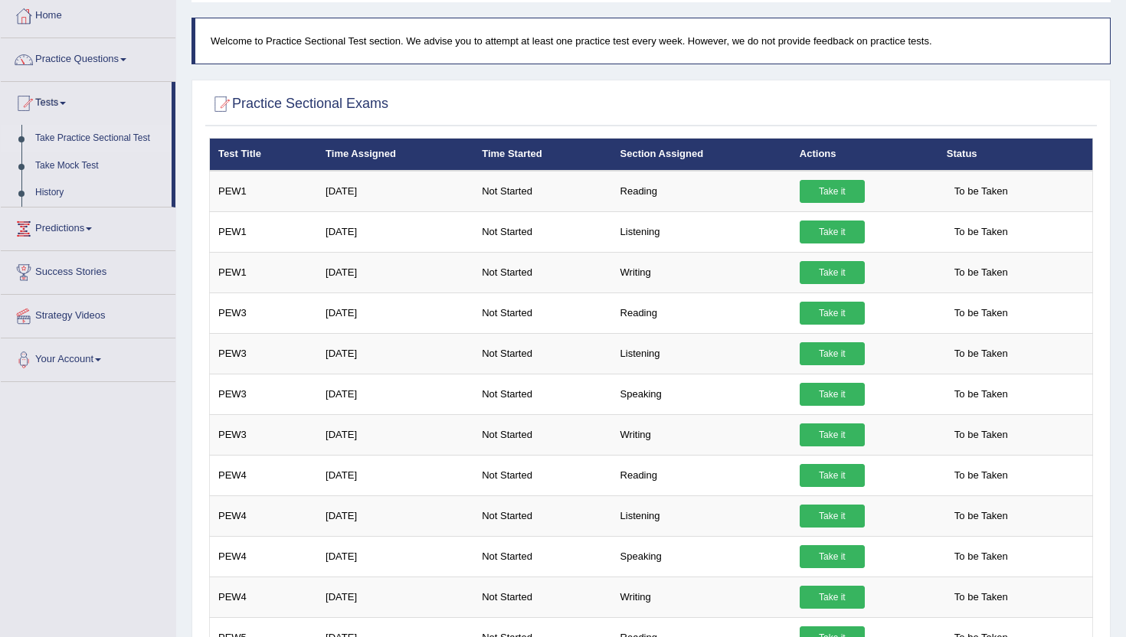
click at [275, 96] on h2 "Practice Sectional Exams" at bounding box center [298, 104] width 179 height 23
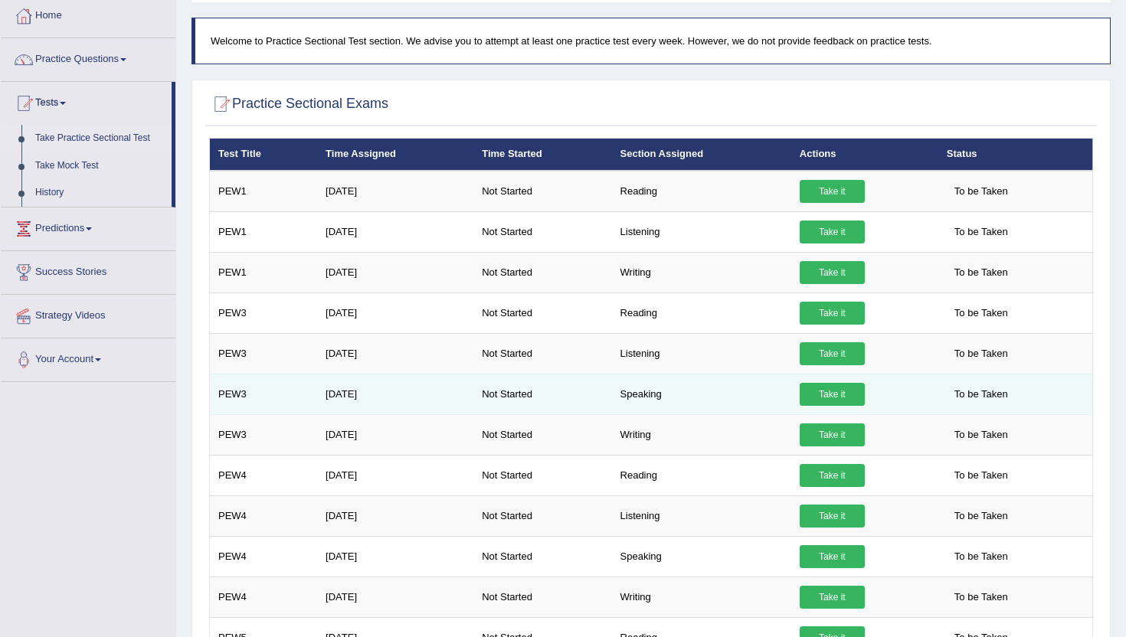
drag, startPoint x: 676, startPoint y: 375, endPoint x: 676, endPoint y: 391, distance: 16.1
click at [676, 376] on td "Speaking" at bounding box center [701, 394] width 179 height 41
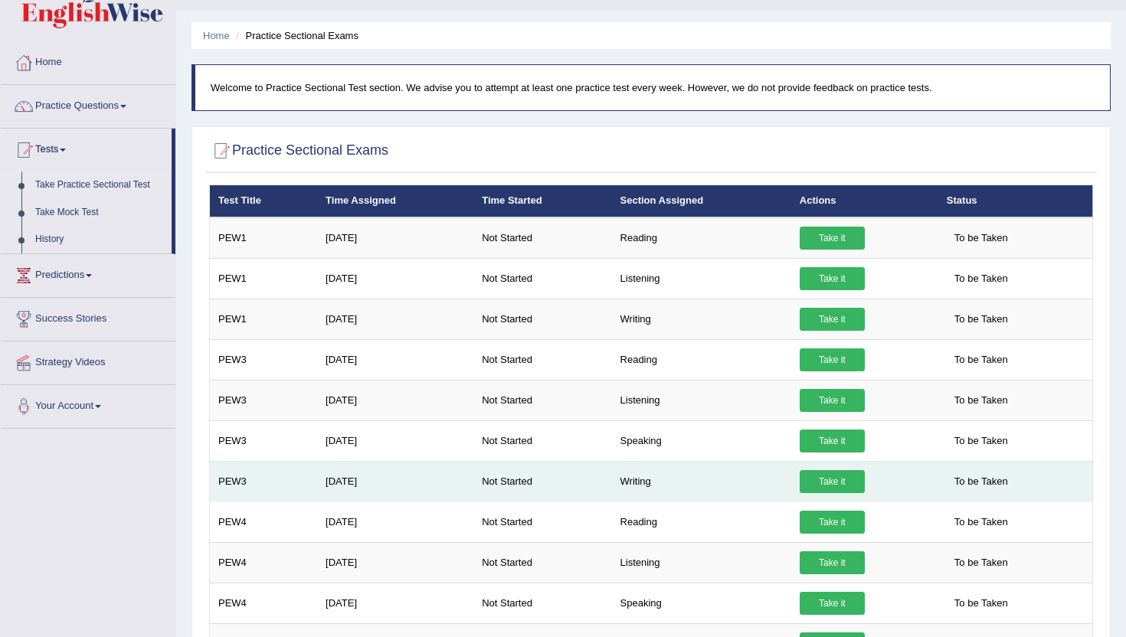
scroll to position [0, 0]
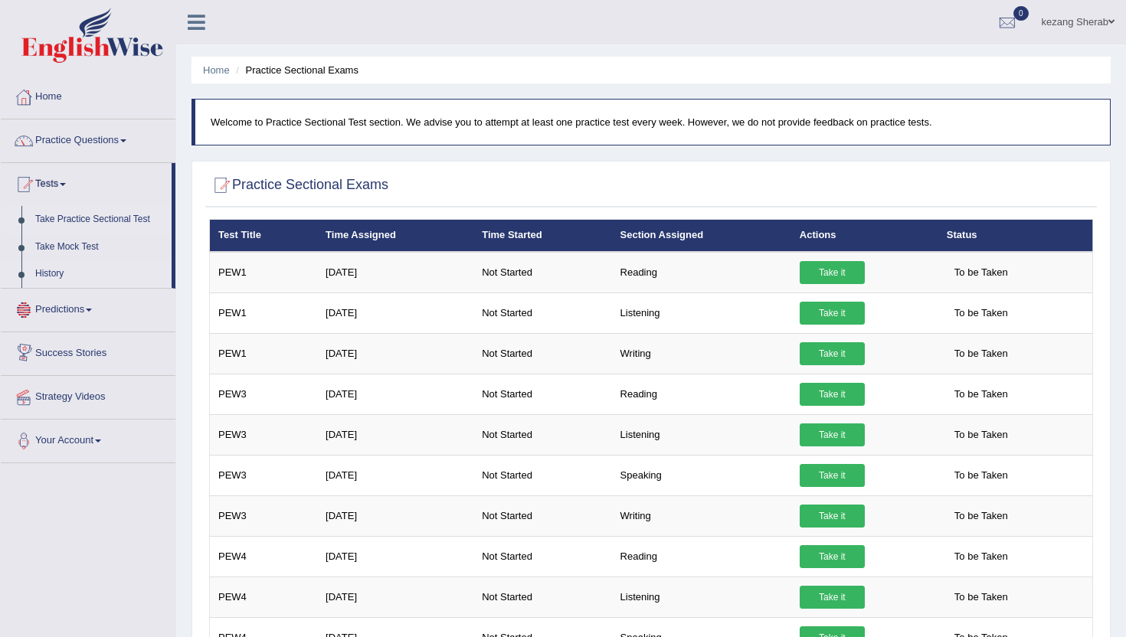
click at [43, 274] on link "History" at bounding box center [99, 274] width 143 height 28
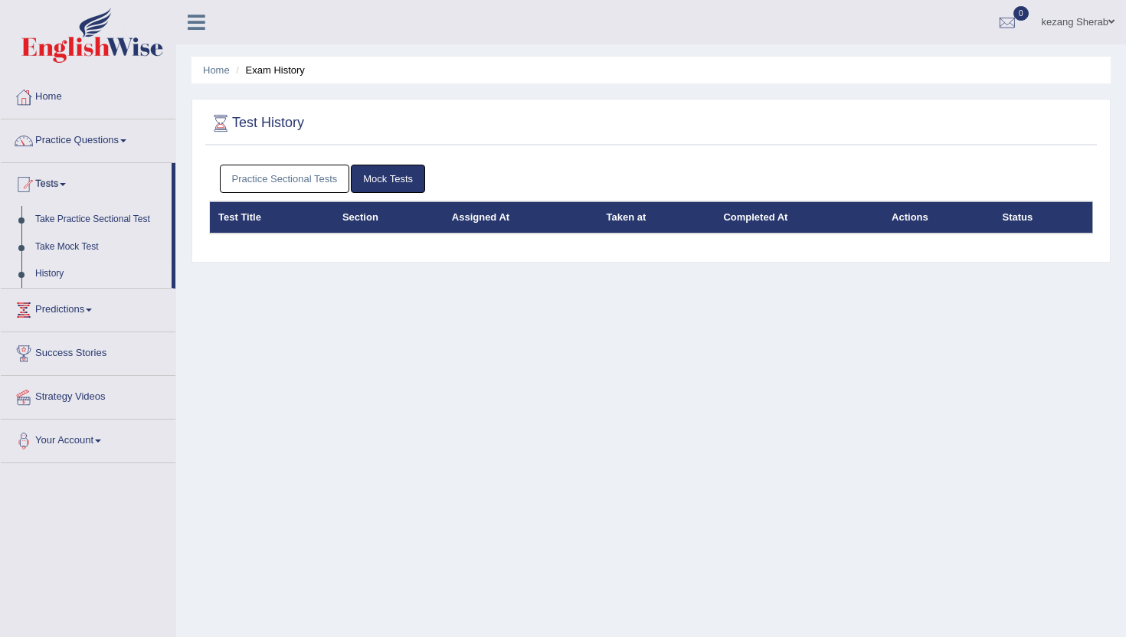
click at [309, 181] on link "Practice Sectional Tests" at bounding box center [285, 179] width 130 height 28
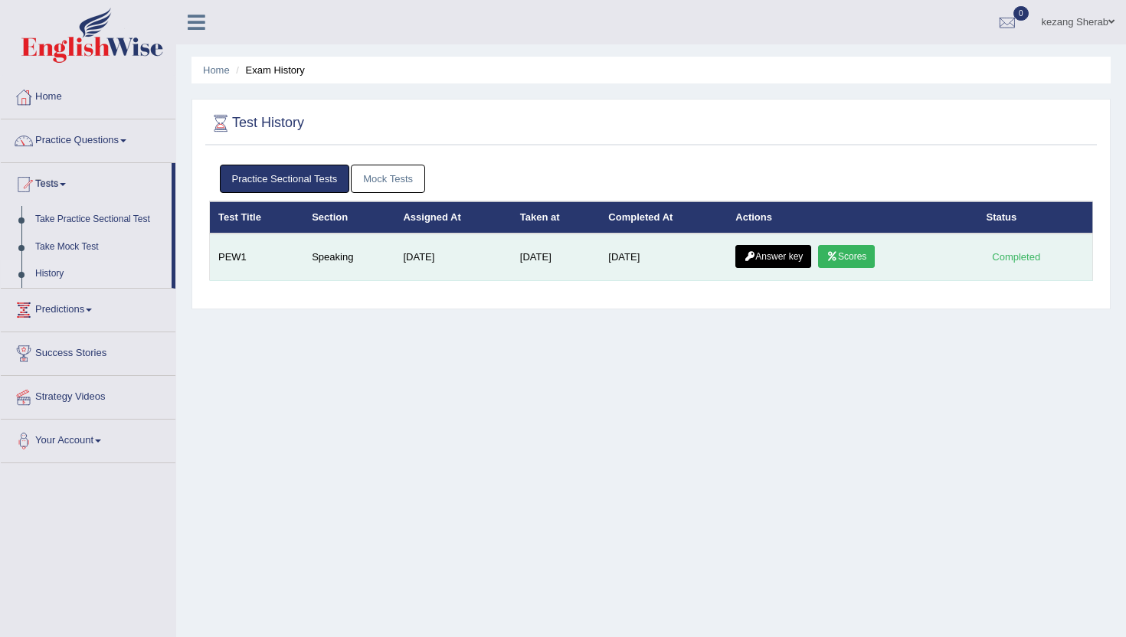
click at [782, 258] on link "Answer key" at bounding box center [773, 256] width 76 height 23
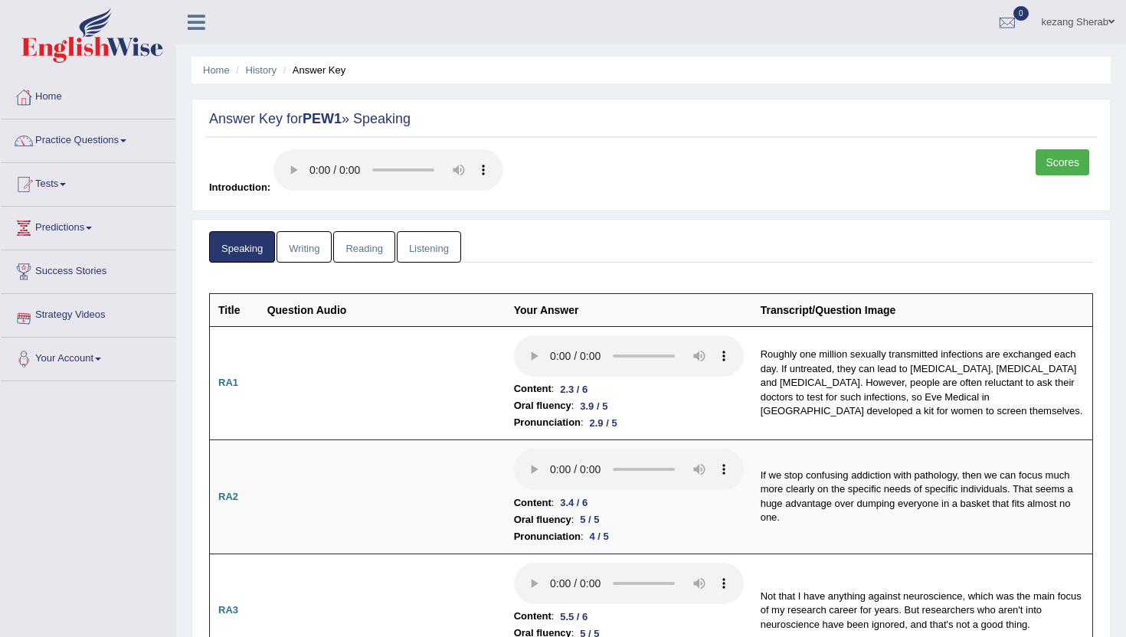
click at [296, 240] on link "Writing" at bounding box center [303, 246] width 55 height 31
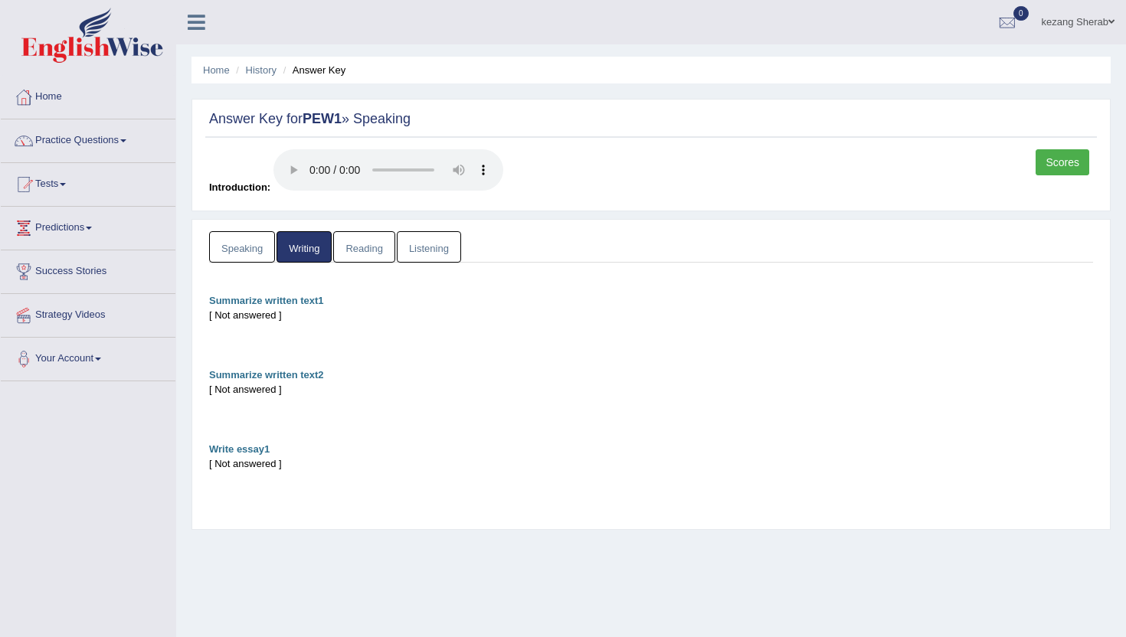
click at [365, 251] on link "Reading" at bounding box center [363, 246] width 61 height 31
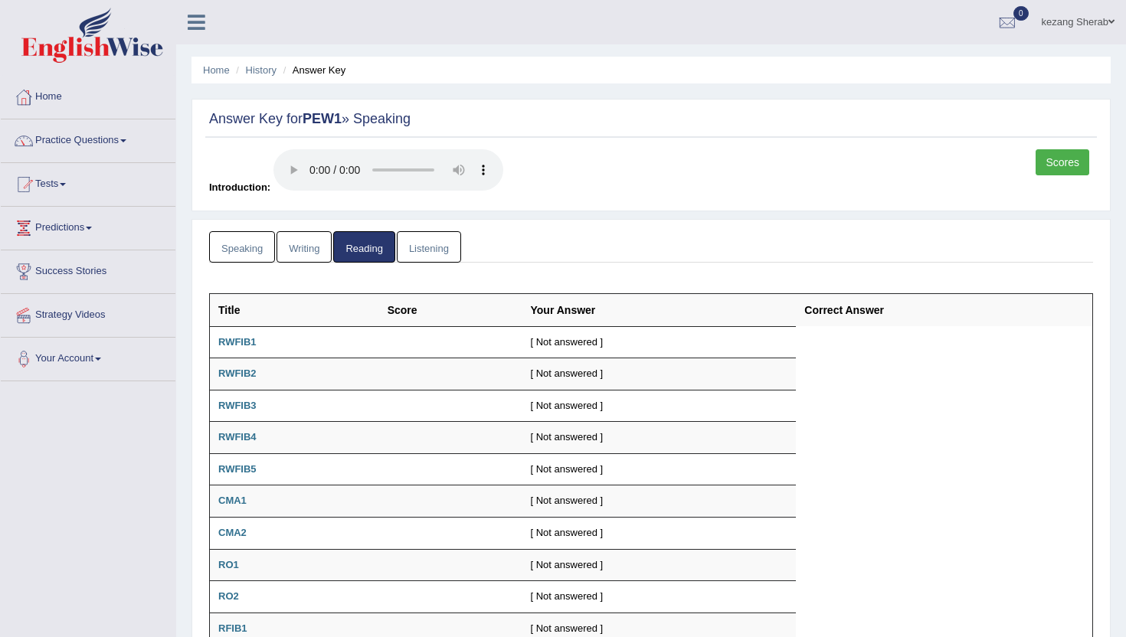
click at [316, 247] on link "Writing" at bounding box center [303, 246] width 55 height 31
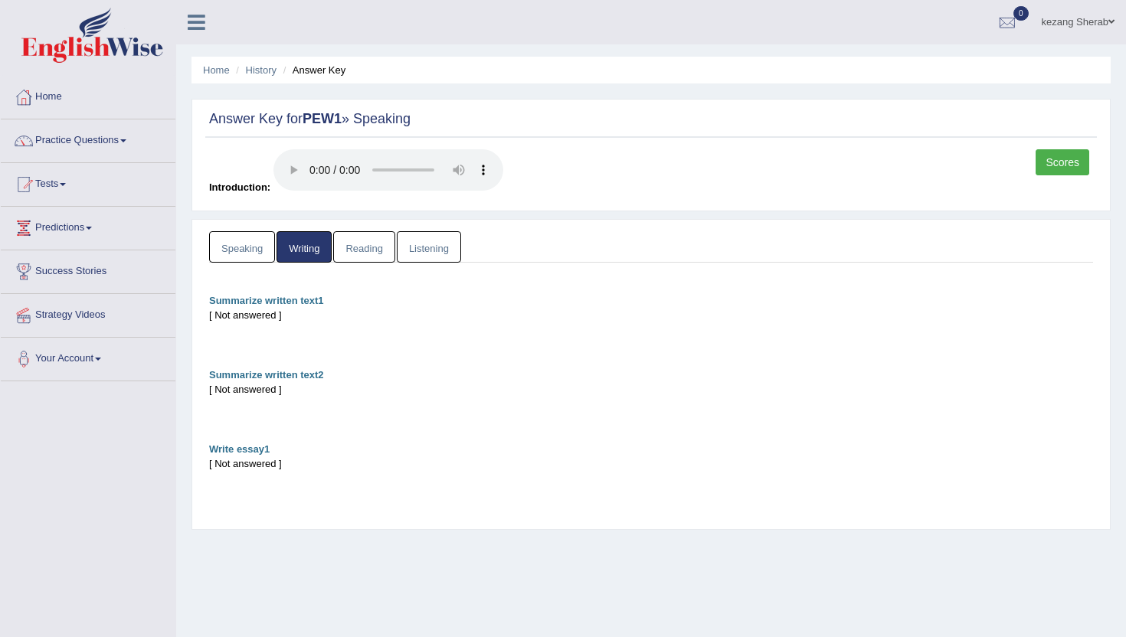
click at [253, 464] on div "[ Not answered ]" at bounding box center [651, 463] width 884 height 15
click at [349, 257] on link "Reading" at bounding box center [363, 246] width 61 height 31
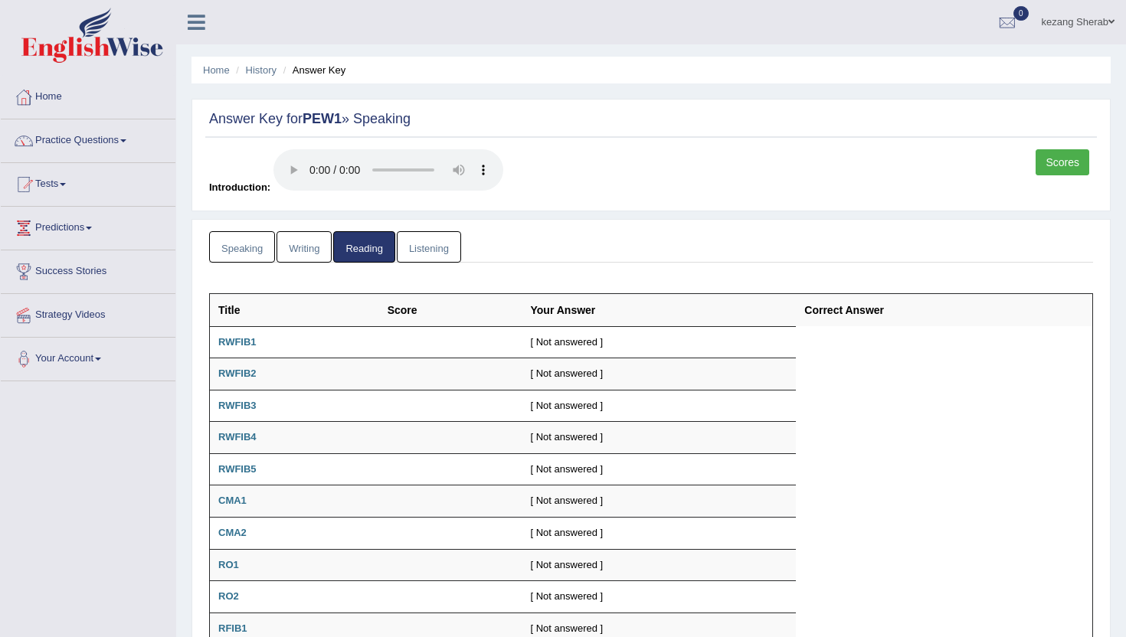
click at [430, 253] on link "Listening" at bounding box center [429, 246] width 64 height 31
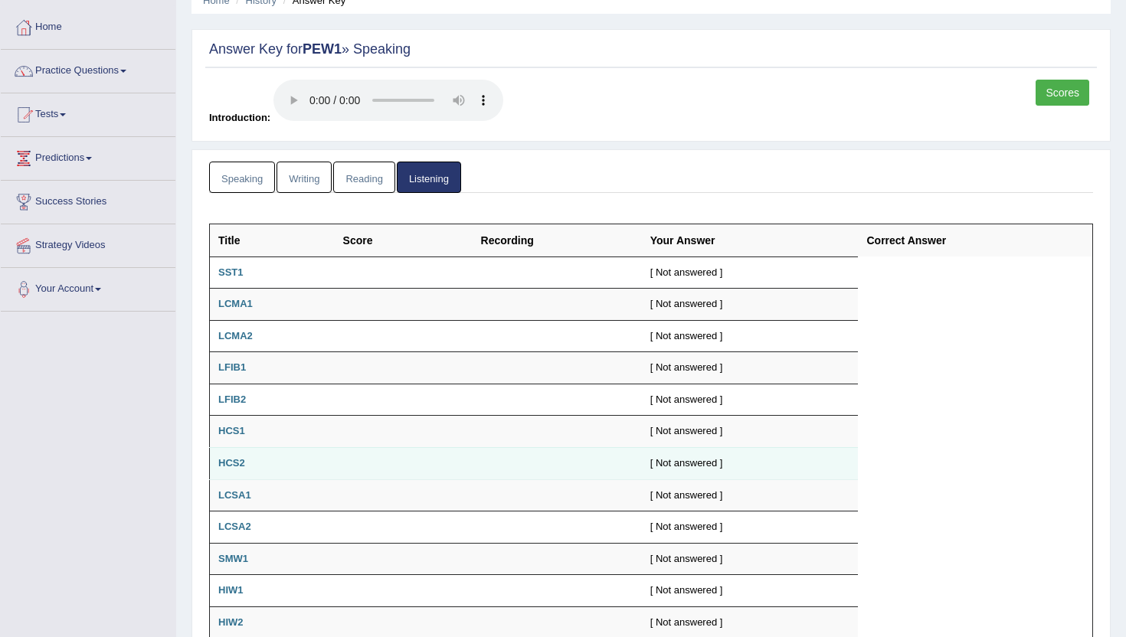
scroll to position [68, 0]
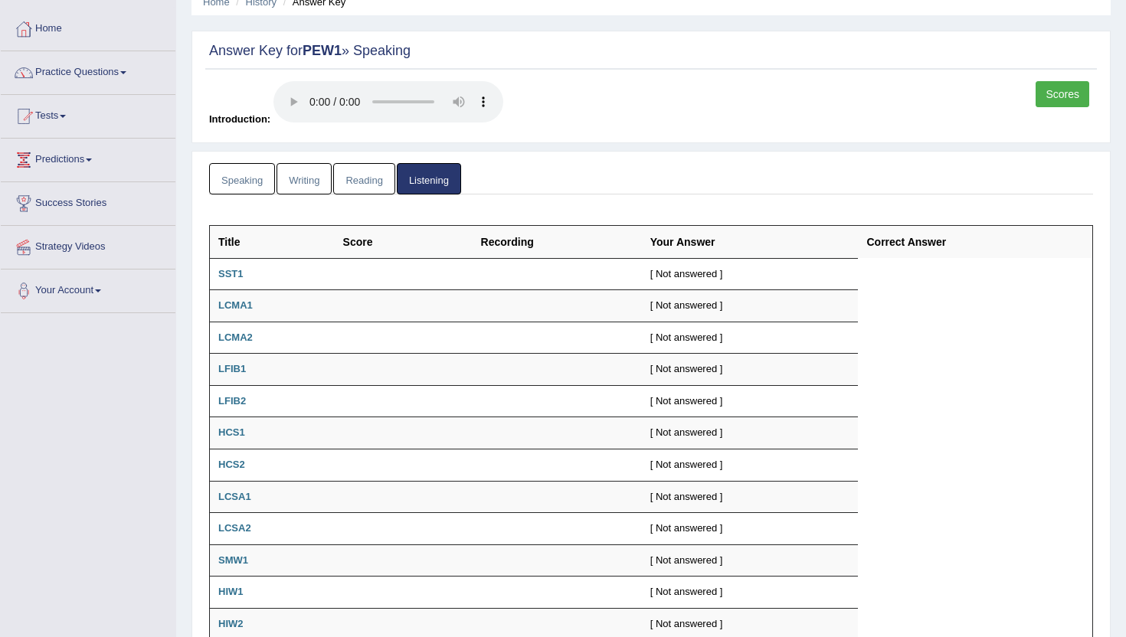
click at [227, 92] on label "Introduction:" at bounding box center [356, 103] width 294 height 45
click at [578, 90] on div "Scores Introduction:" at bounding box center [650, 108] width 891 height 54
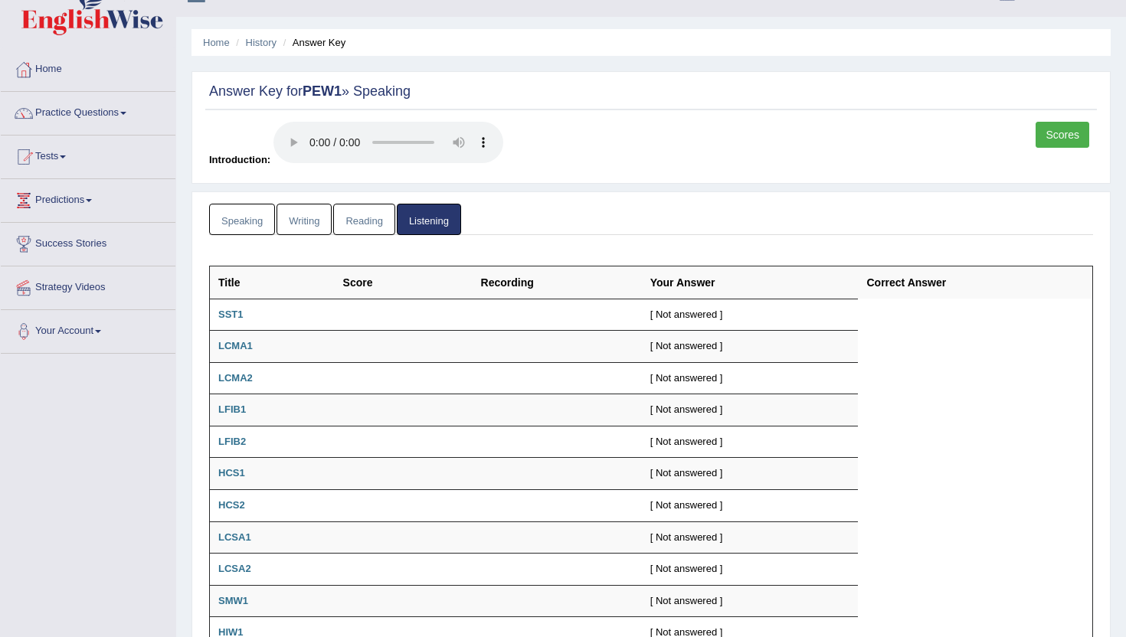
scroll to position [0, 0]
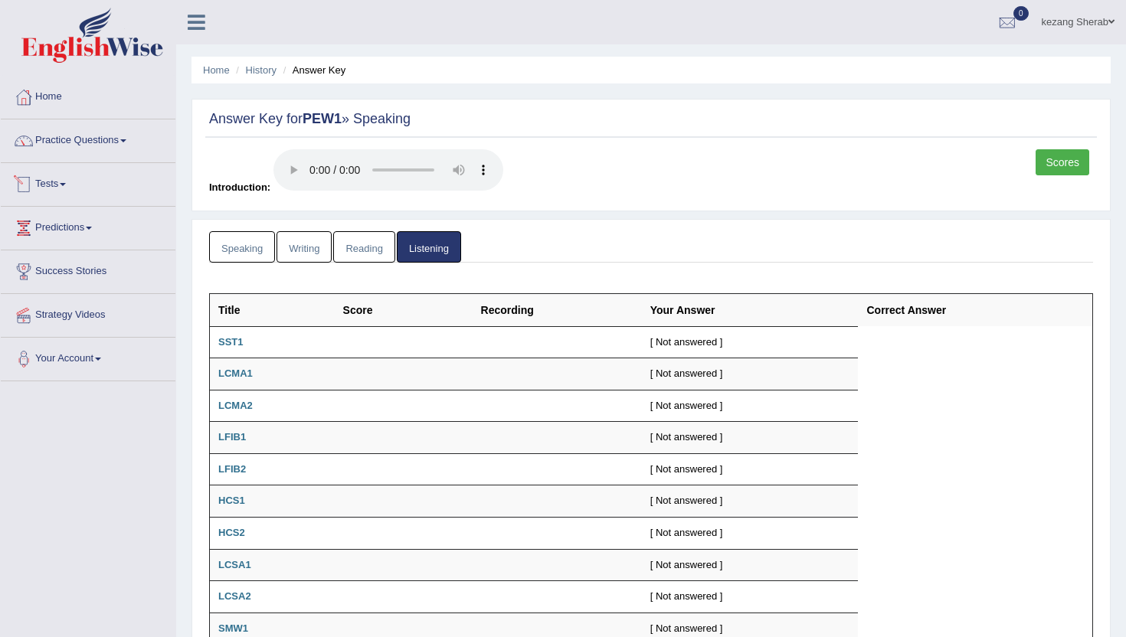
click at [55, 188] on link "Tests" at bounding box center [88, 182] width 175 height 38
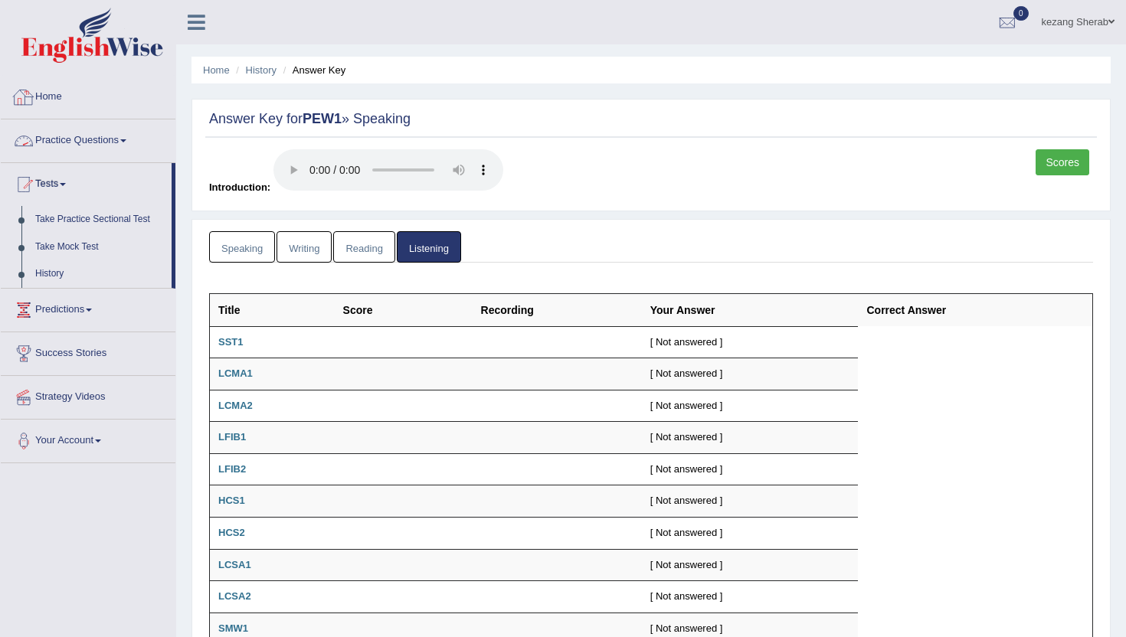
click at [87, 148] on link "Practice Questions" at bounding box center [88, 138] width 175 height 38
